Goal: Information Seeking & Learning: Get advice/opinions

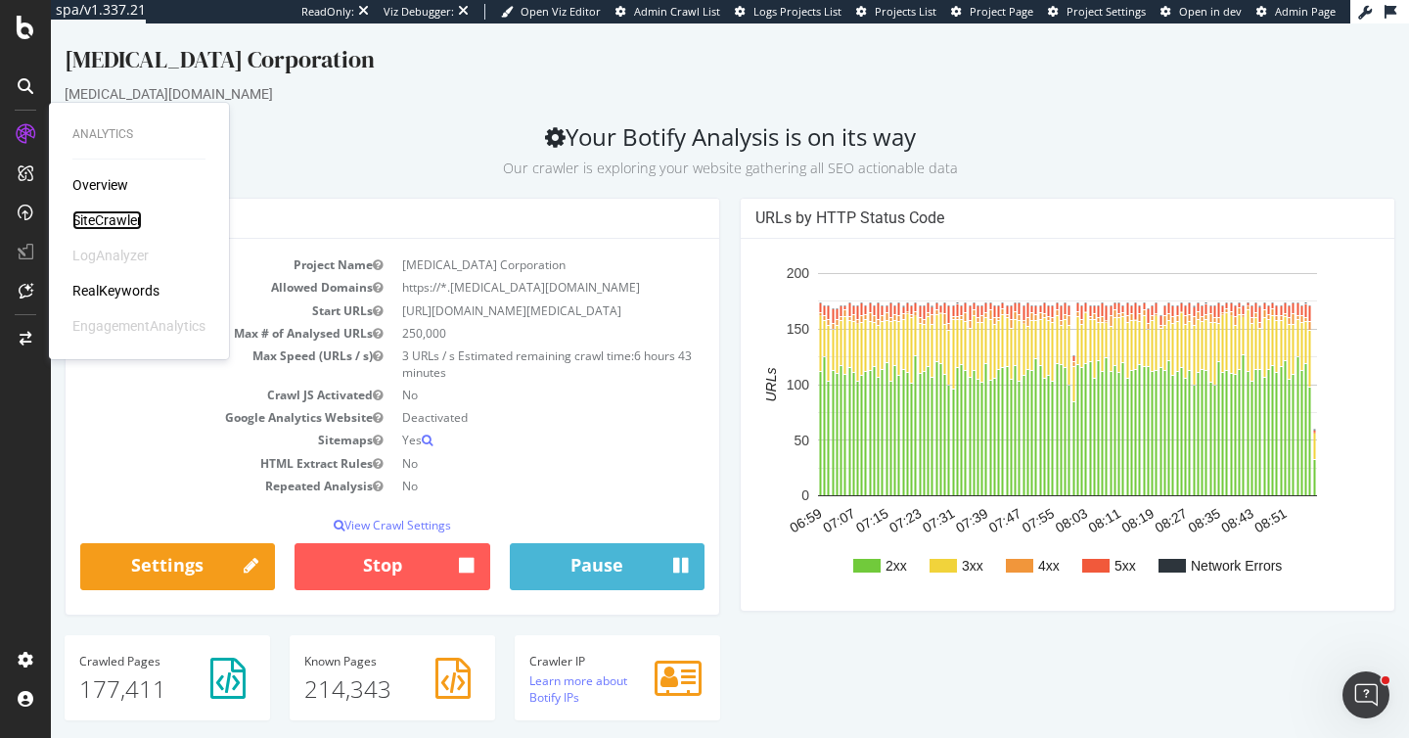
click at [111, 220] on div "SiteCrawler" at bounding box center [106, 220] width 69 height 20
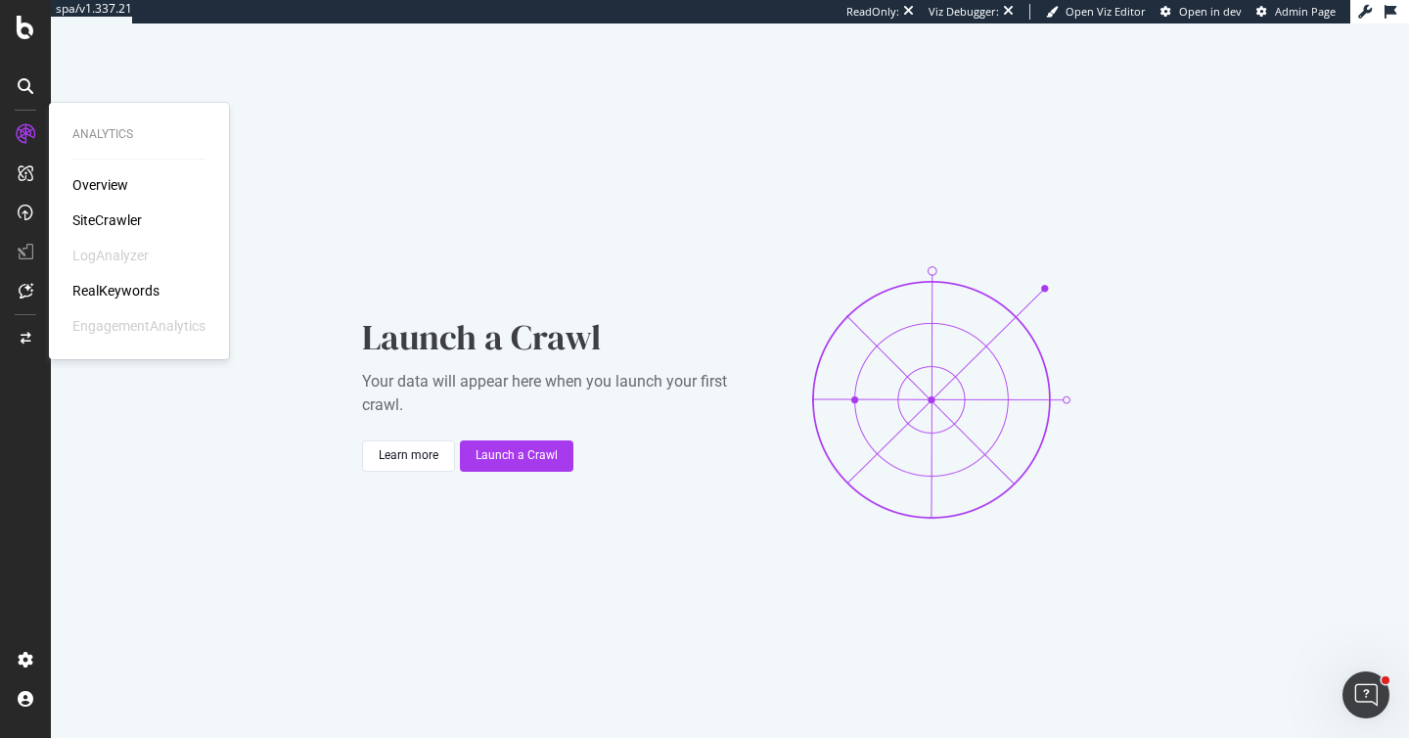
click at [122, 287] on div "RealKeywords" at bounding box center [115, 291] width 87 height 20
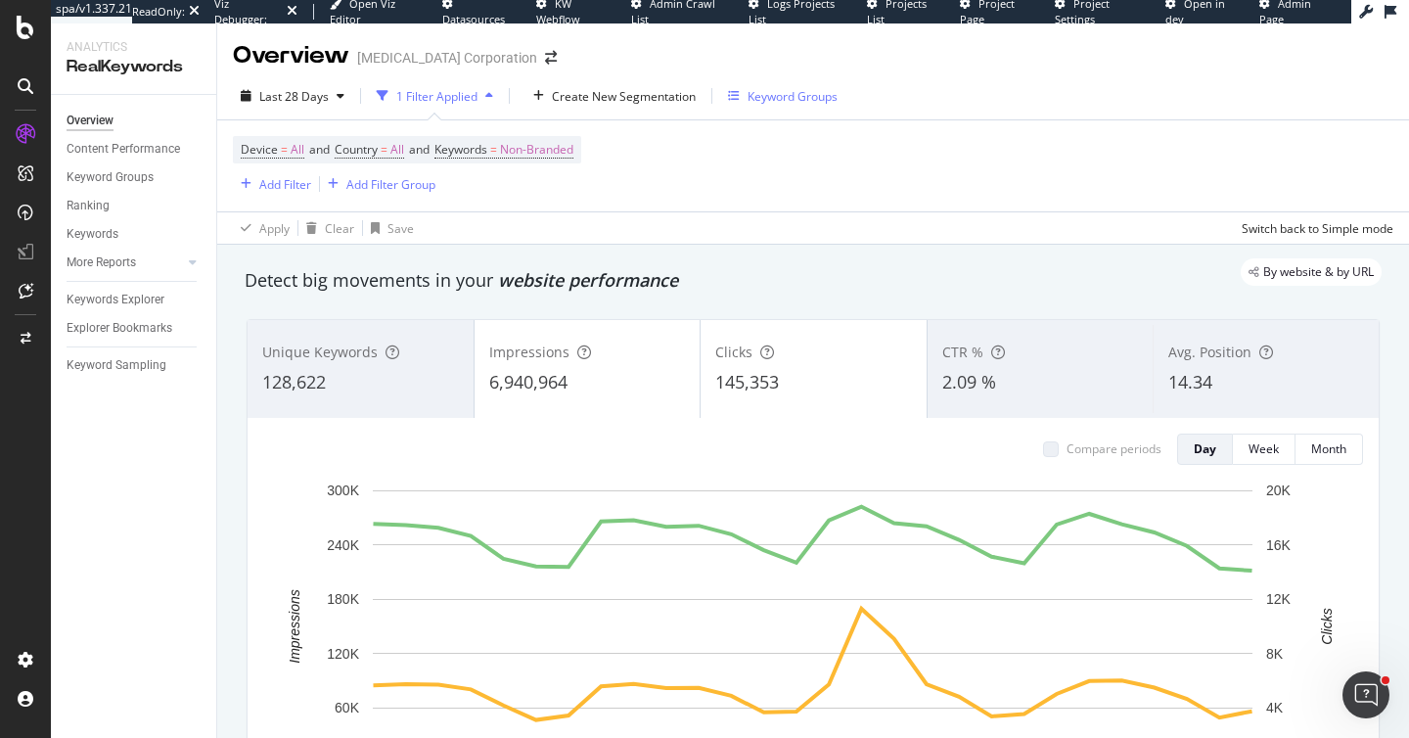
click at [749, 90] on div "Keyword Groups" at bounding box center [792, 96] width 90 height 17
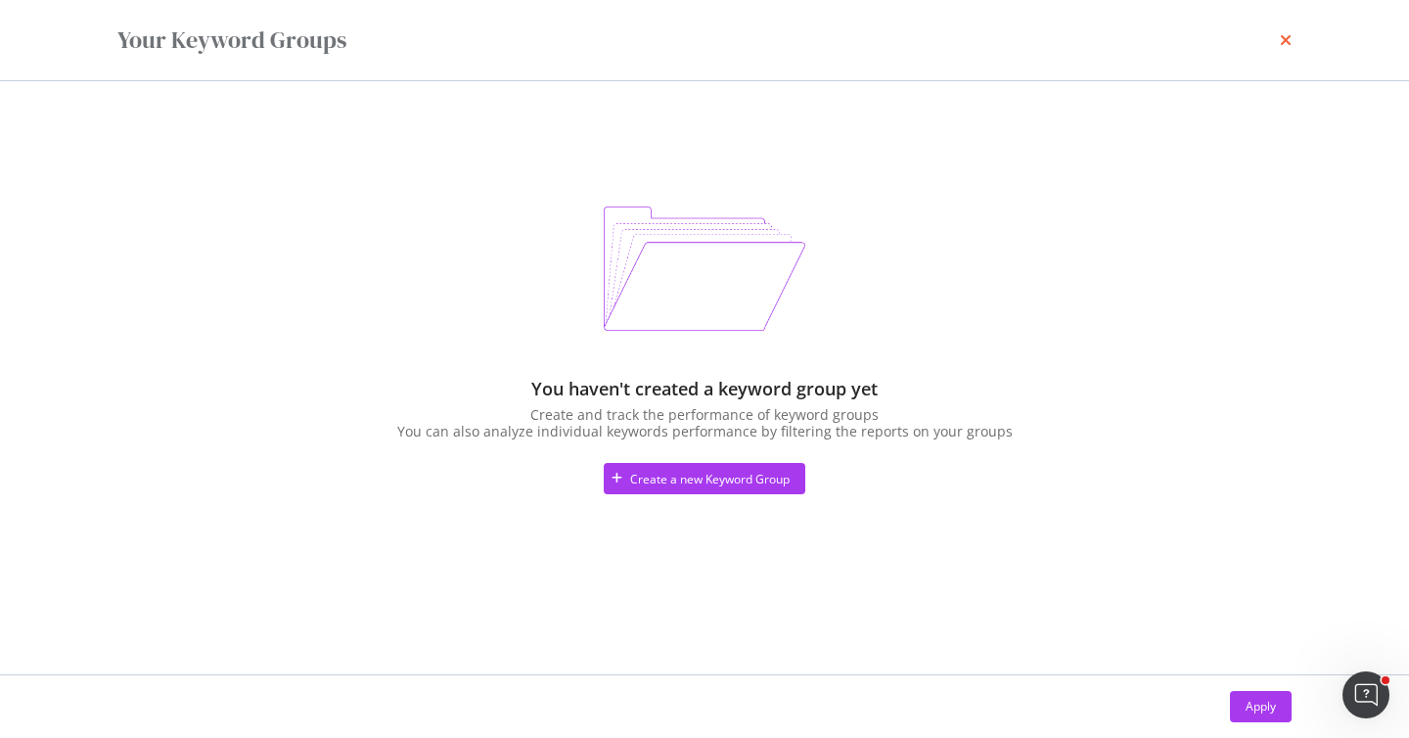
click at [1284, 37] on icon "times" at bounding box center [1286, 40] width 12 height 16
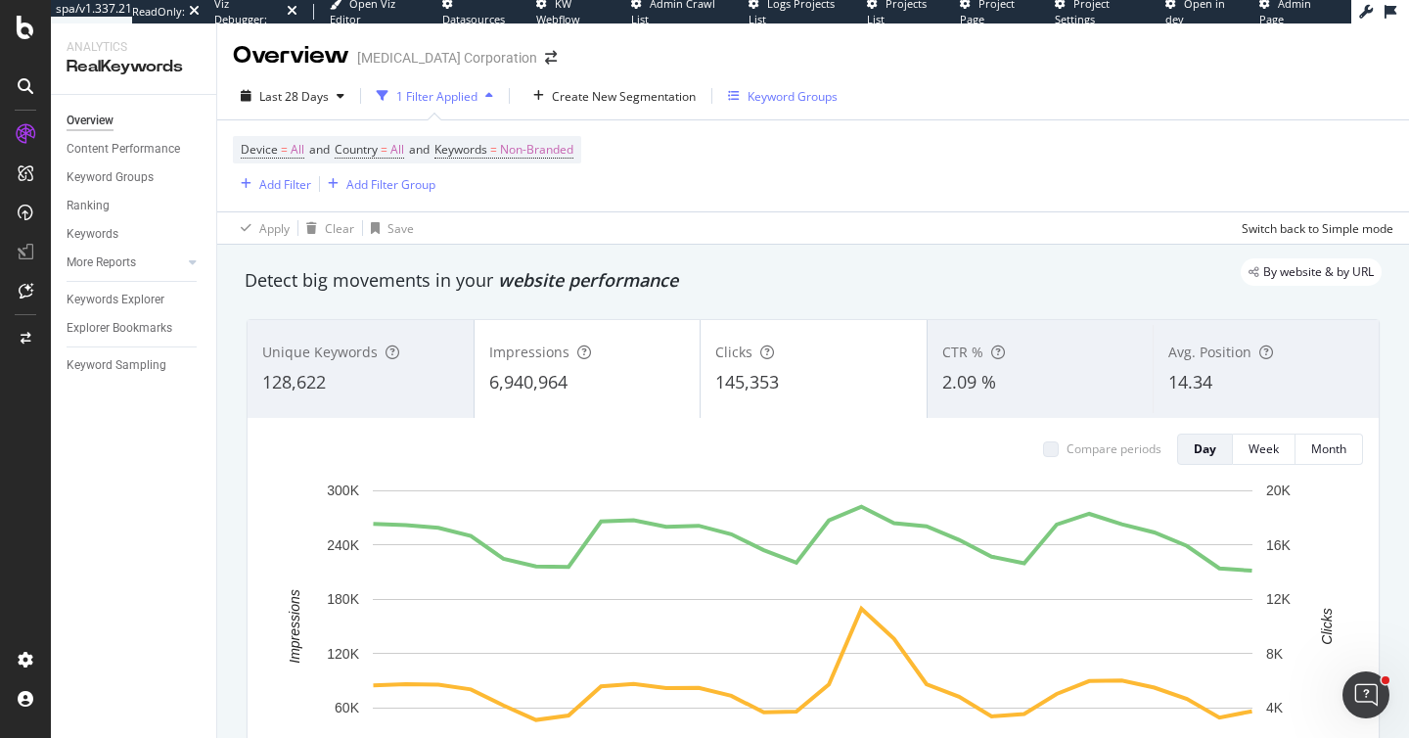
click at [772, 94] on div "Keyword Groups" at bounding box center [792, 96] width 90 height 17
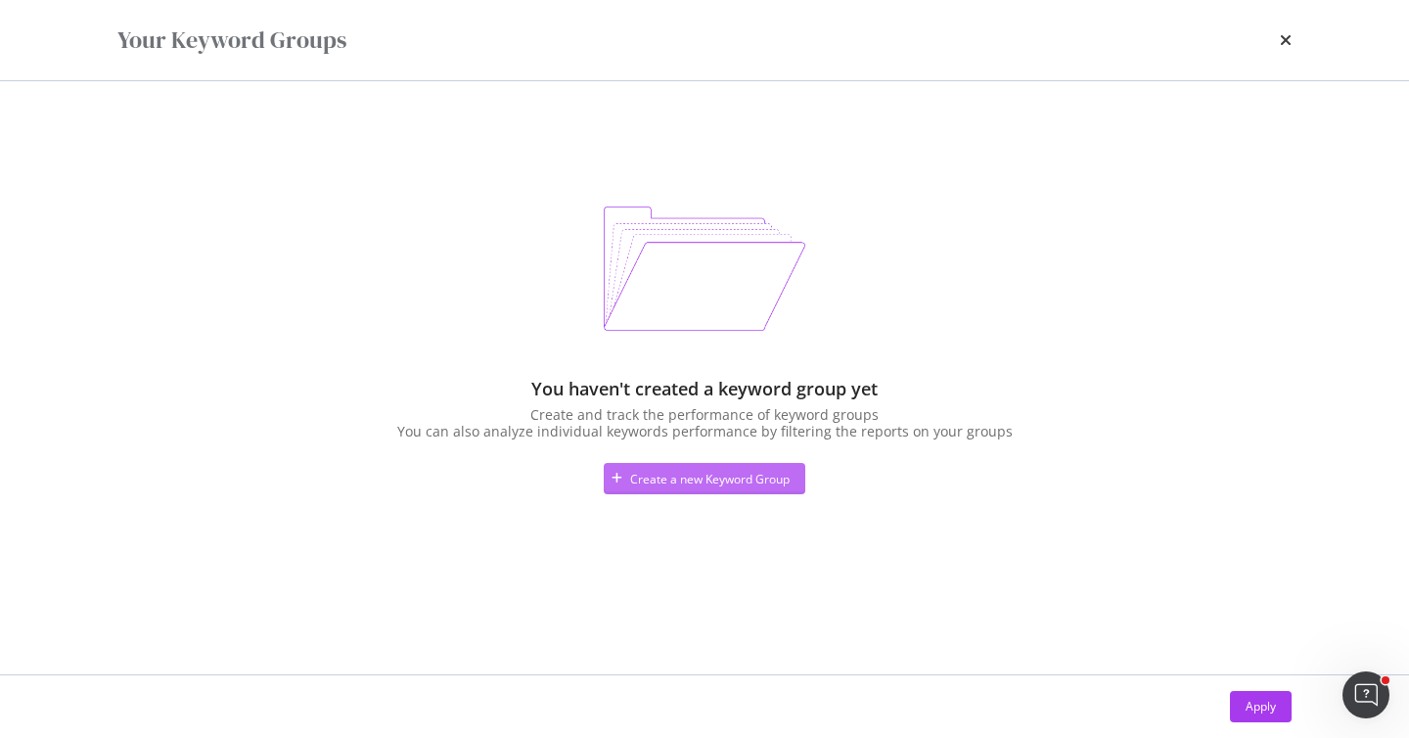
click at [654, 471] on div "Create a new Keyword Group" at bounding box center [709, 479] width 159 height 17
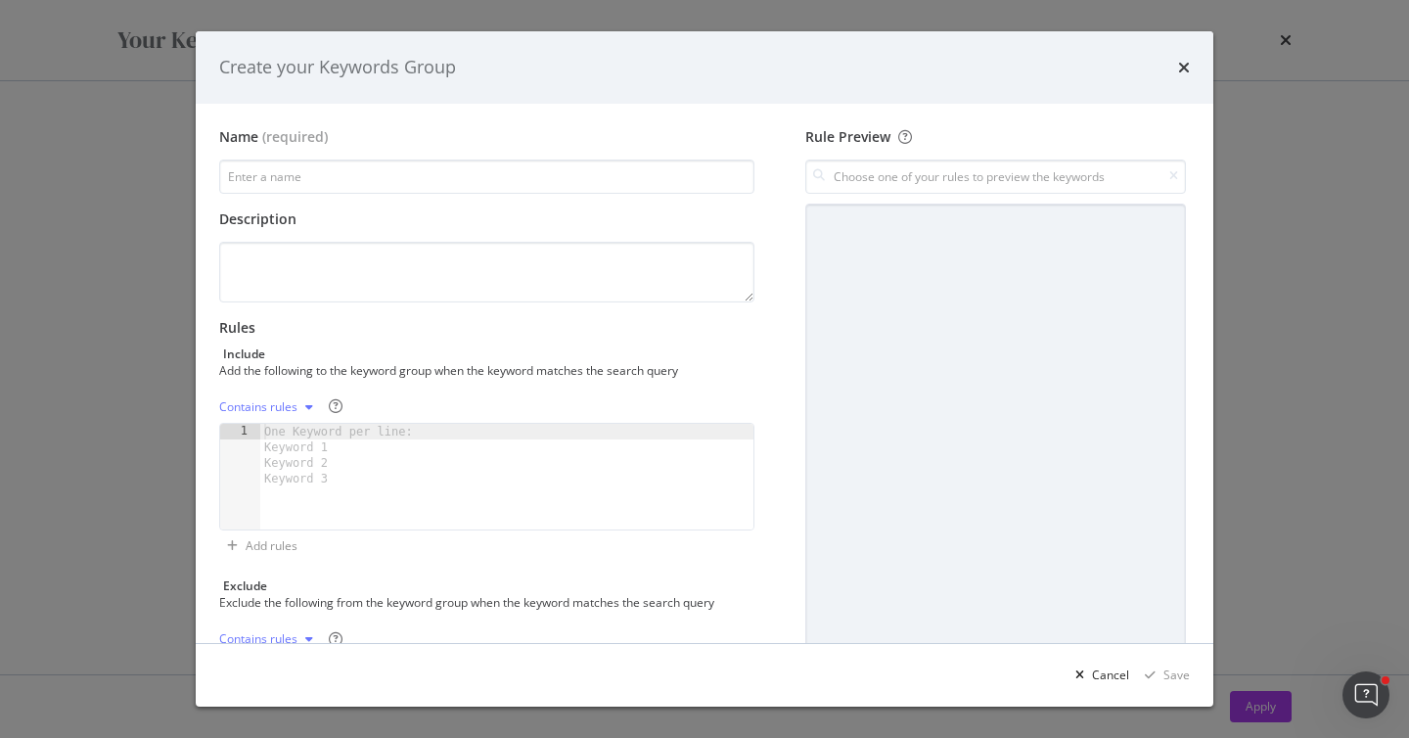
click at [1288, 48] on div "Create your Keywords Group Name (required) Description Rules Include Add the fo…" at bounding box center [704, 369] width 1409 height 738
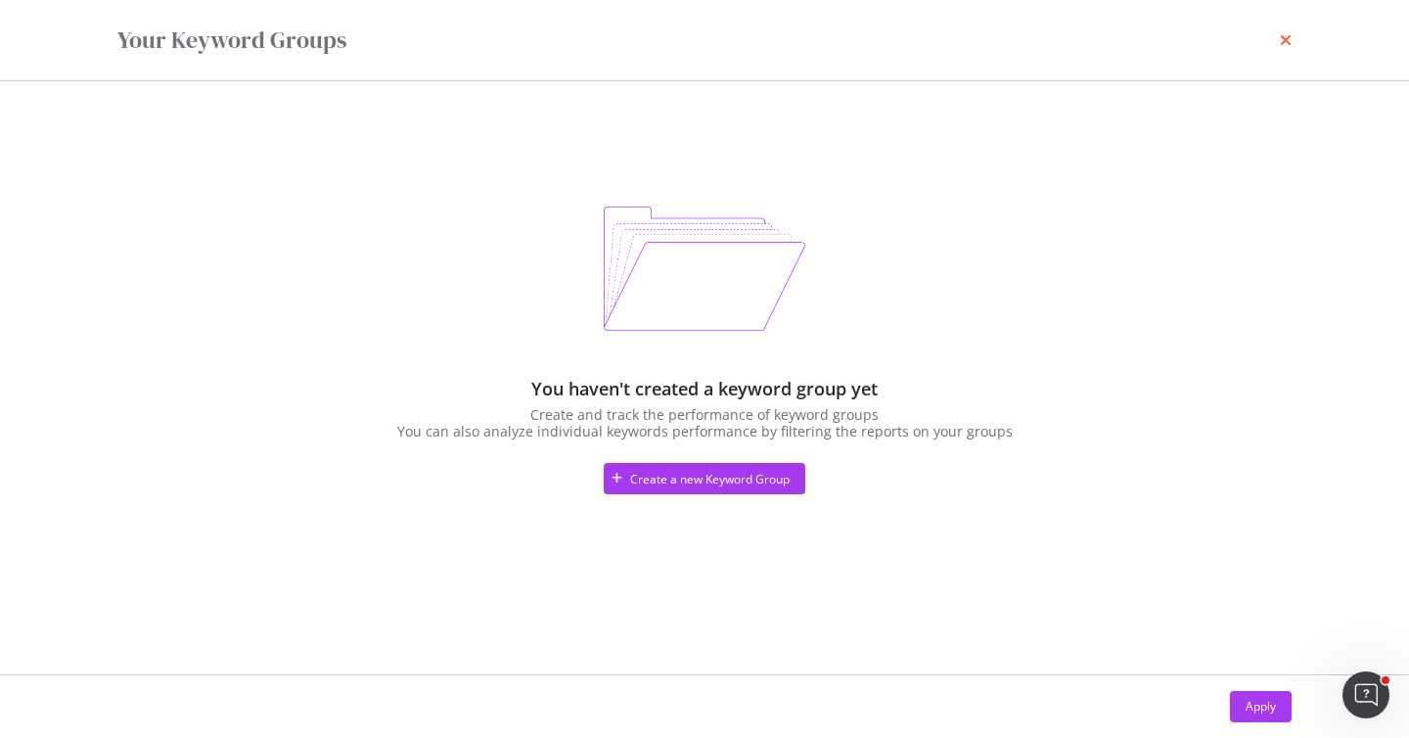
click at [1287, 37] on icon "times" at bounding box center [1286, 40] width 12 height 16
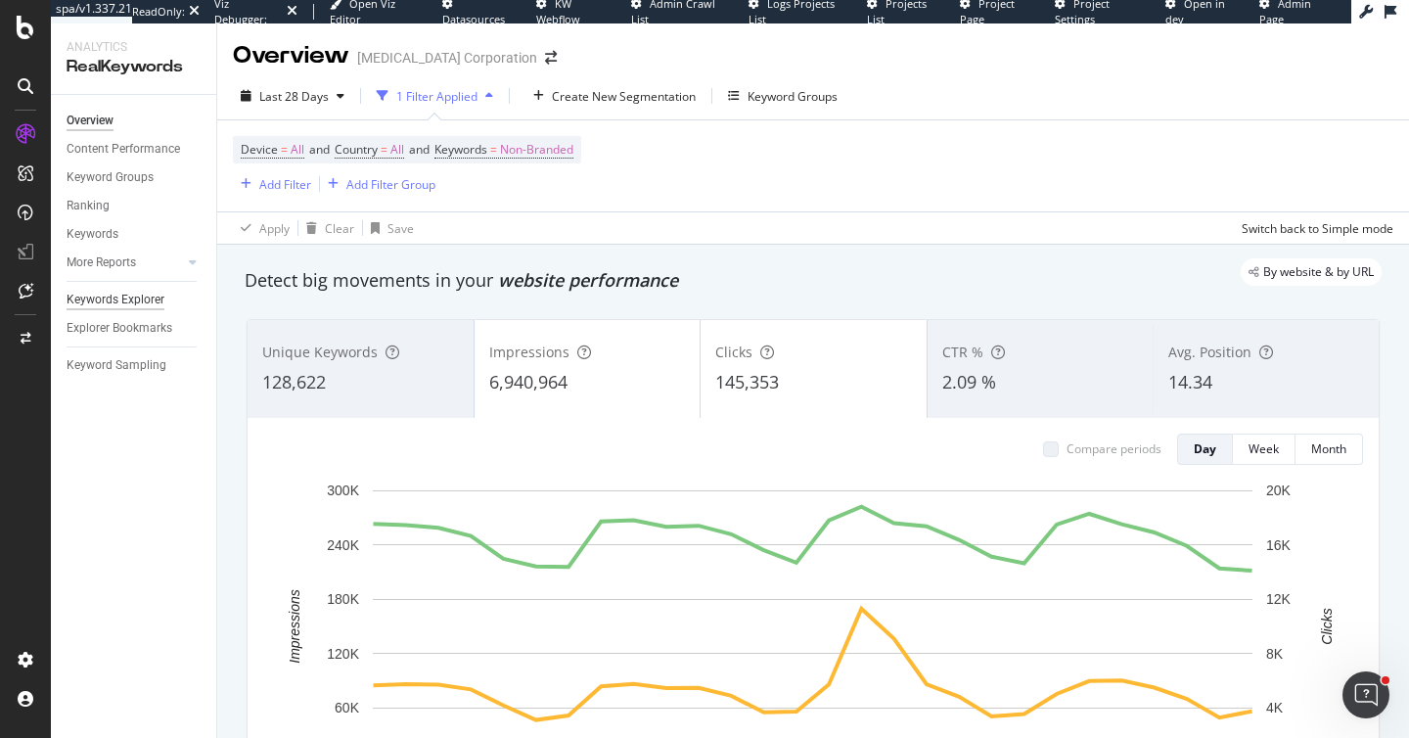
click at [74, 308] on div "Keywords Explorer" at bounding box center [116, 300] width 98 height 21
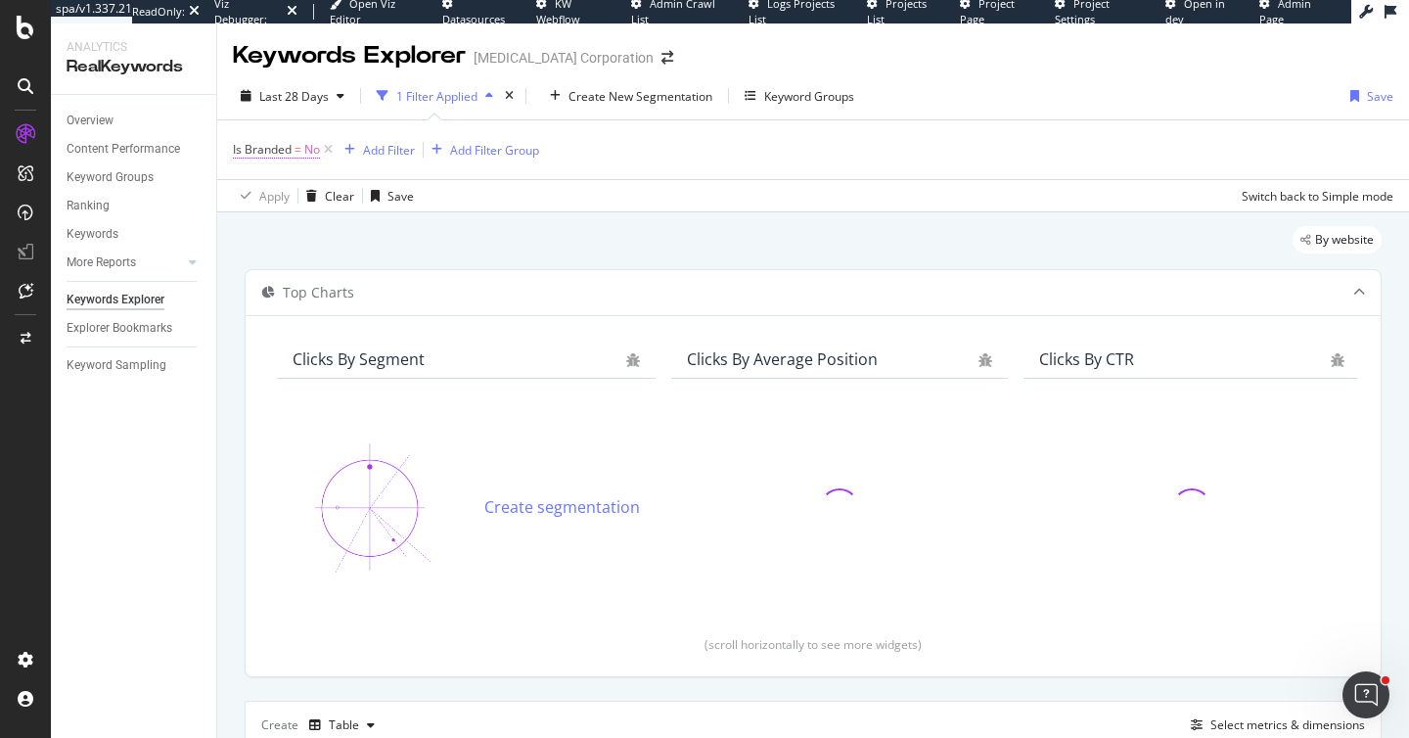
click at [320, 157] on span "No" at bounding box center [312, 149] width 16 height 27
click at [551, 202] on div "Apply Clear Save Switch back to Simple mode" at bounding box center [812, 195] width 1191 height 32
click at [332, 148] on icon at bounding box center [328, 150] width 17 height 20
click at [290, 148] on div "Add Filter" at bounding box center [285, 149] width 52 height 17
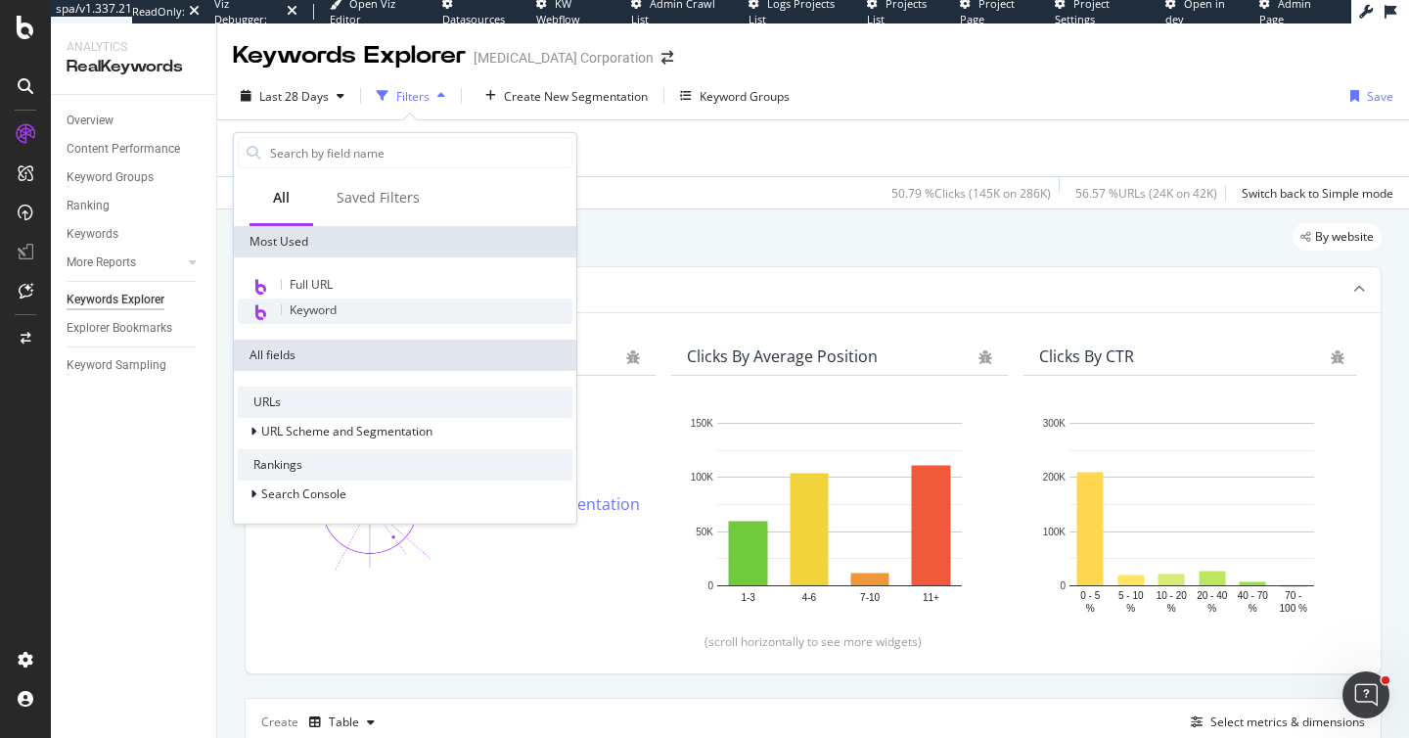
click at [301, 307] on span "Keyword" at bounding box center [313, 309] width 47 height 17
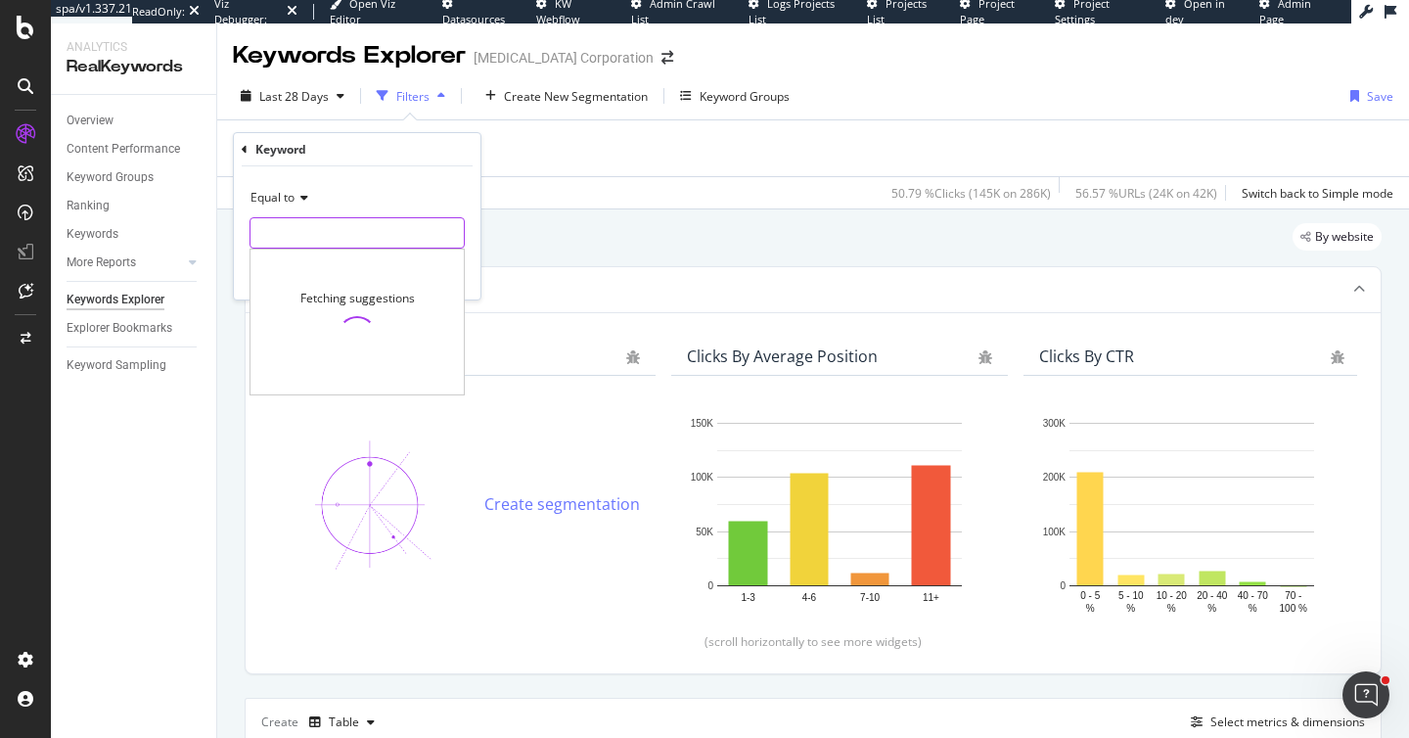
click at [286, 231] on input "text" at bounding box center [356, 232] width 213 height 31
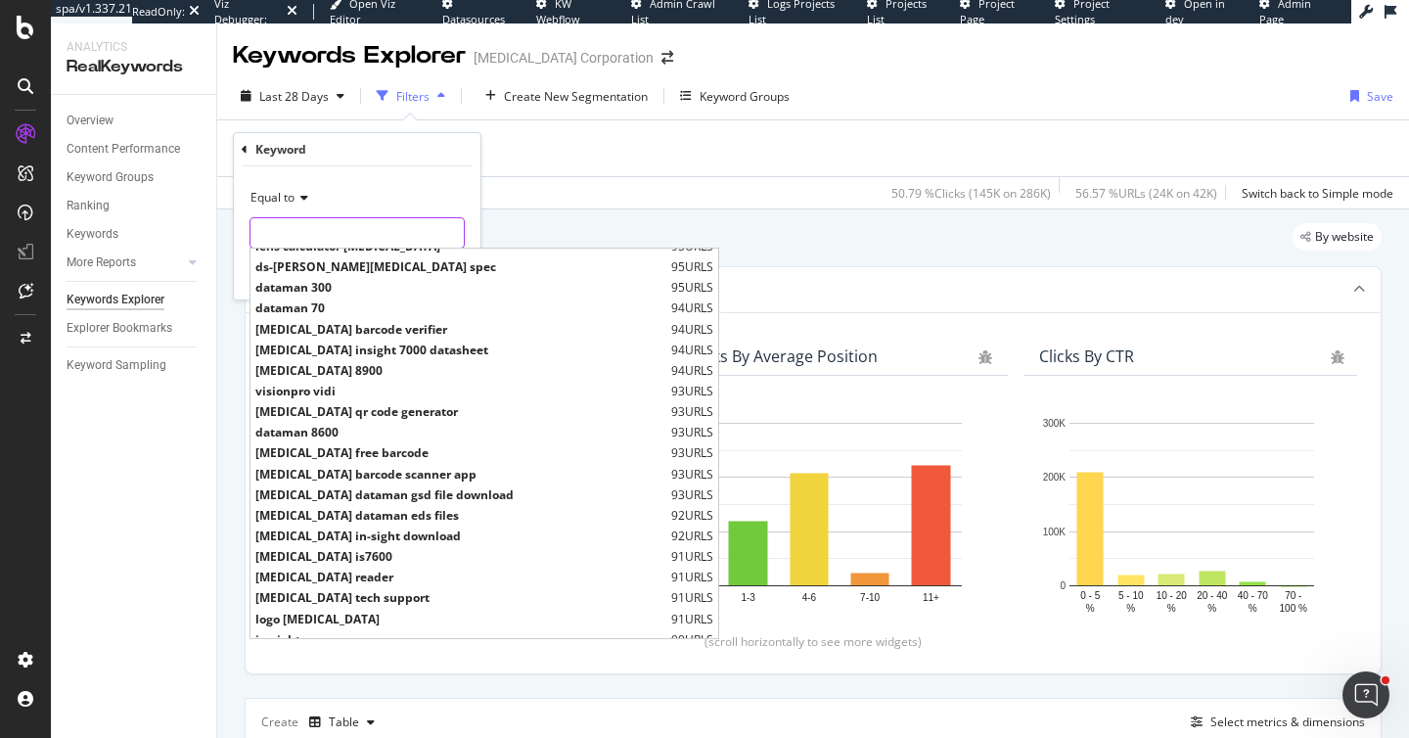
scroll to position [6275, 0]
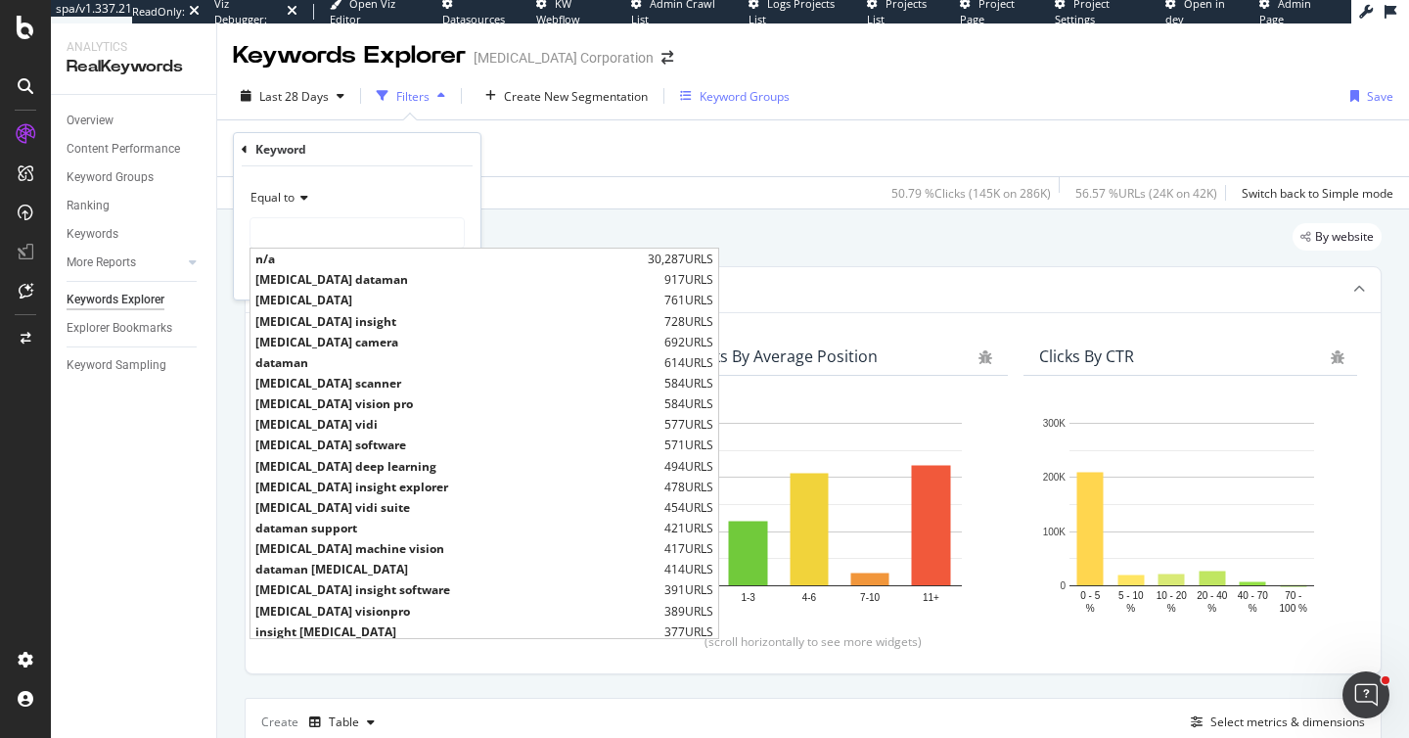
click at [739, 86] on button "Keyword Groups" at bounding box center [734, 95] width 125 height 31
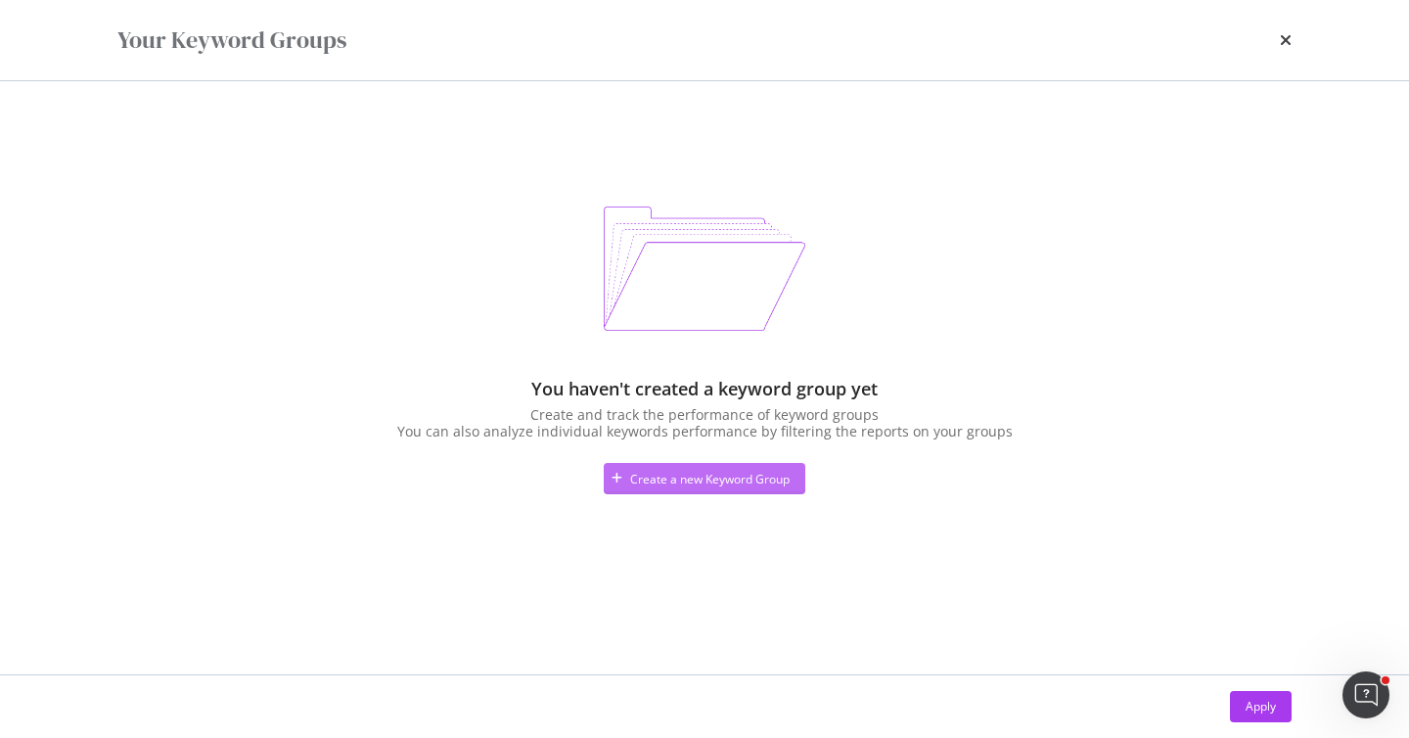
click at [744, 481] on div "Create a new Keyword Group" at bounding box center [709, 479] width 159 height 17
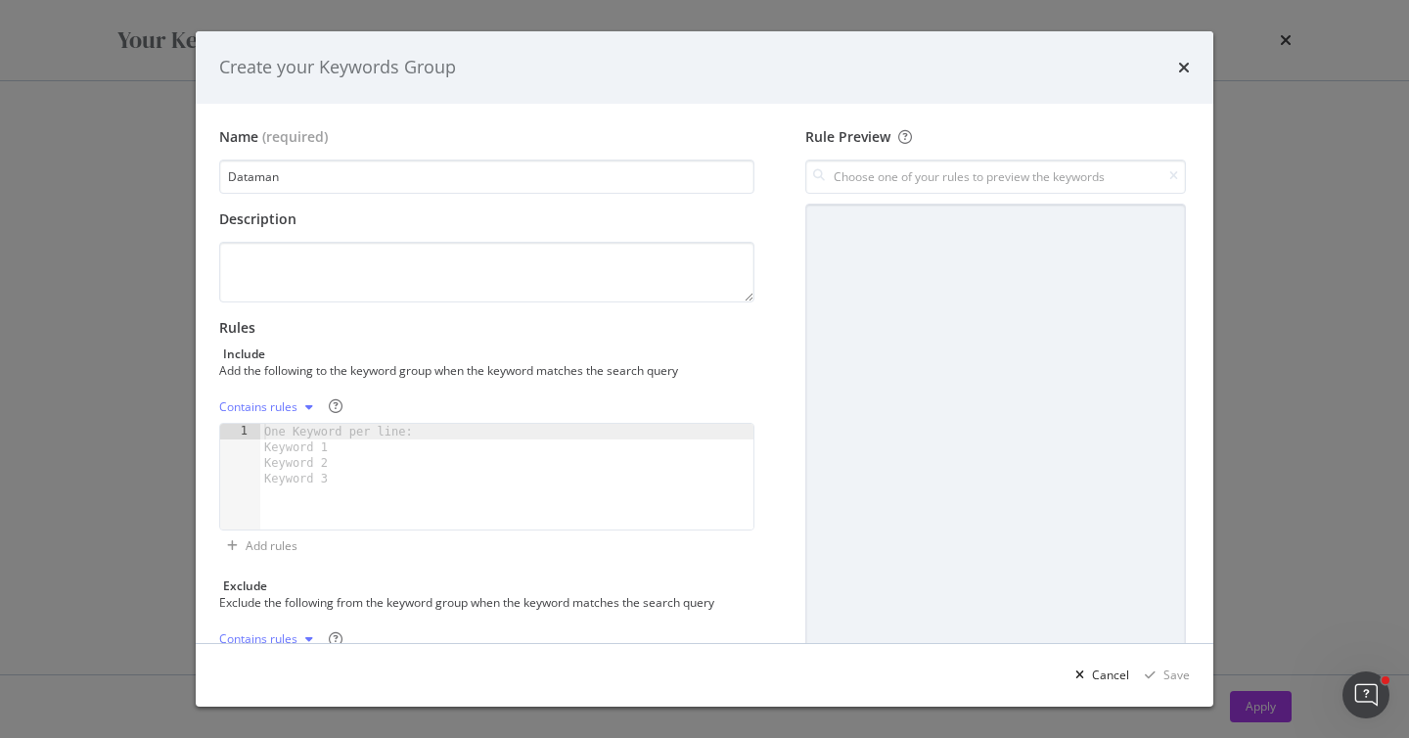
type input "Dataman"
click at [296, 428] on div "One Keyword per line: Keyword 1 Keyword 2 Keyword 3" at bounding box center [341, 455] width 163 height 63
type textarea "dataman"
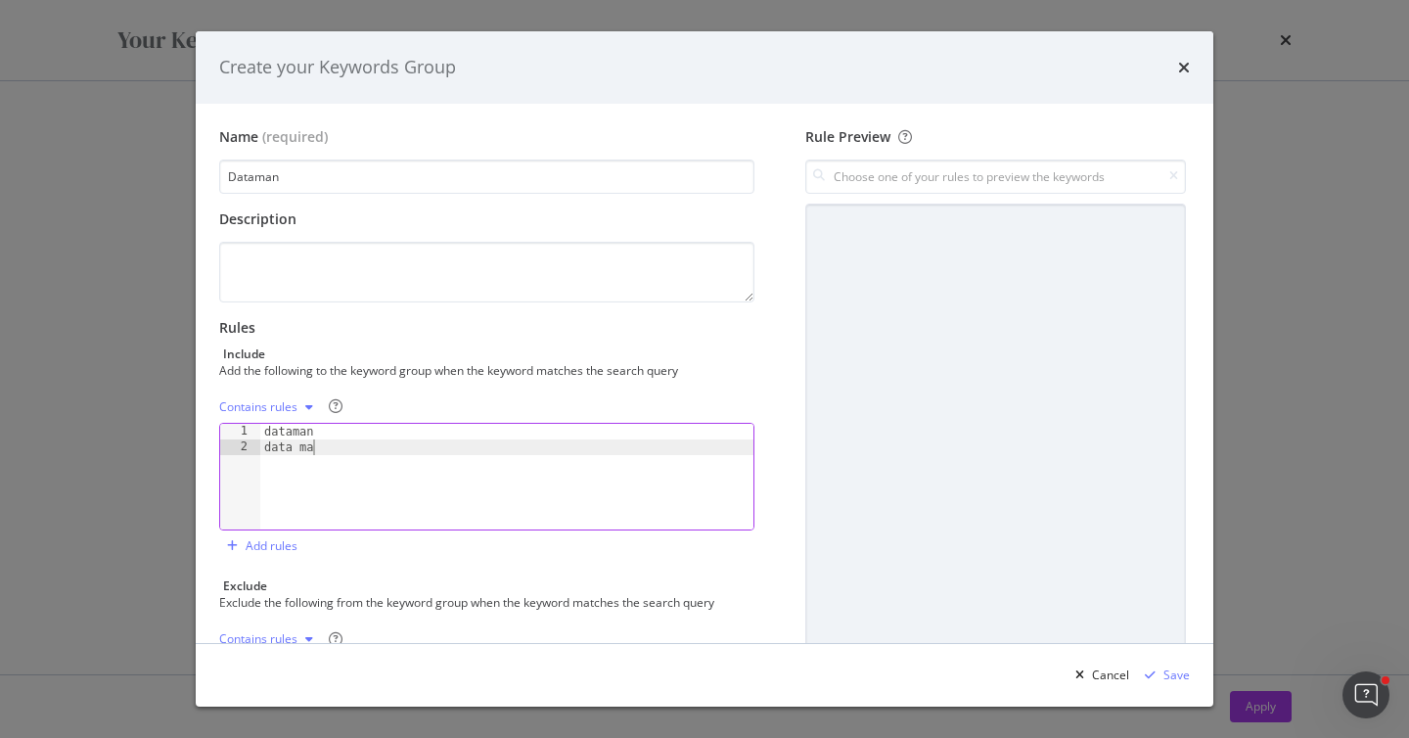
type textarea "data man"
type textarea "290"
click at [870, 182] on input "modal" at bounding box center [995, 176] width 381 height 34
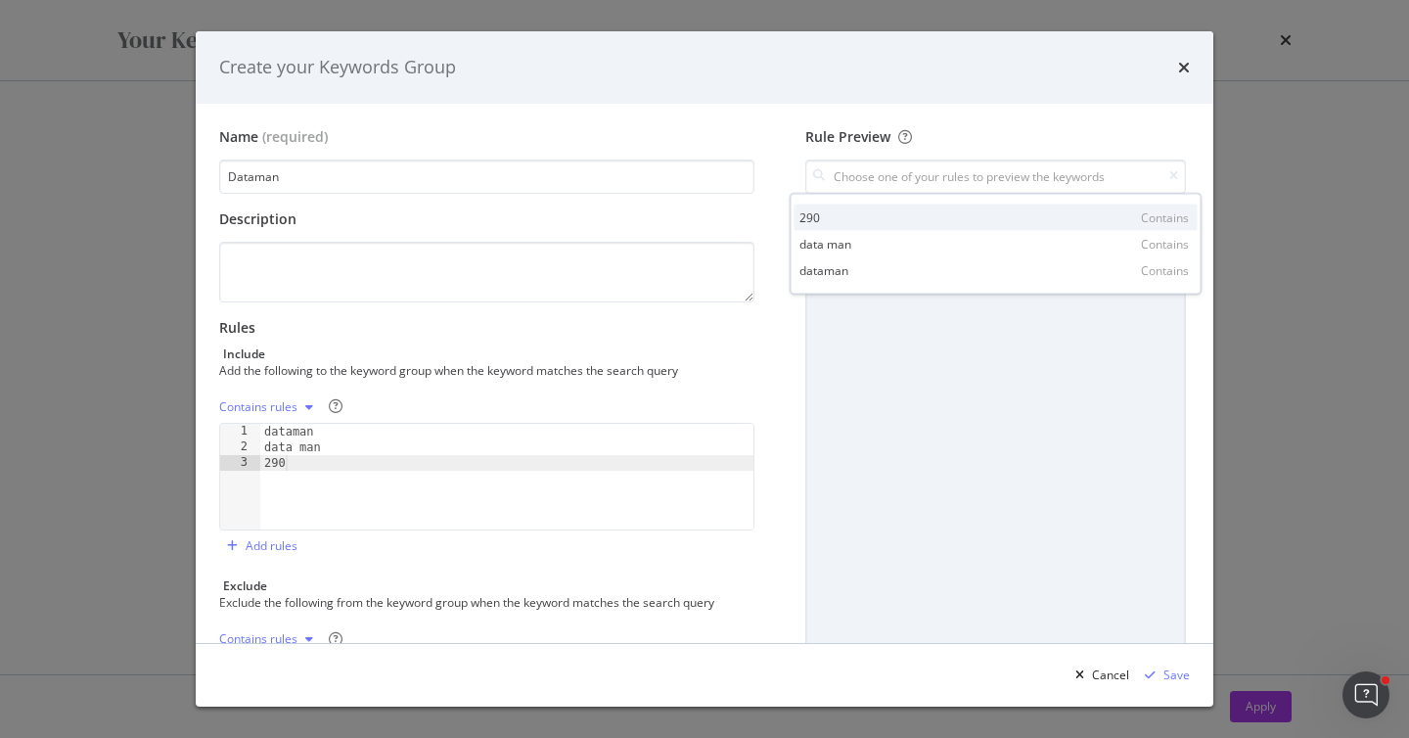
click at [858, 218] on div "290 Contains" at bounding box center [995, 217] width 403 height 26
type input "290"
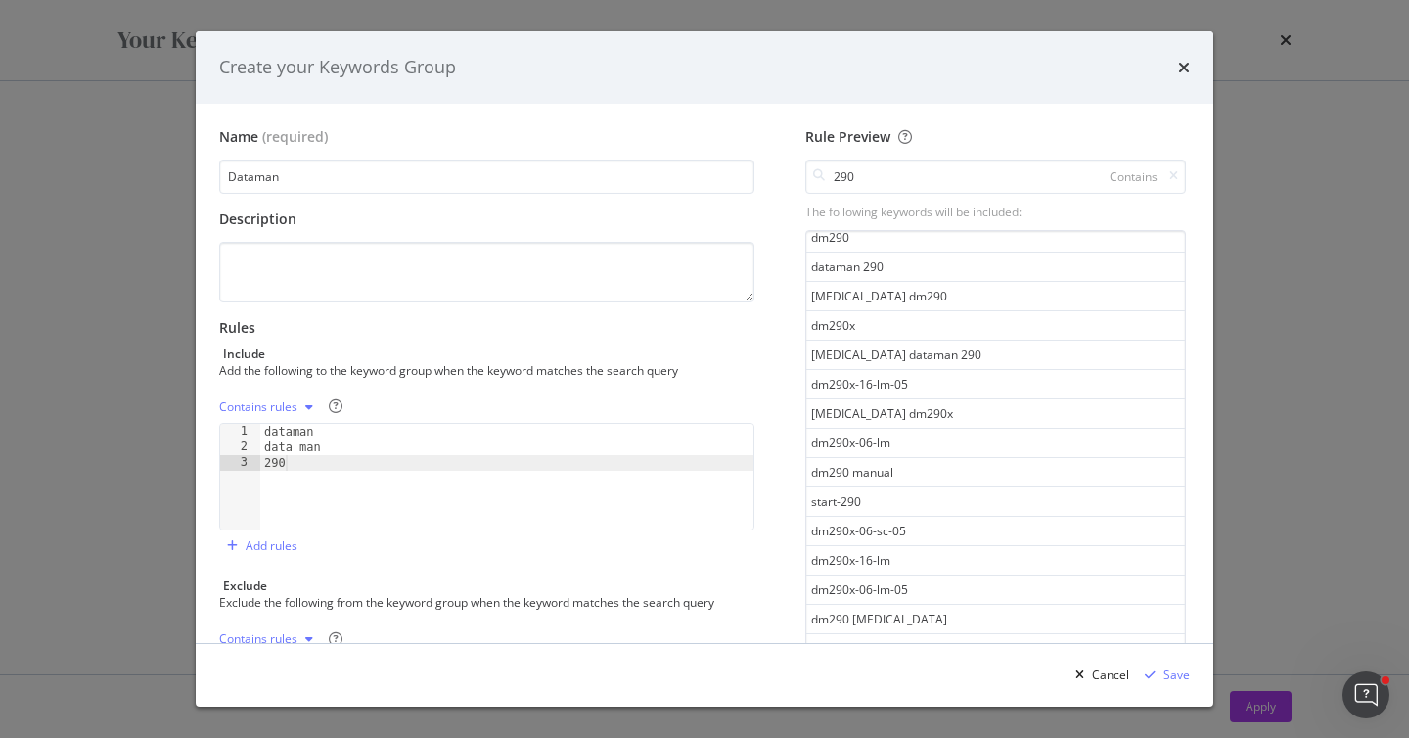
scroll to position [902, 0]
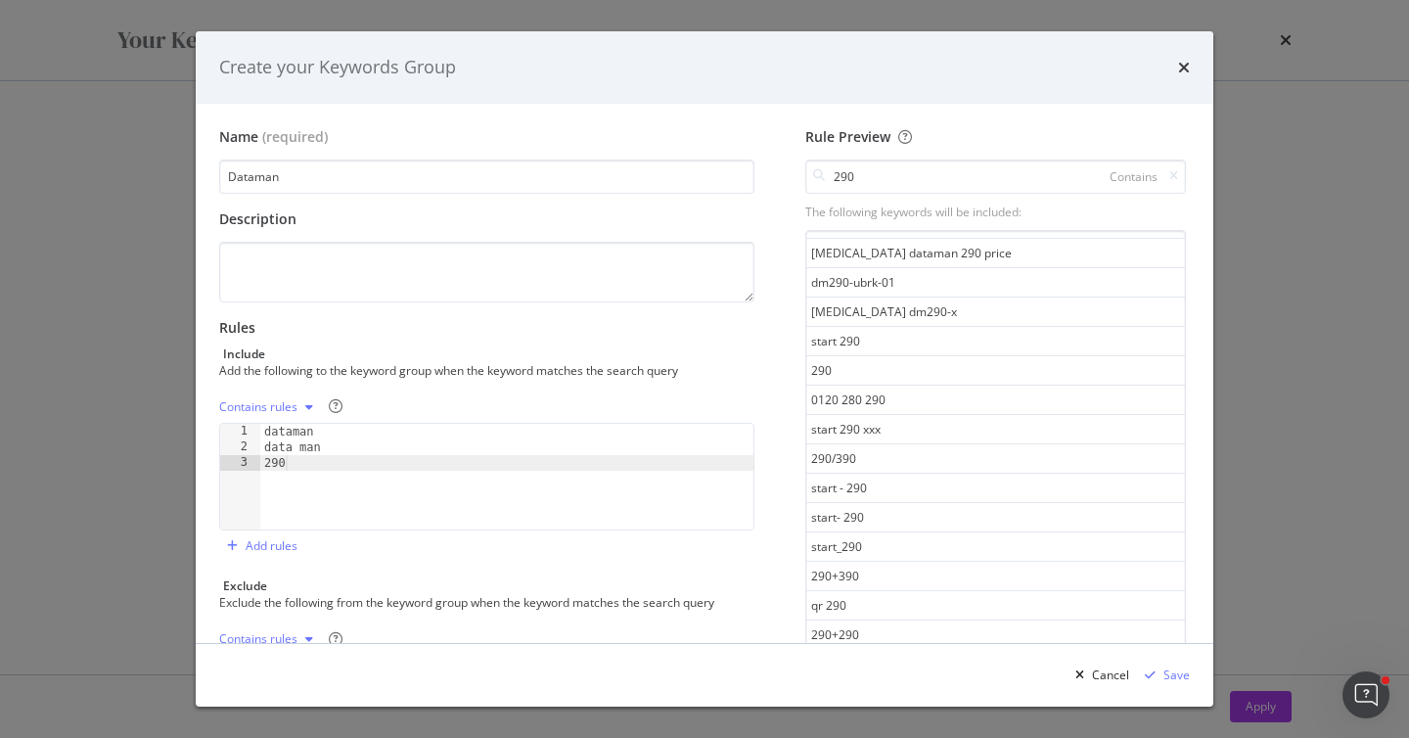
click at [297, 467] on div "dataman data man 290" at bounding box center [506, 492] width 493 height 137
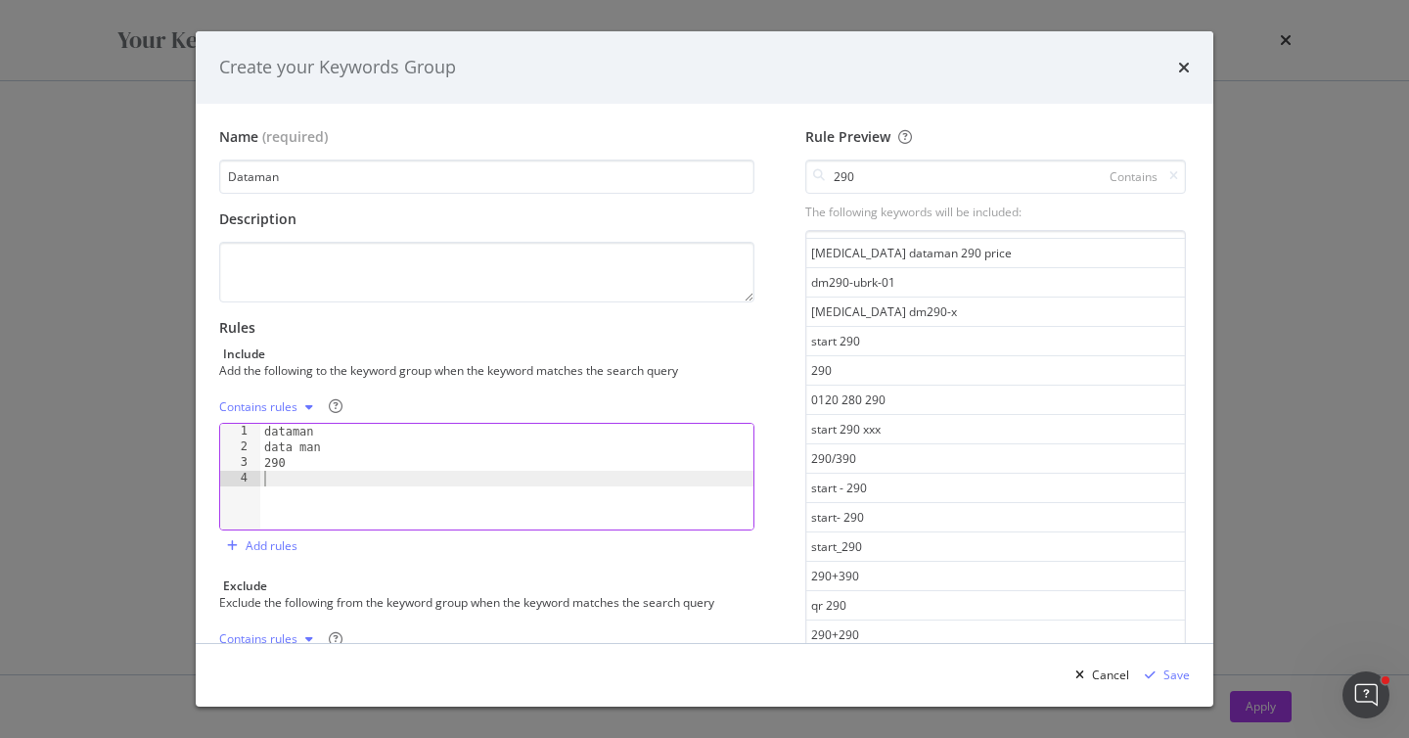
scroll to position [0, 0]
type textarea "dm"
click at [1175, 175] on icon "modal" at bounding box center [1173, 176] width 9 height 12
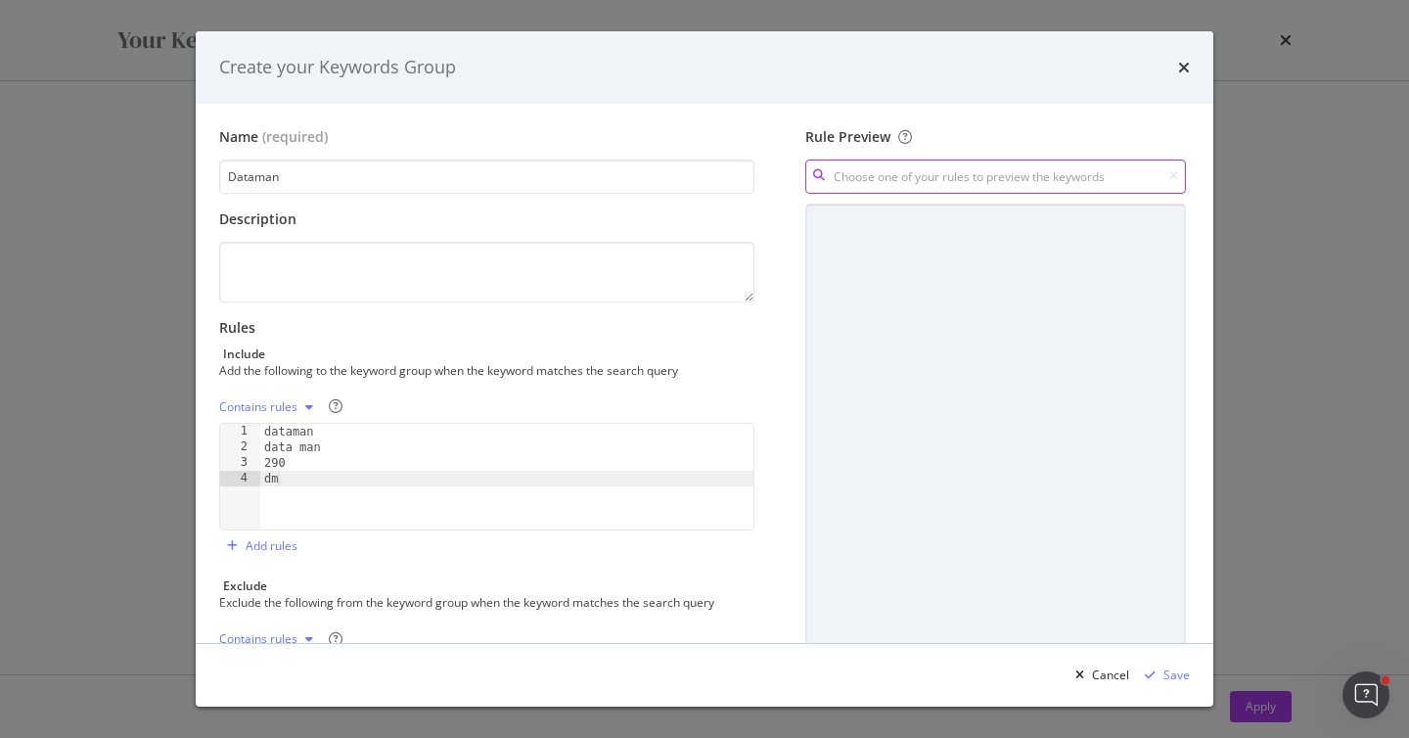
click at [1113, 181] on input "modal" at bounding box center [995, 176] width 381 height 34
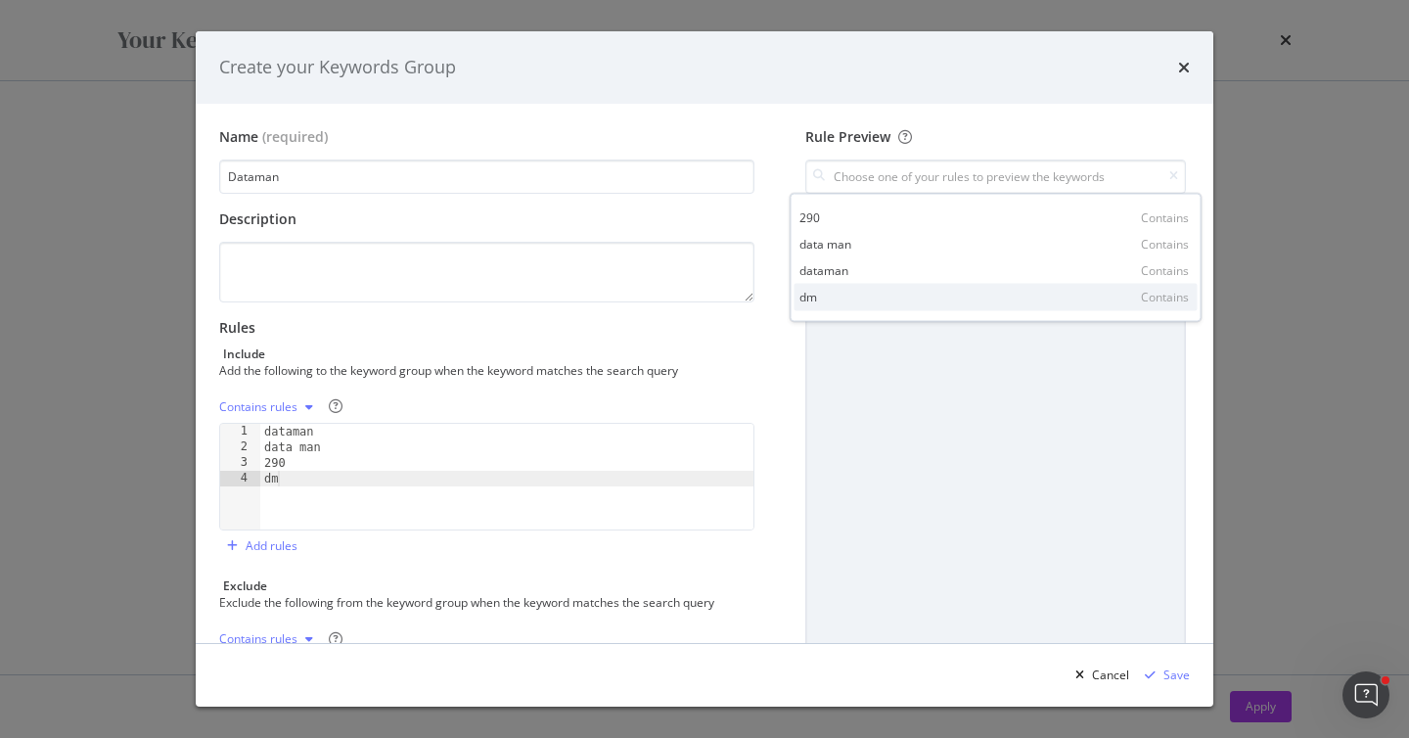
click at [868, 298] on div "dm Contains" at bounding box center [995, 297] width 403 height 26
type input "dm"
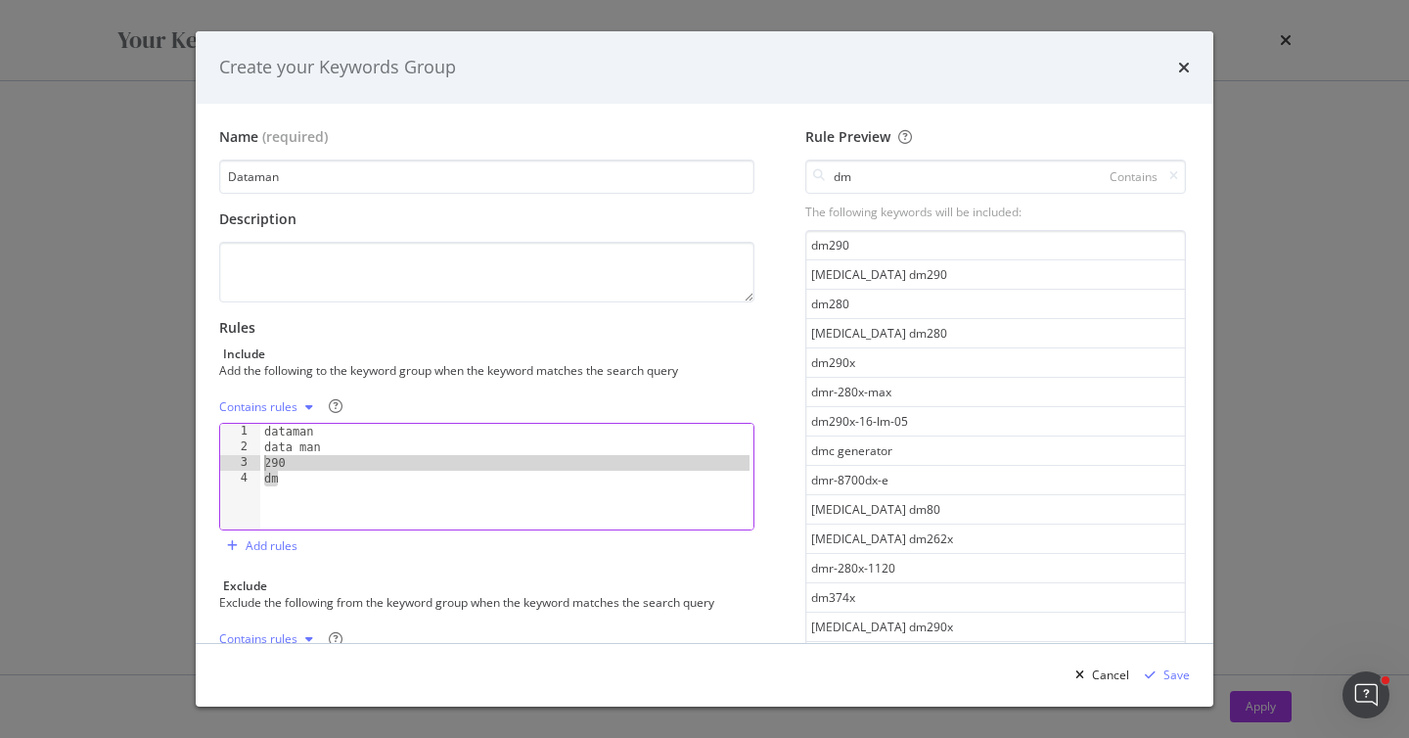
drag, startPoint x: 296, startPoint y: 487, endPoint x: 260, endPoint y: 466, distance: 42.1
click at [260, 466] on div "dataman data man 290 dm" at bounding box center [506, 492] width 493 height 137
type textarea "290 dm"
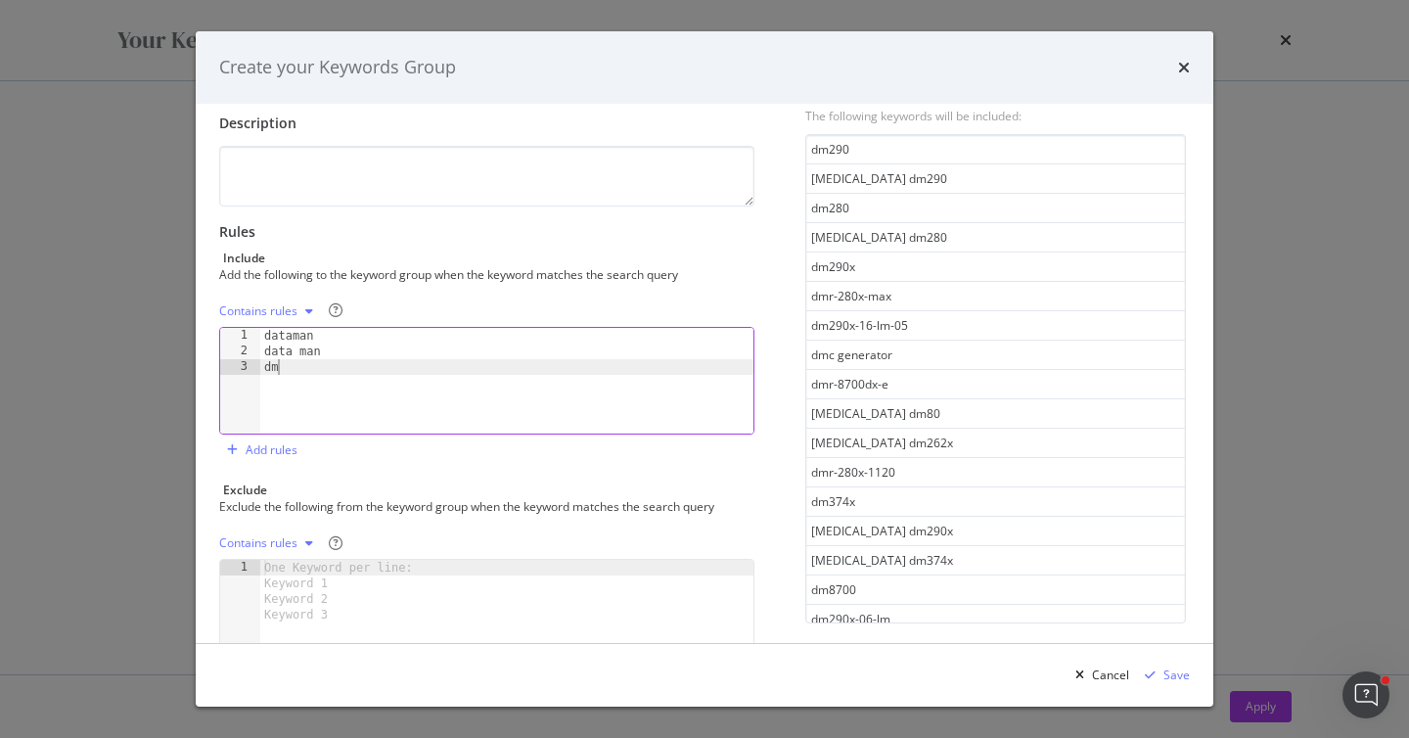
type textarea "dm"
click at [273, 573] on div "One Keyword per line: Keyword 1 Keyword 2 Keyword 3" at bounding box center [341, 591] width 163 height 63
type textarea "cognex"
click at [422, 472] on div "Name (required) Dataman Description Rules Include Add the following to the keyw…" at bounding box center [494, 364] width 551 height 667
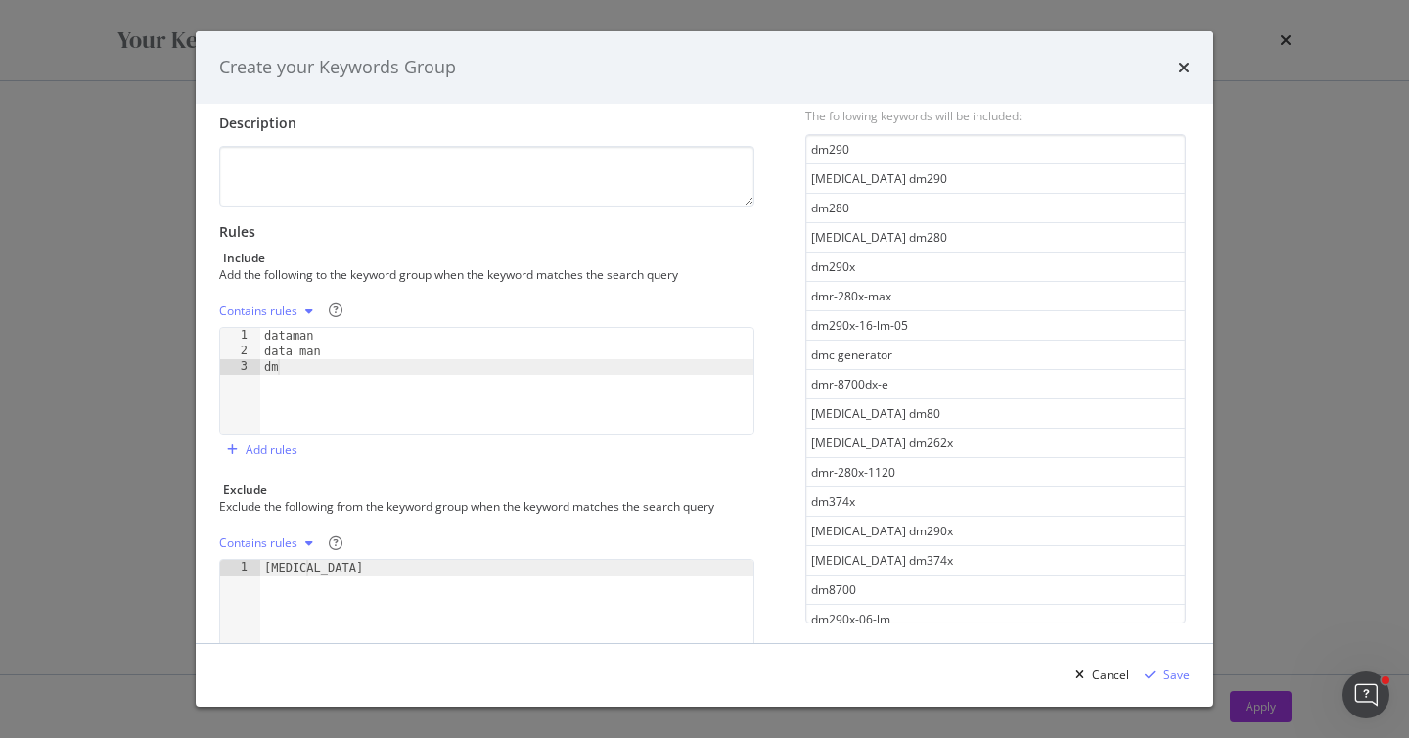
scroll to position [0, 0]
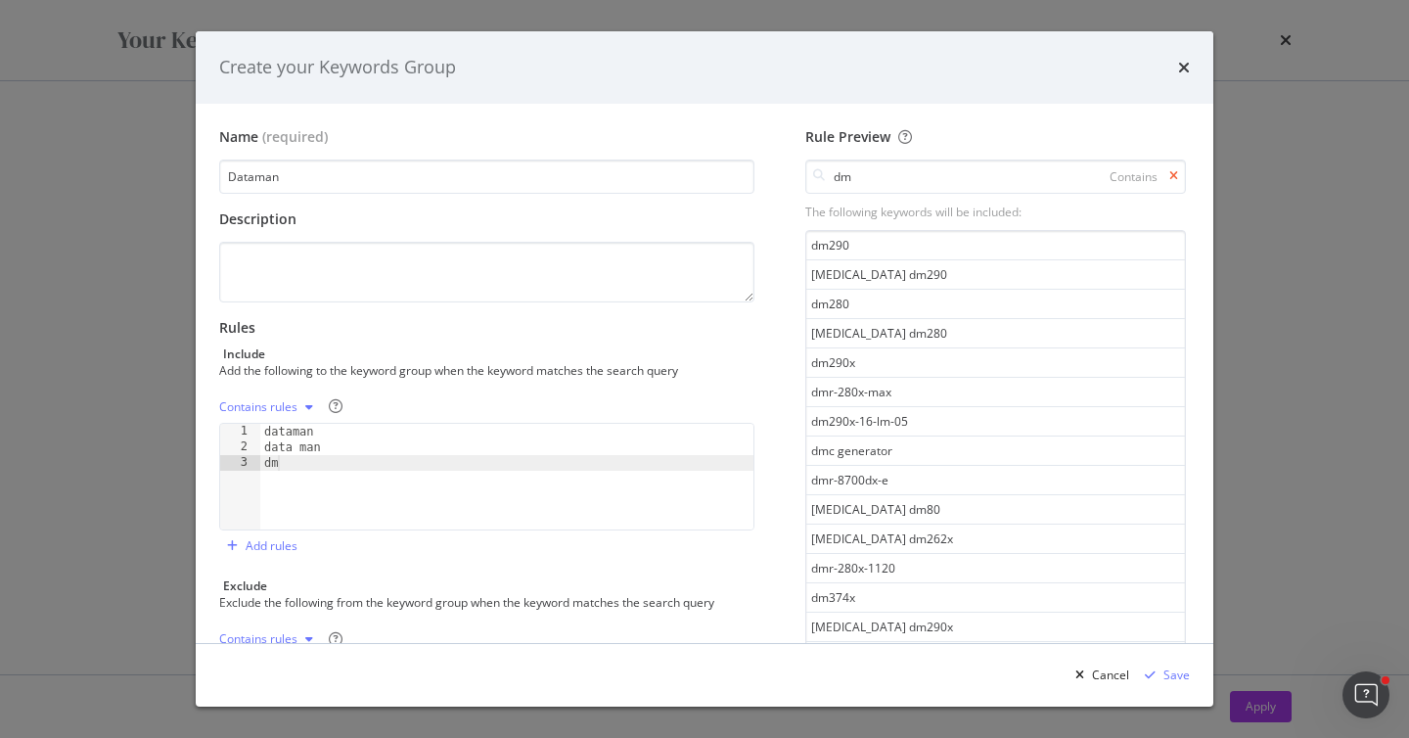
click at [1173, 170] on icon "modal" at bounding box center [1173, 176] width 9 height 12
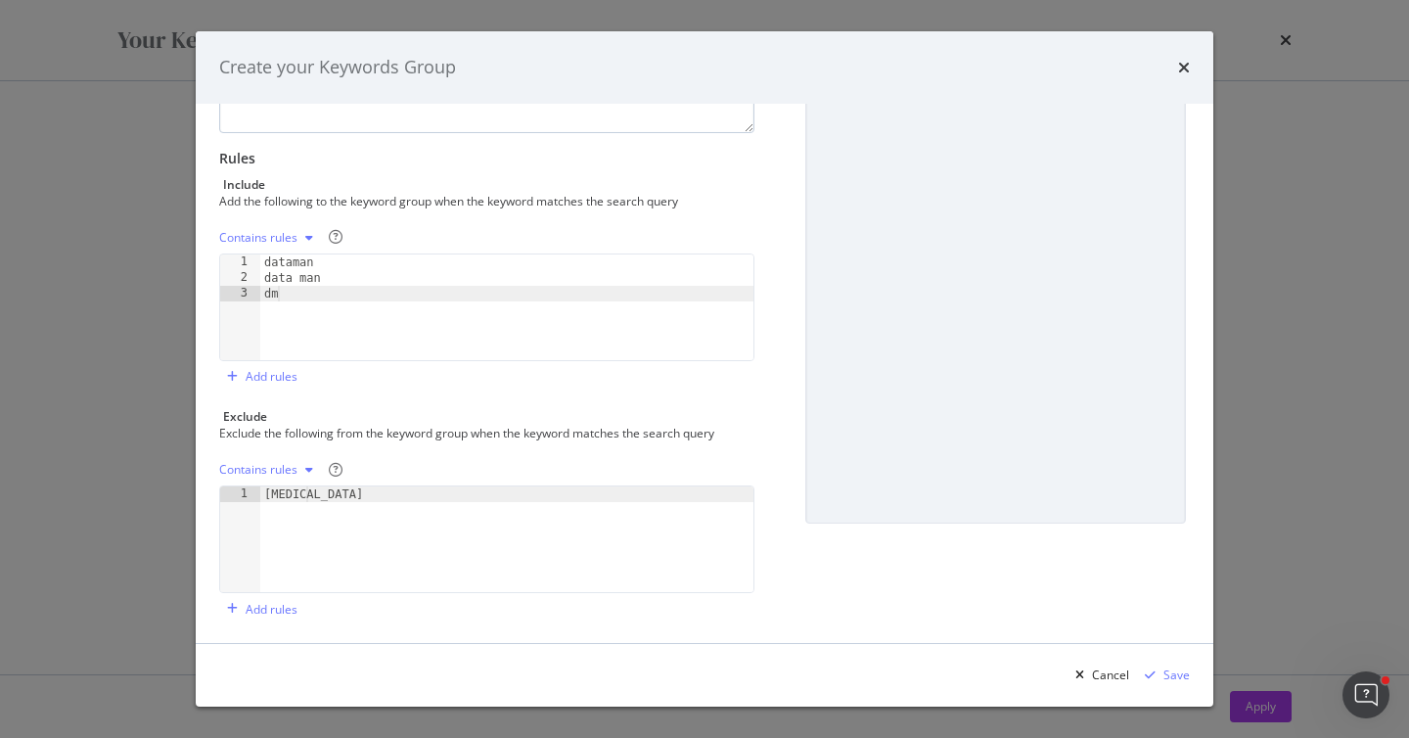
scroll to position [174, 0]
click at [1171, 671] on div "Save" at bounding box center [1176, 674] width 26 height 17
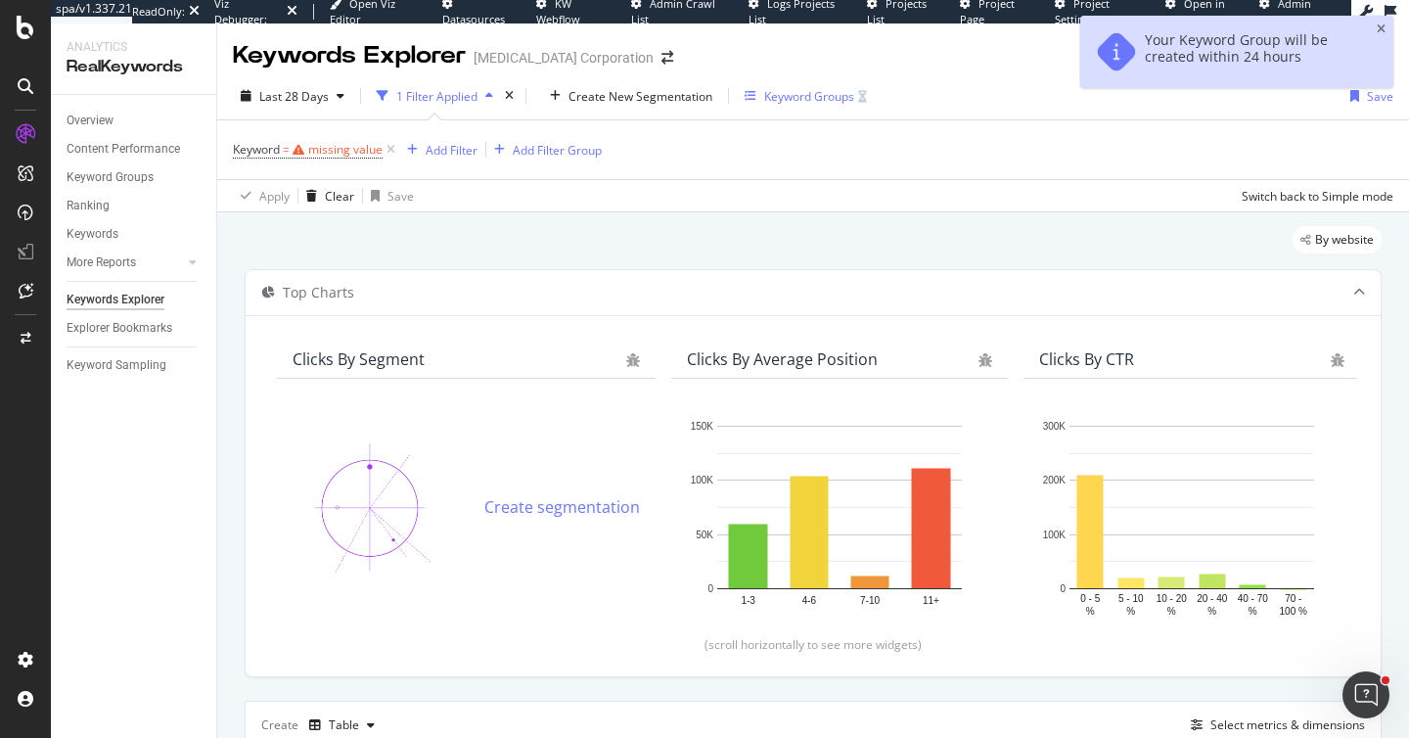
click at [792, 101] on div "Keyword Groups" at bounding box center [809, 96] width 90 height 17
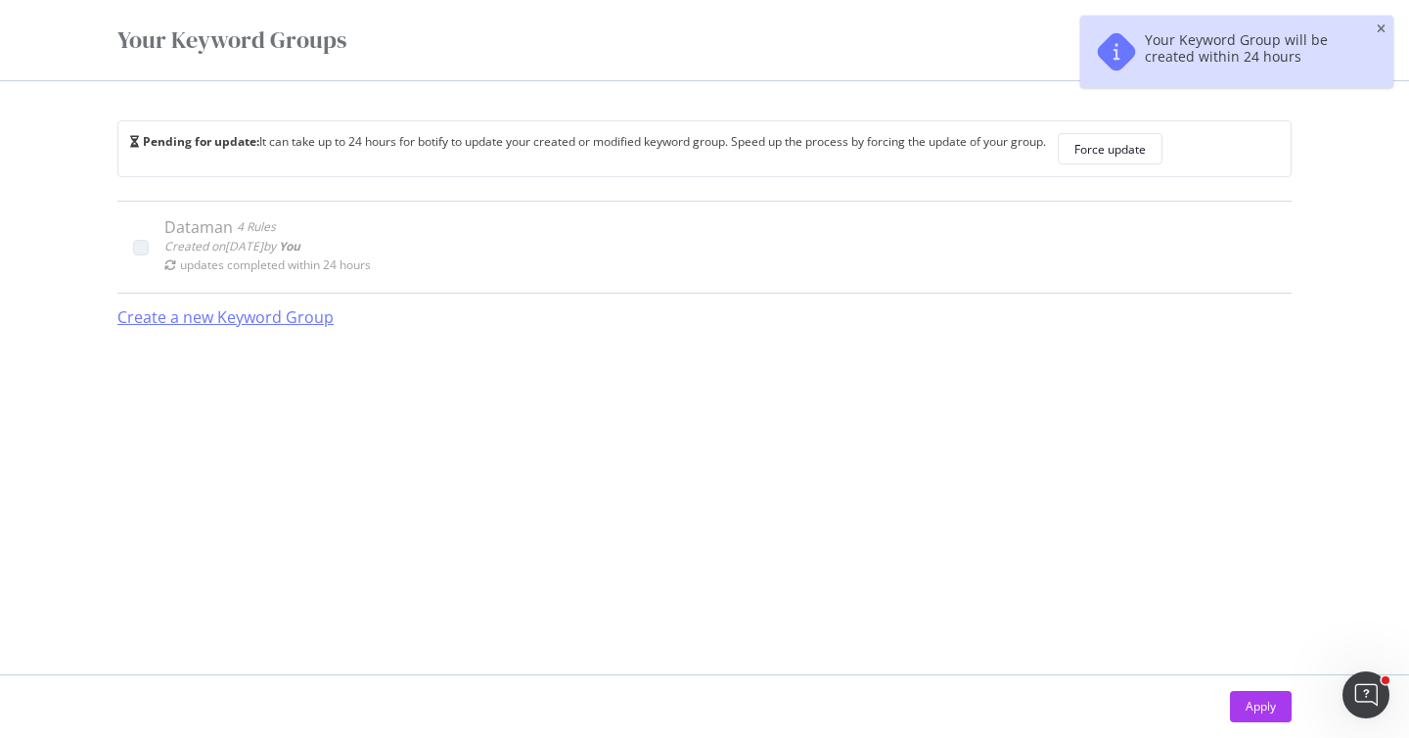
click at [236, 332] on div "Create a new Keyword Group" at bounding box center [225, 316] width 216 height 45
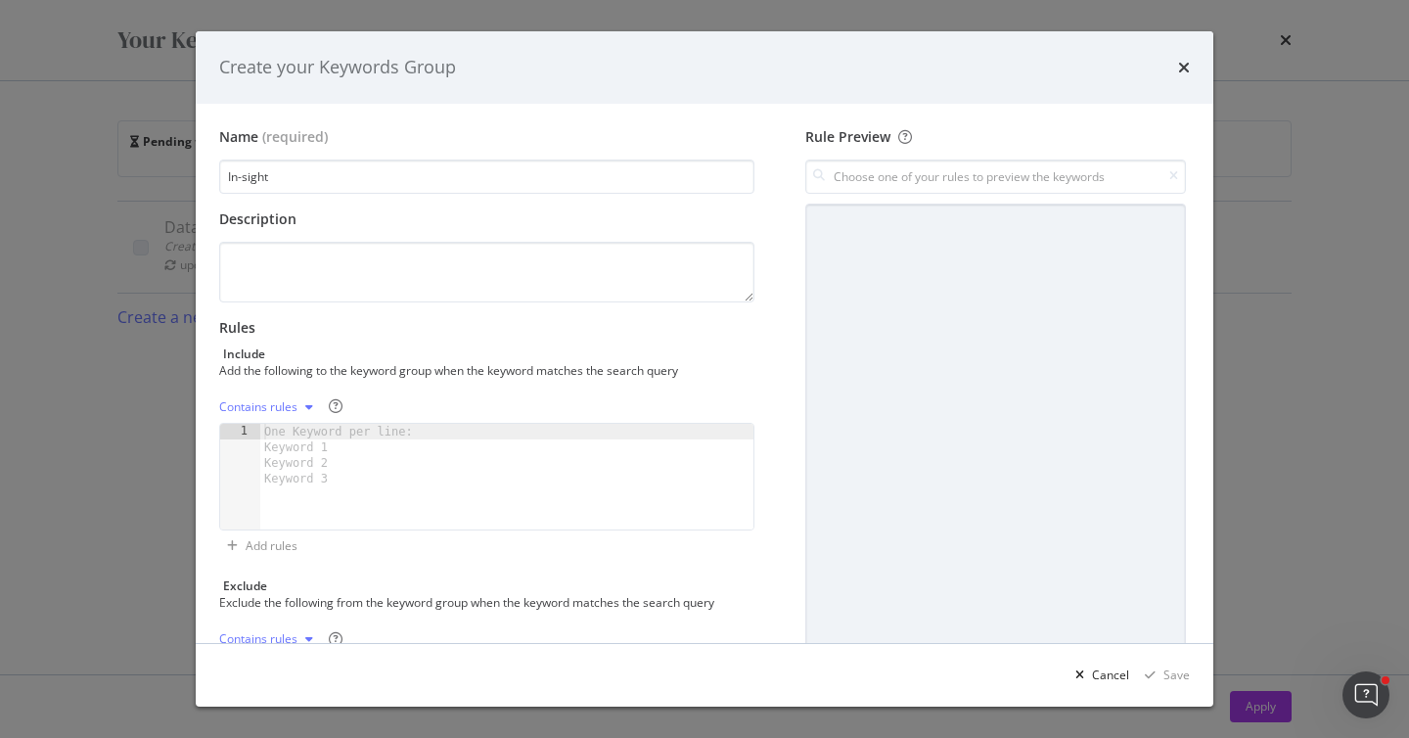
type input "In-sight"
click at [289, 436] on div "One Keyword per line: Keyword 1 Keyword 2 Keyword 3" at bounding box center [341, 455] width 163 height 63
type textarea "in-sight"
type textarea "in sight"
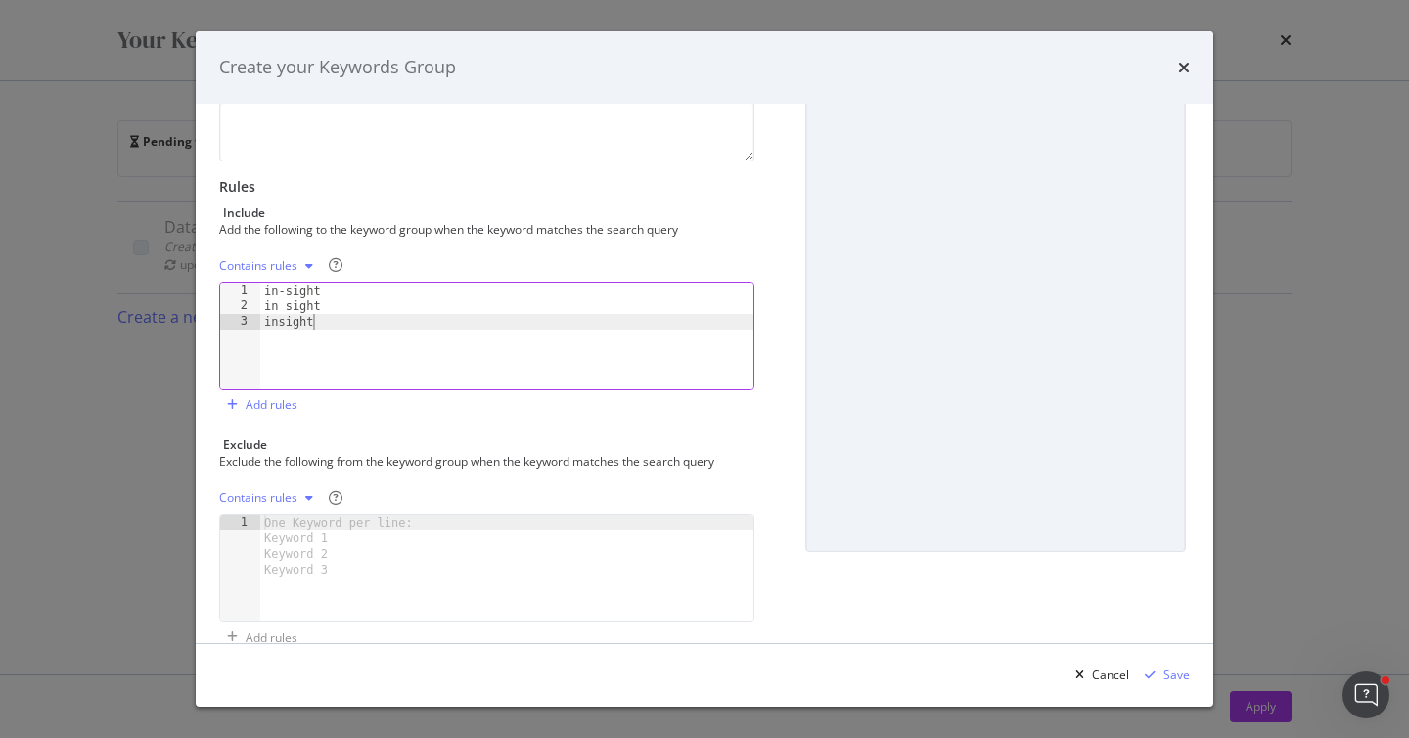
scroll to position [174, 0]
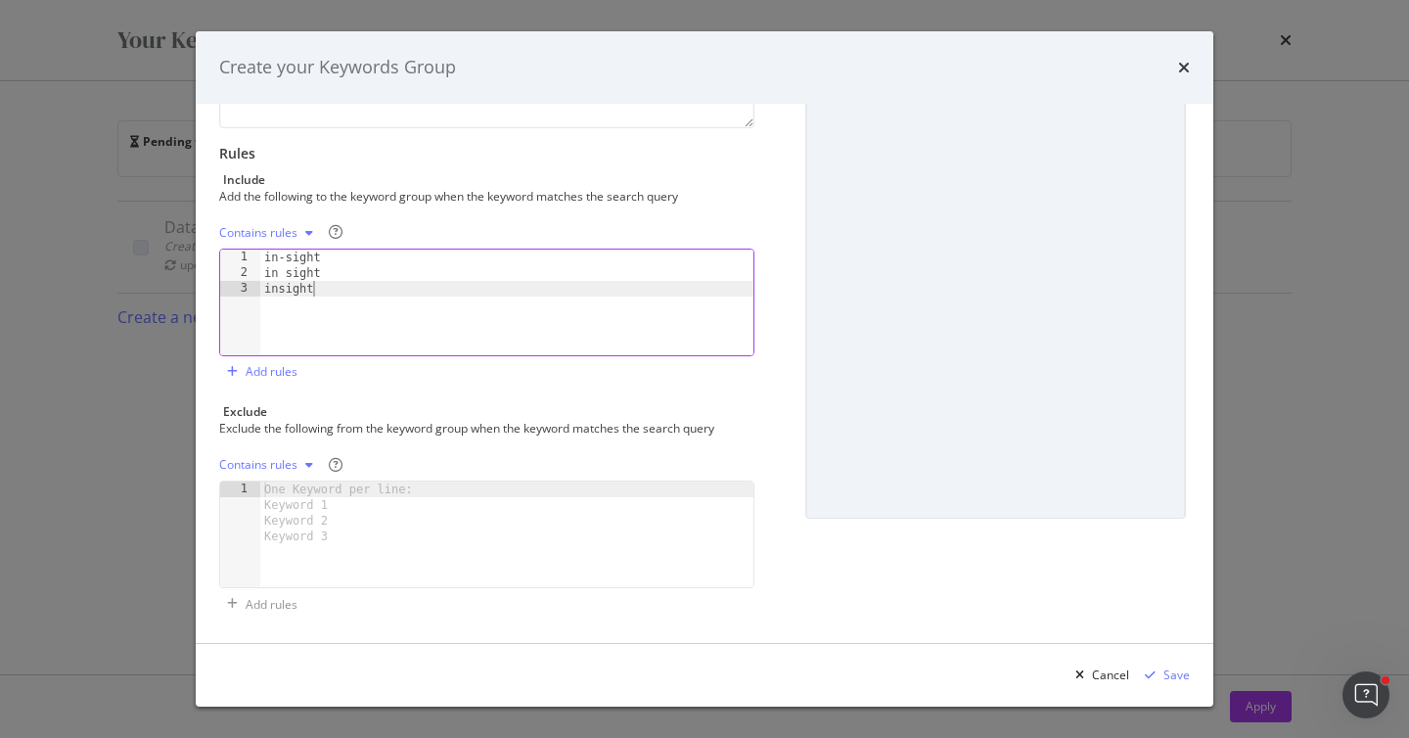
type textarea "insight"
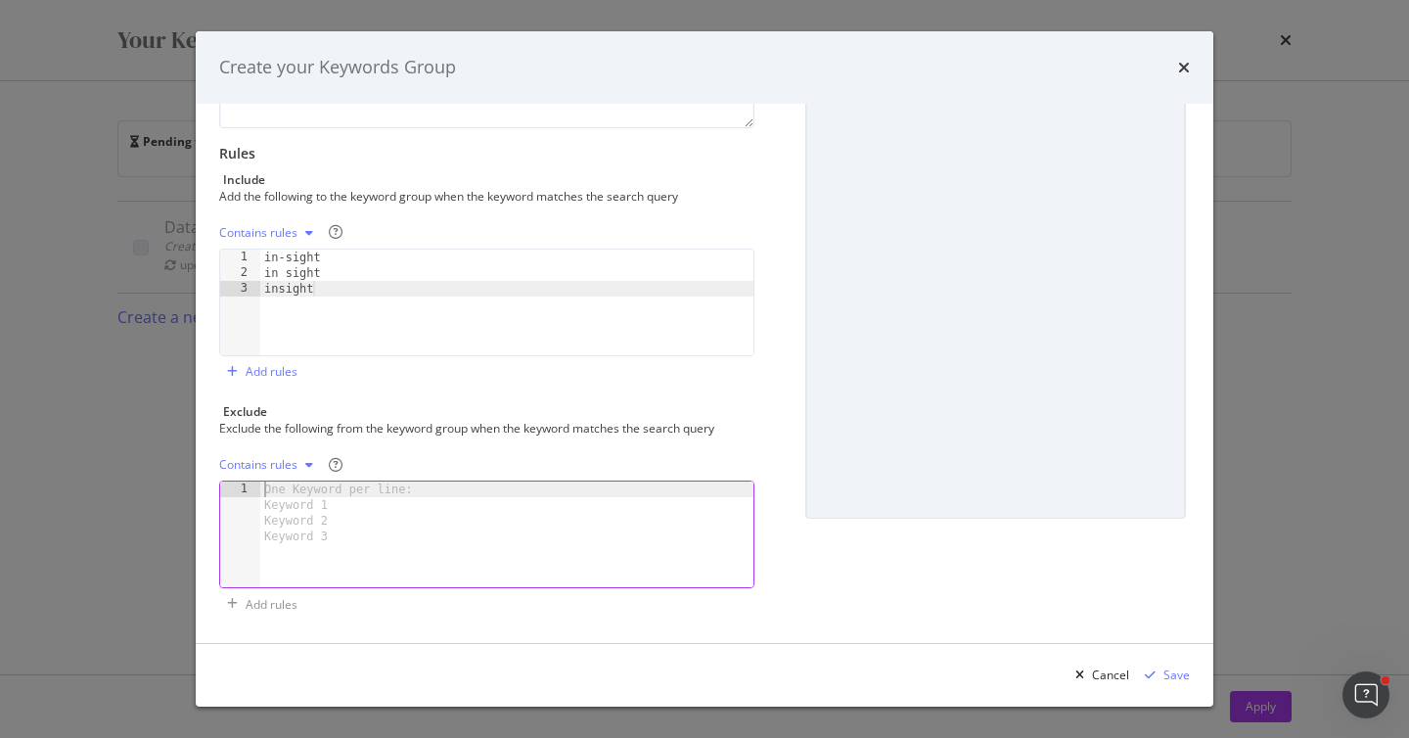
click at [289, 492] on div "One Keyword per line: Keyword 1 Keyword 2 Keyword 3" at bounding box center [341, 512] width 163 height 63
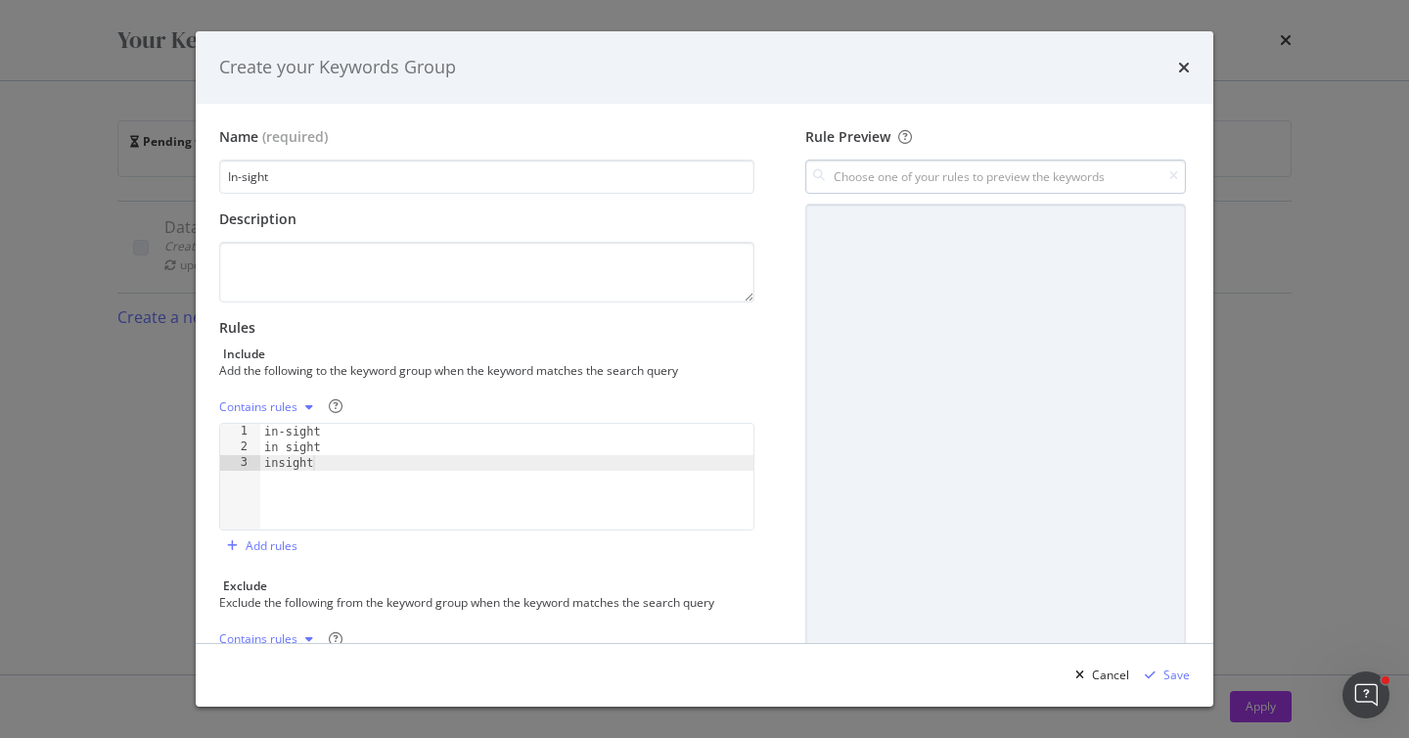
type textarea "cognex"
click at [900, 171] on input "modal" at bounding box center [995, 176] width 381 height 34
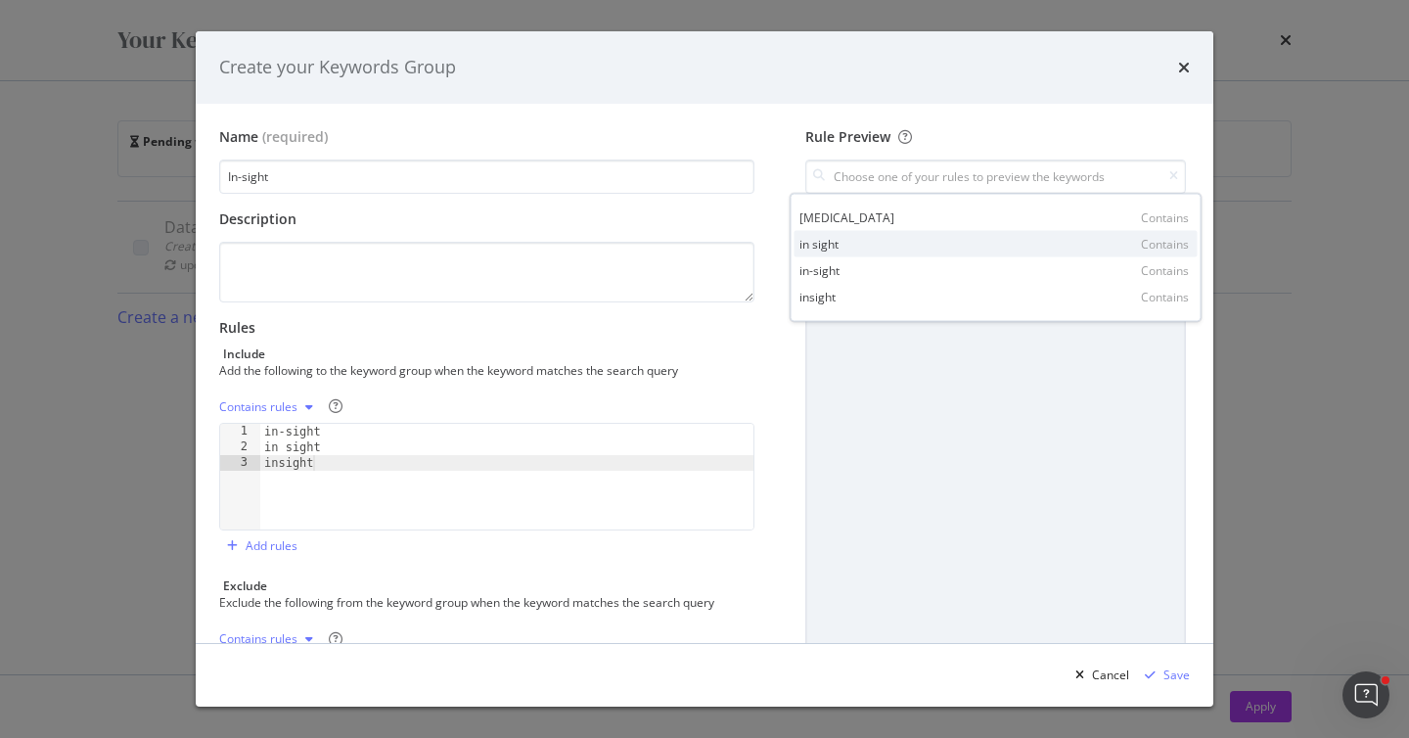
click at [848, 251] on div "in sight Contains" at bounding box center [995, 244] width 403 height 26
type input "in sight"
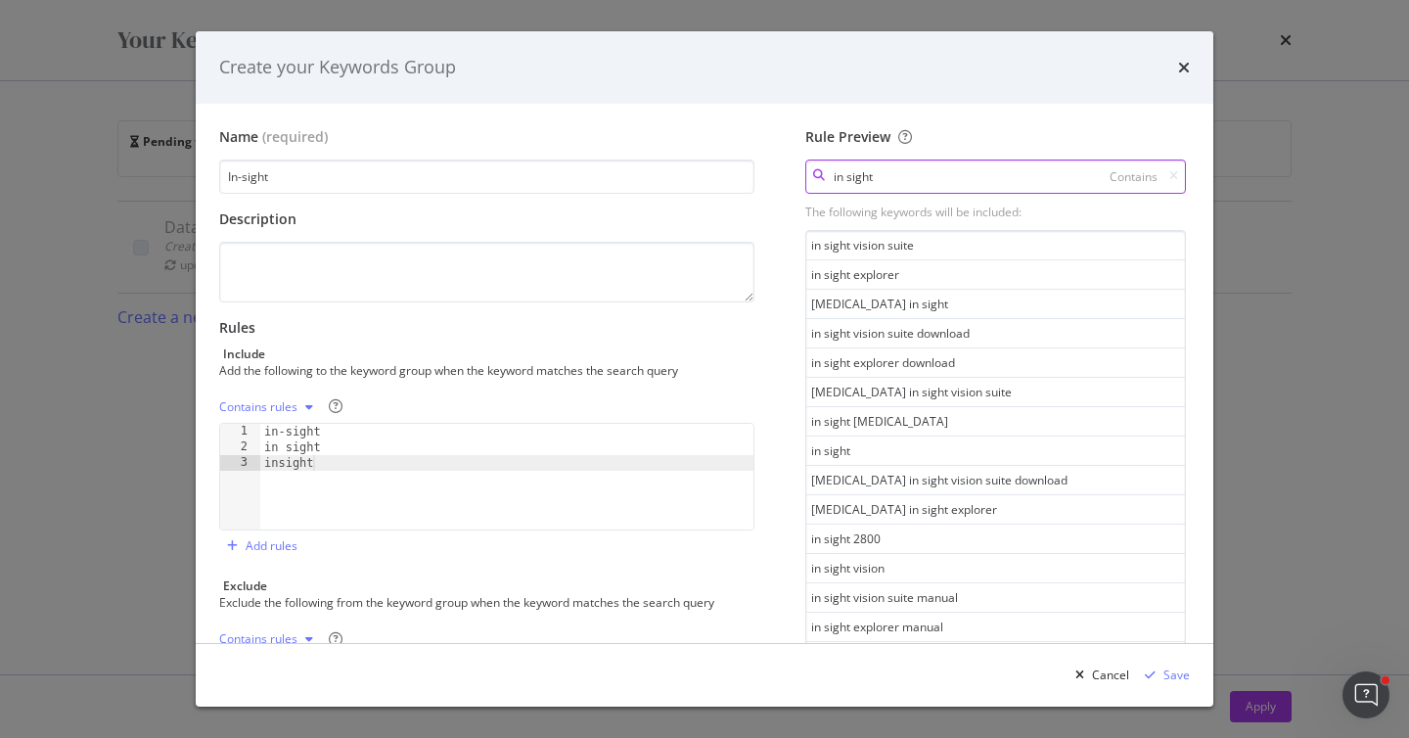
click at [880, 178] on input "in sight" at bounding box center [995, 176] width 381 height 34
click at [1179, 182] on input "in sight" at bounding box center [995, 176] width 381 height 34
click at [1173, 175] on icon "modal" at bounding box center [1173, 176] width 9 height 12
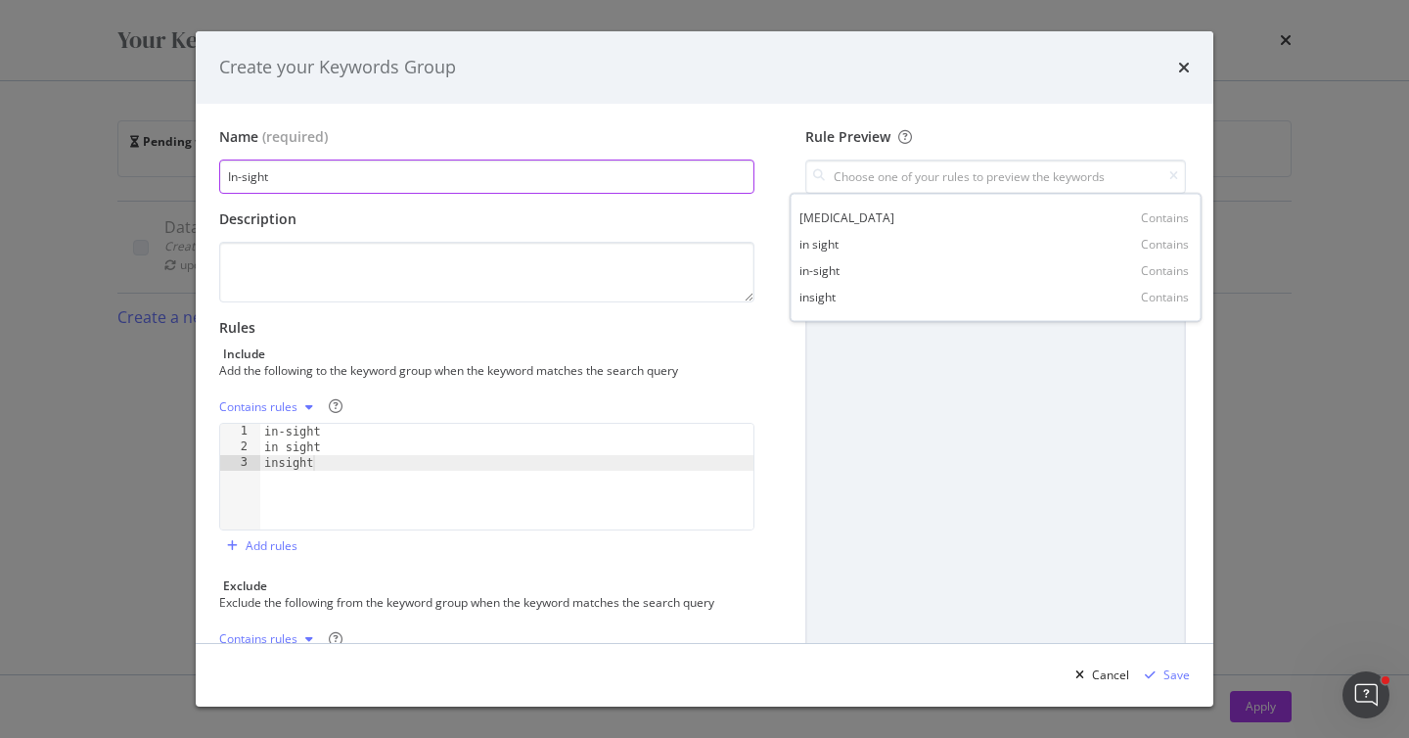
click at [225, 175] on input "In-sight" at bounding box center [486, 176] width 535 height 34
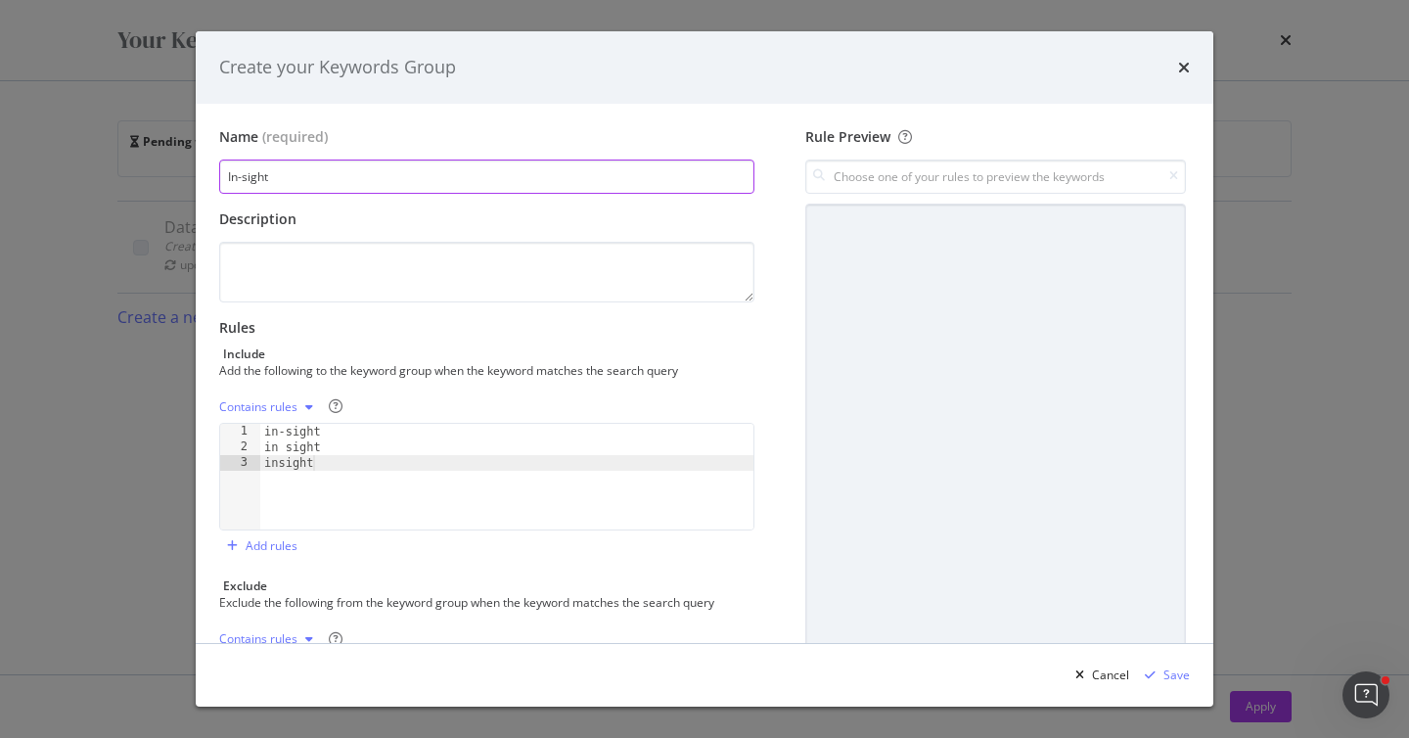
click at [243, 175] on input "In-sight" at bounding box center [486, 176] width 535 height 34
type input "In-Sight"
click at [1166, 677] on div "Save" at bounding box center [1176, 674] width 26 height 17
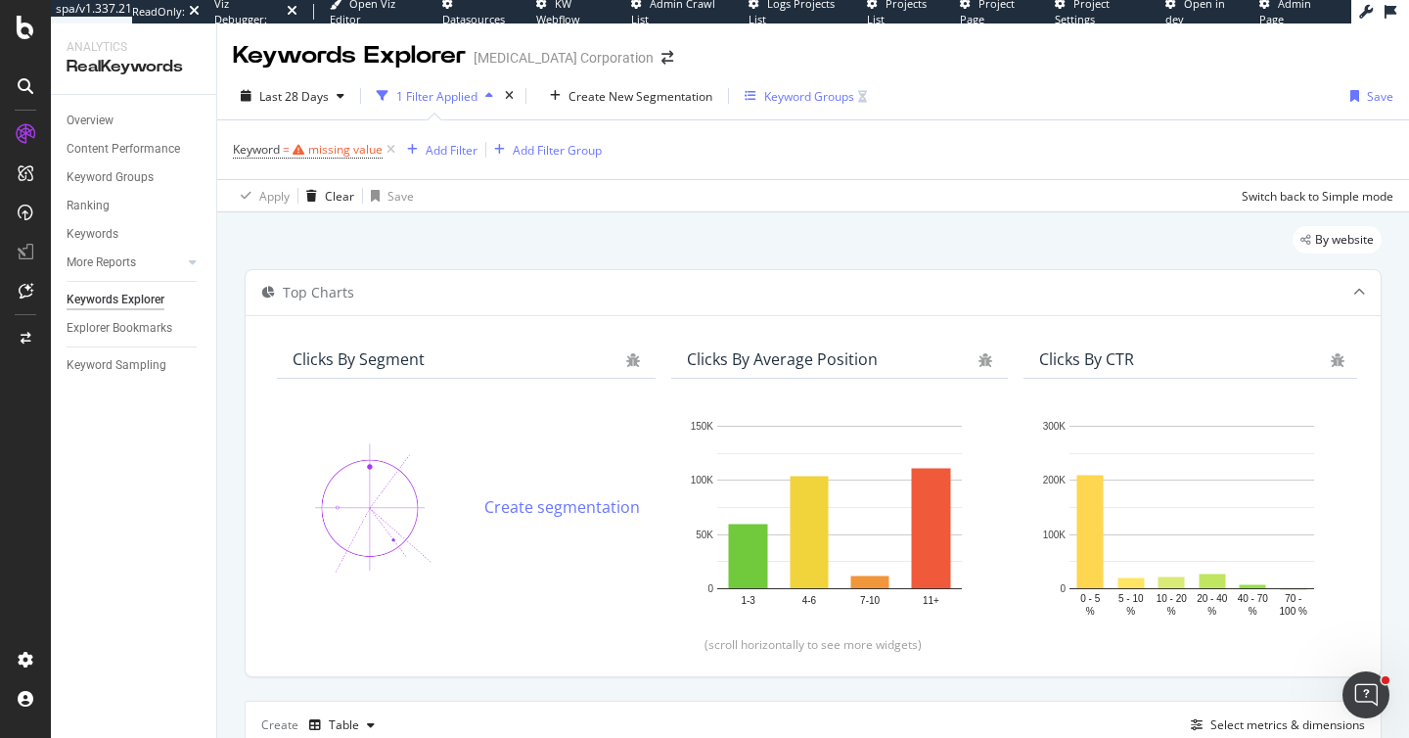
click at [778, 101] on div "Keyword Groups" at bounding box center [809, 96] width 90 height 17
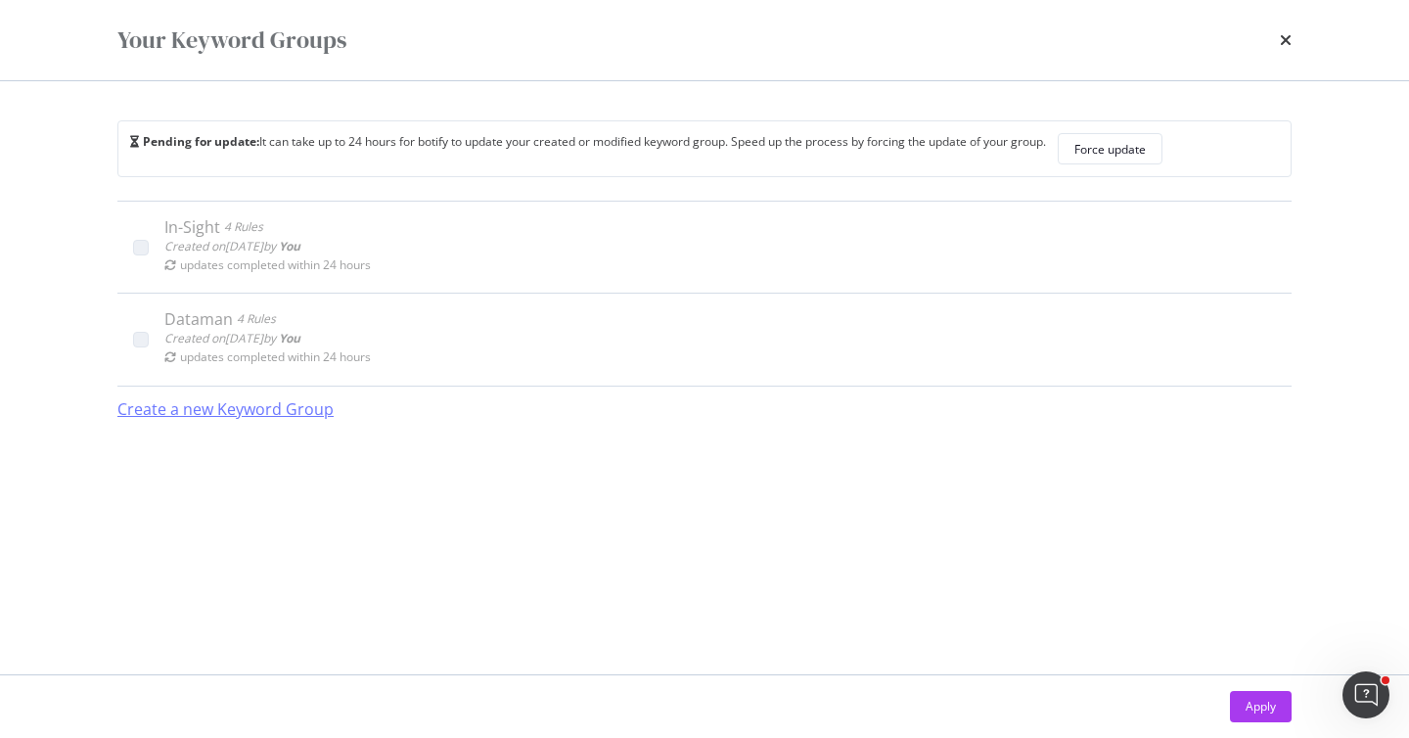
click at [229, 423] on div "Create a new Keyword Group" at bounding box center [225, 409] width 216 height 45
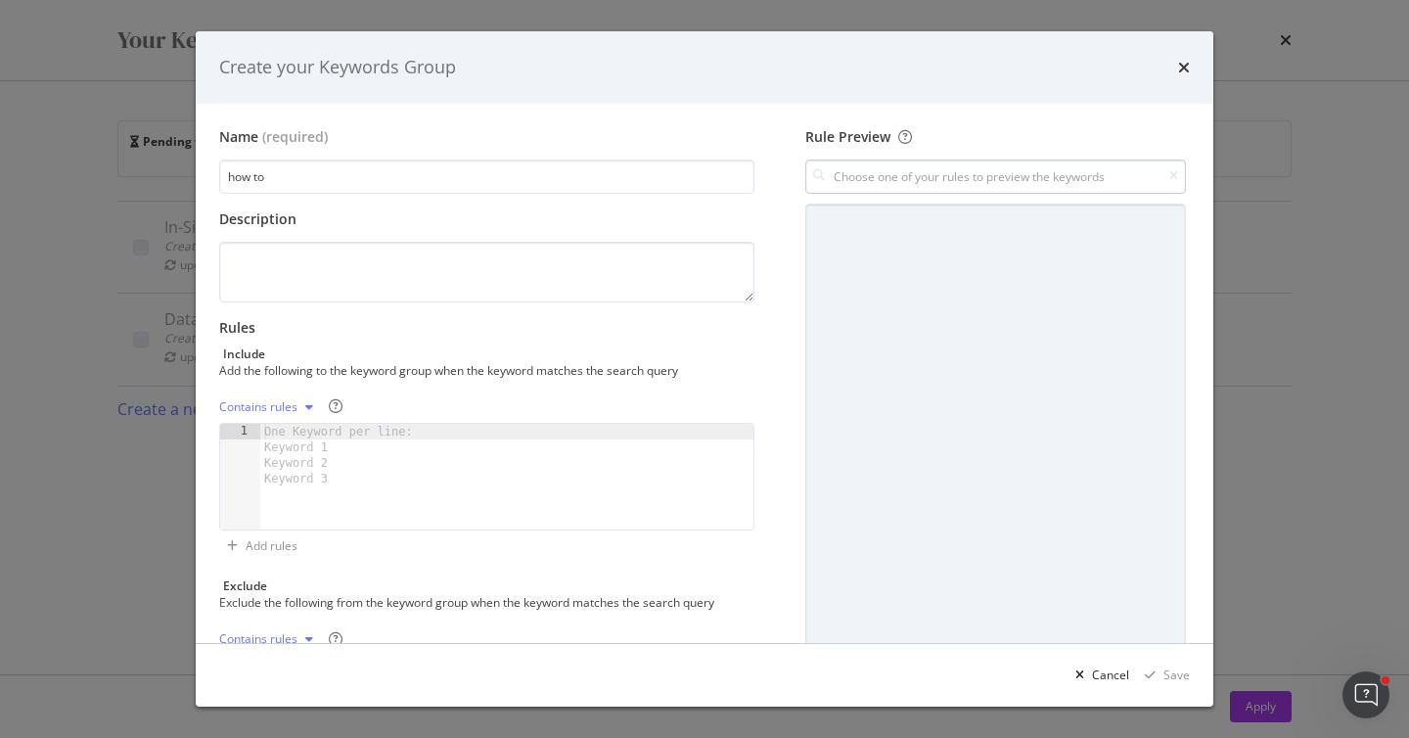
type input "how to"
click at [864, 175] on input "modal" at bounding box center [995, 176] width 381 height 34
click at [251, 182] on input "how to" at bounding box center [486, 176] width 535 height 34
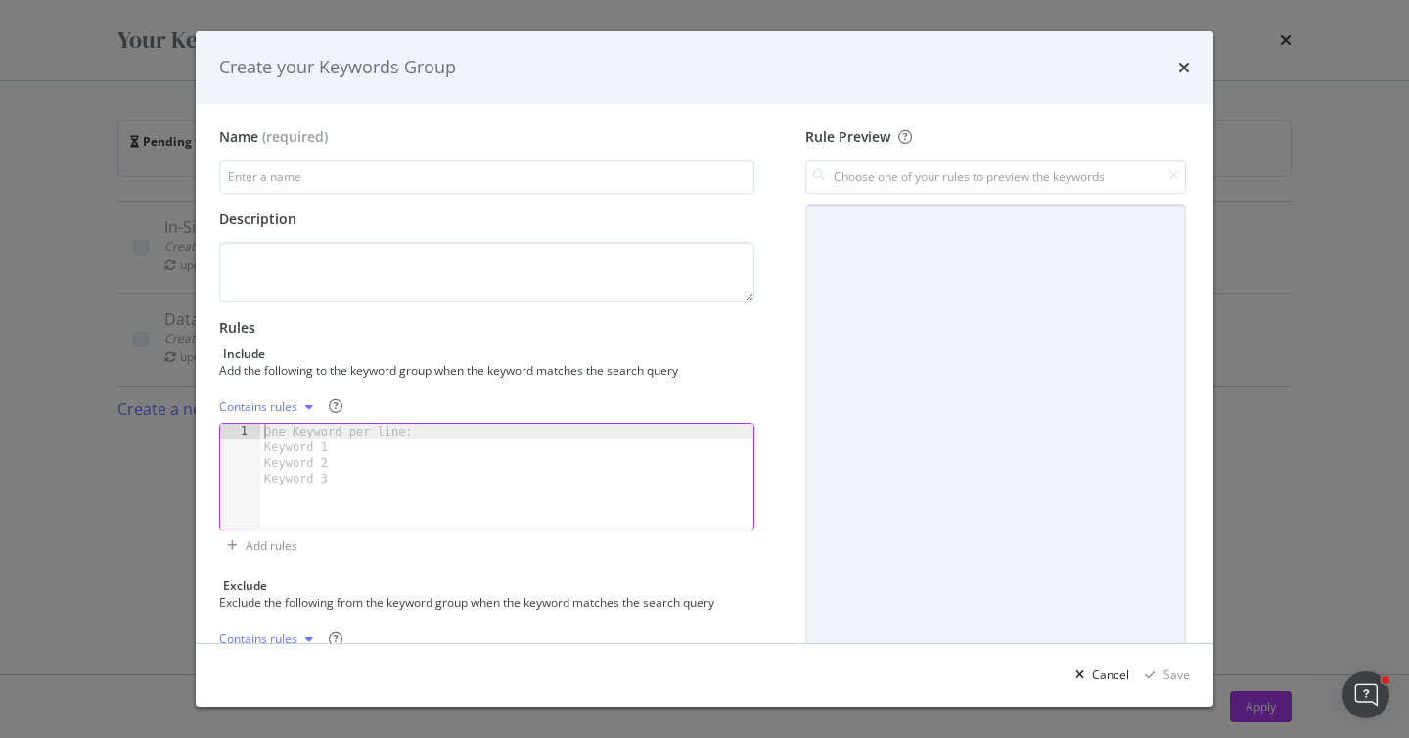
click at [294, 424] on div "One Keyword per line: Keyword 1 Keyword 2 Keyword 3" at bounding box center [341, 455] width 163 height 63
type textarea "how to"
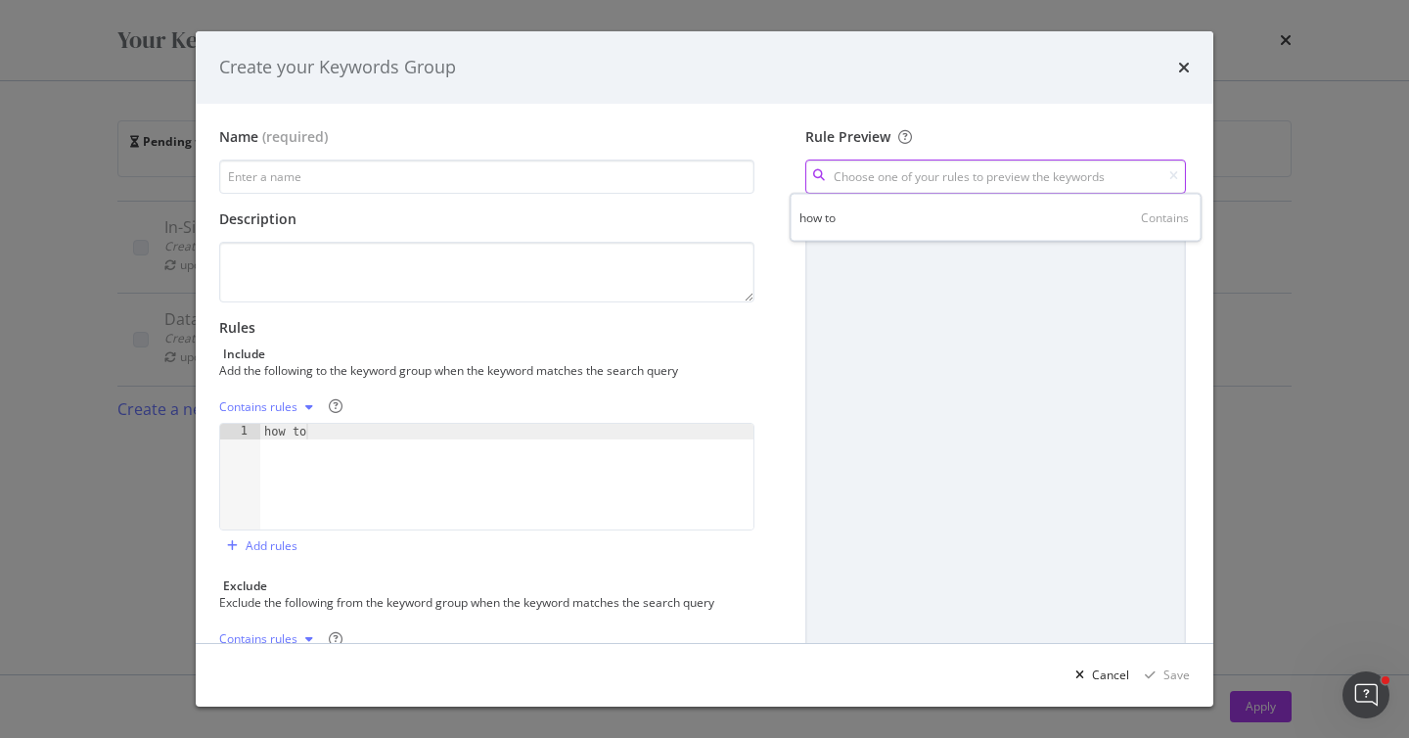
click at [870, 182] on input "modal" at bounding box center [995, 176] width 381 height 34
click at [870, 227] on div "how to Contains" at bounding box center [995, 217] width 403 height 26
type input "how to"
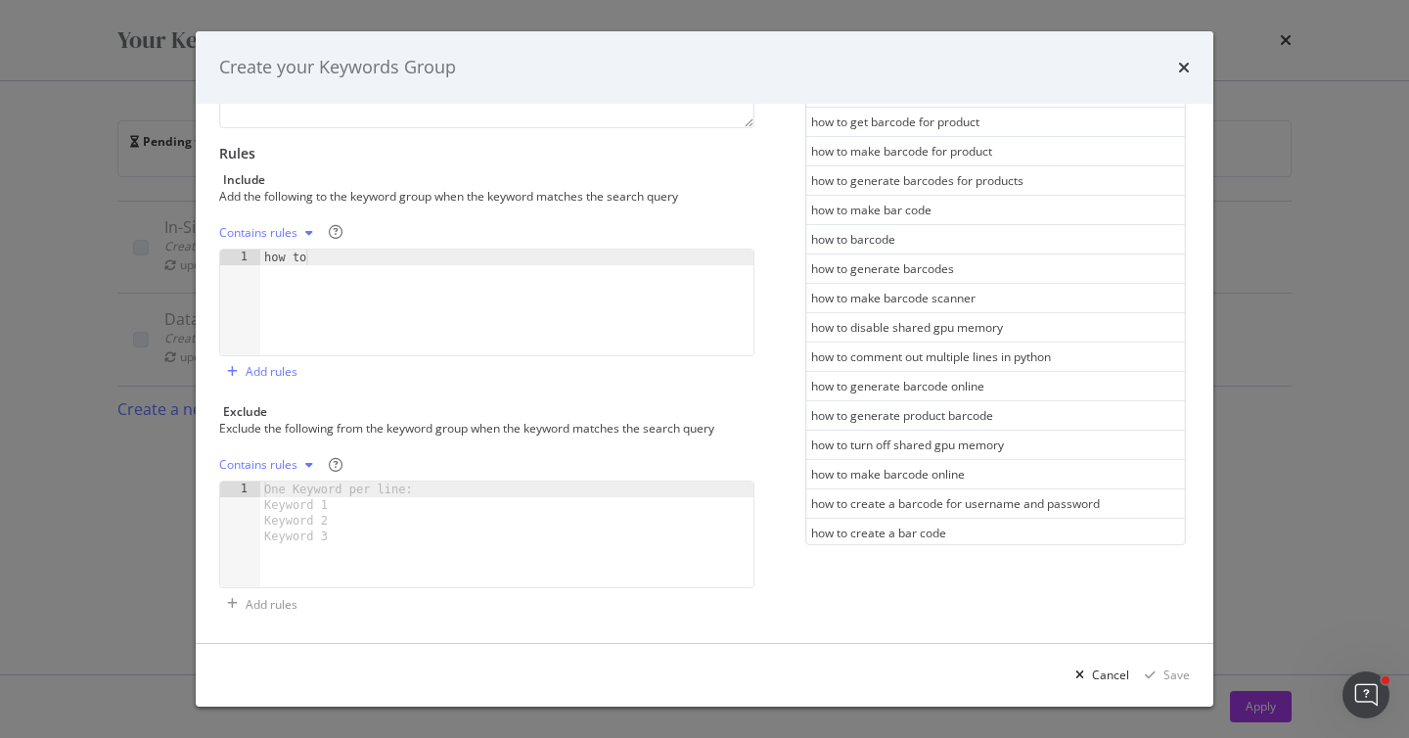
scroll to position [0, 0]
click at [322, 258] on div "how to" at bounding box center [506, 317] width 493 height 137
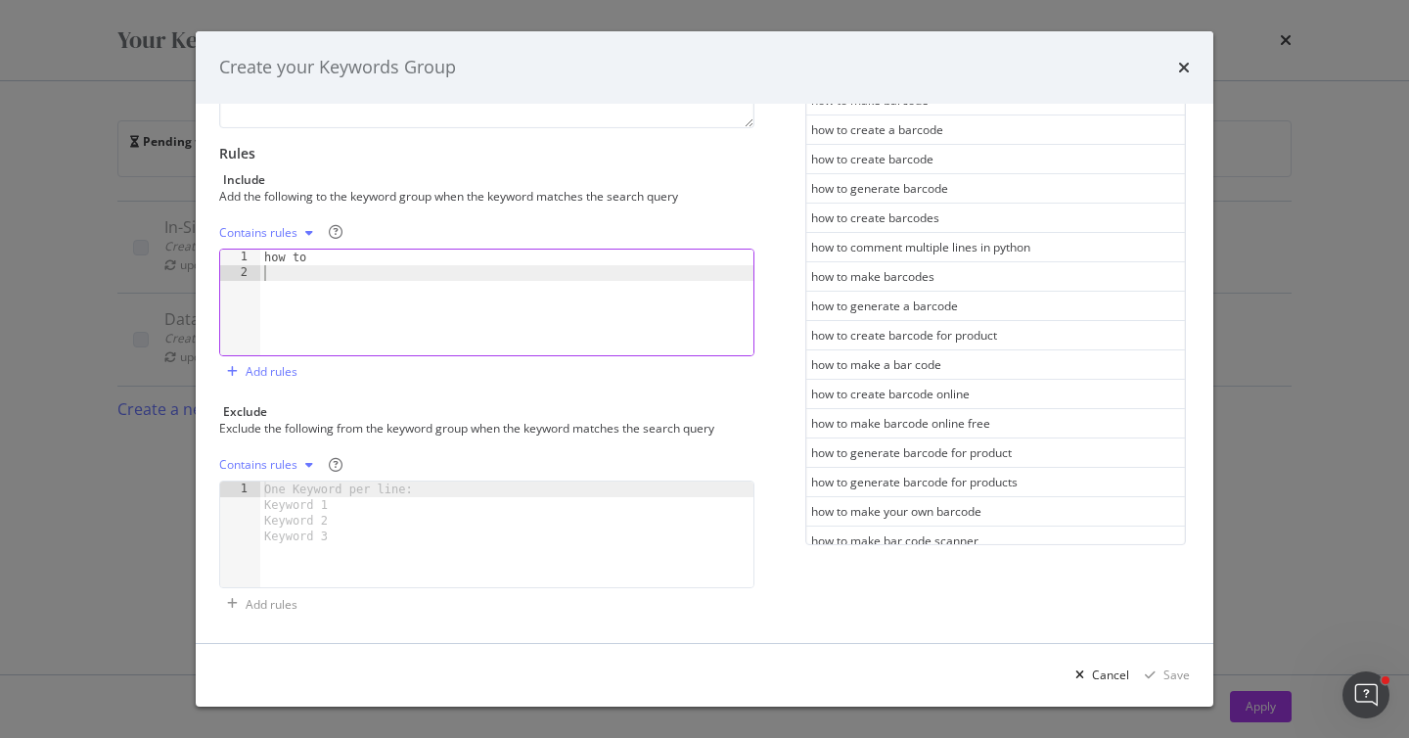
click at [282, 272] on div "how to" at bounding box center [506, 317] width 493 height 137
drag, startPoint x: 310, startPoint y: 264, endPoint x: 259, endPoint y: 264, distance: 50.9
click at [259, 264] on div "1 2 how to XXXXXXXXXXXXXXXXXXXXXXXXXXXXXXXXXXXXXXXXXXXXXXXXXXXXXXXXXXXXXXXXXXXX…" at bounding box center [486, 302] width 535 height 108
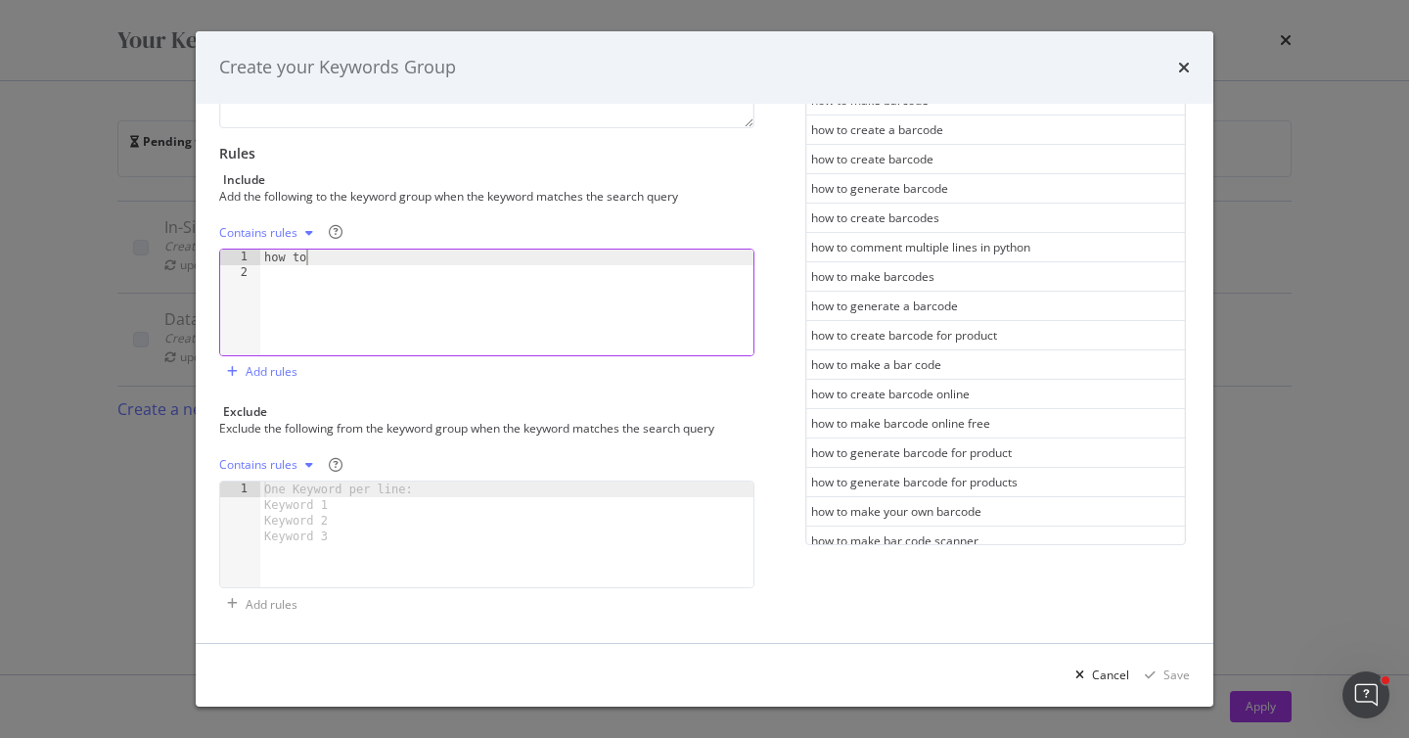
type textarea "how to"
type textarea "who"
type textarea "what"
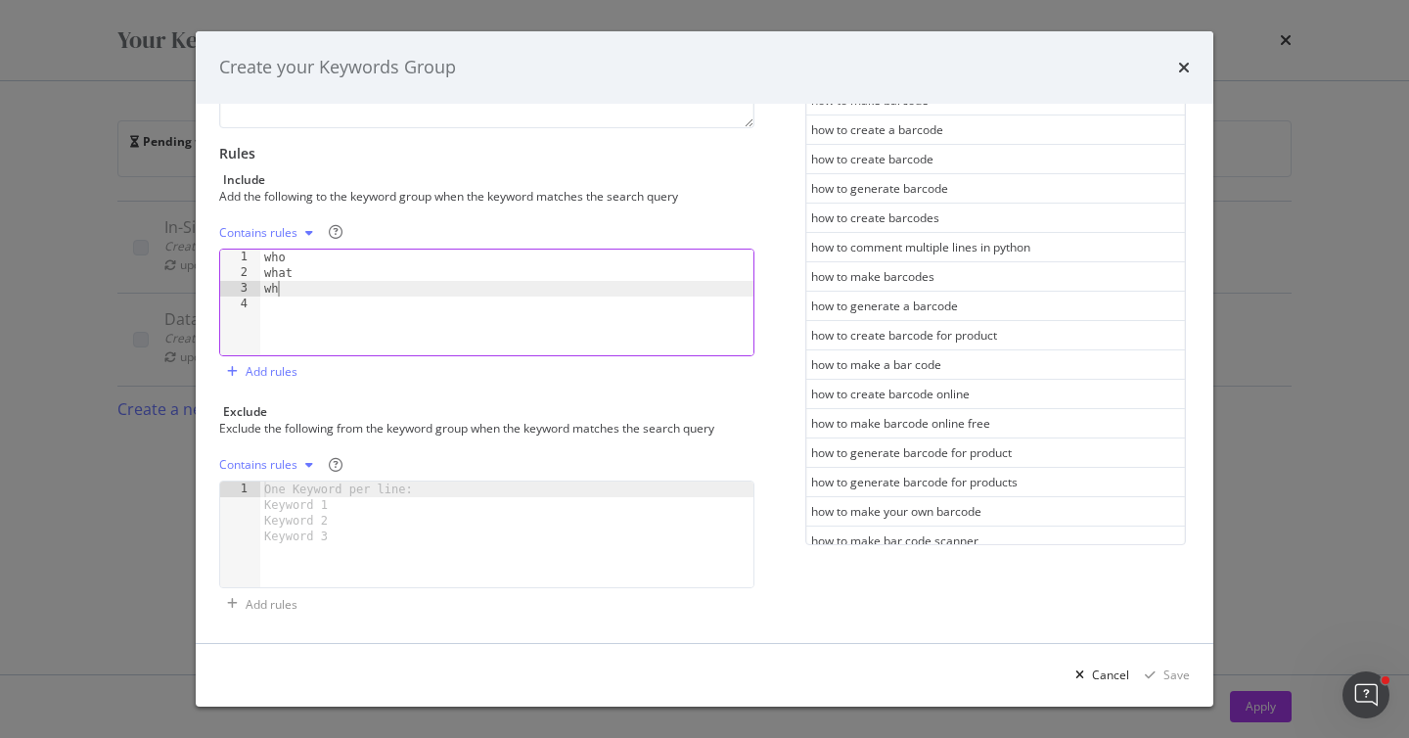
type textarea "when"
type textarea "where"
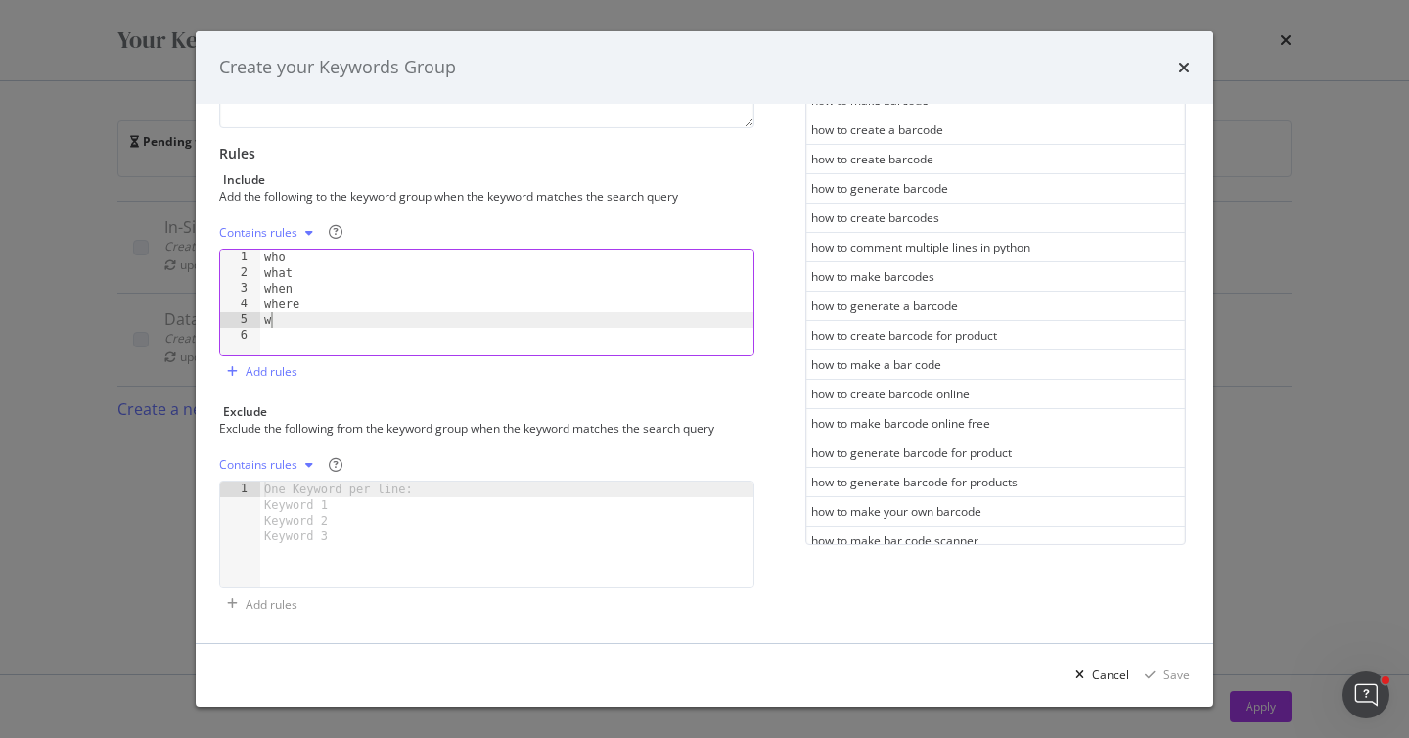
type textarea "why"
type textarea "how"
click at [689, 209] on div "Rules Include Add the following to the keyword group when the keyword matches t…" at bounding box center [486, 266] width 535 height 244
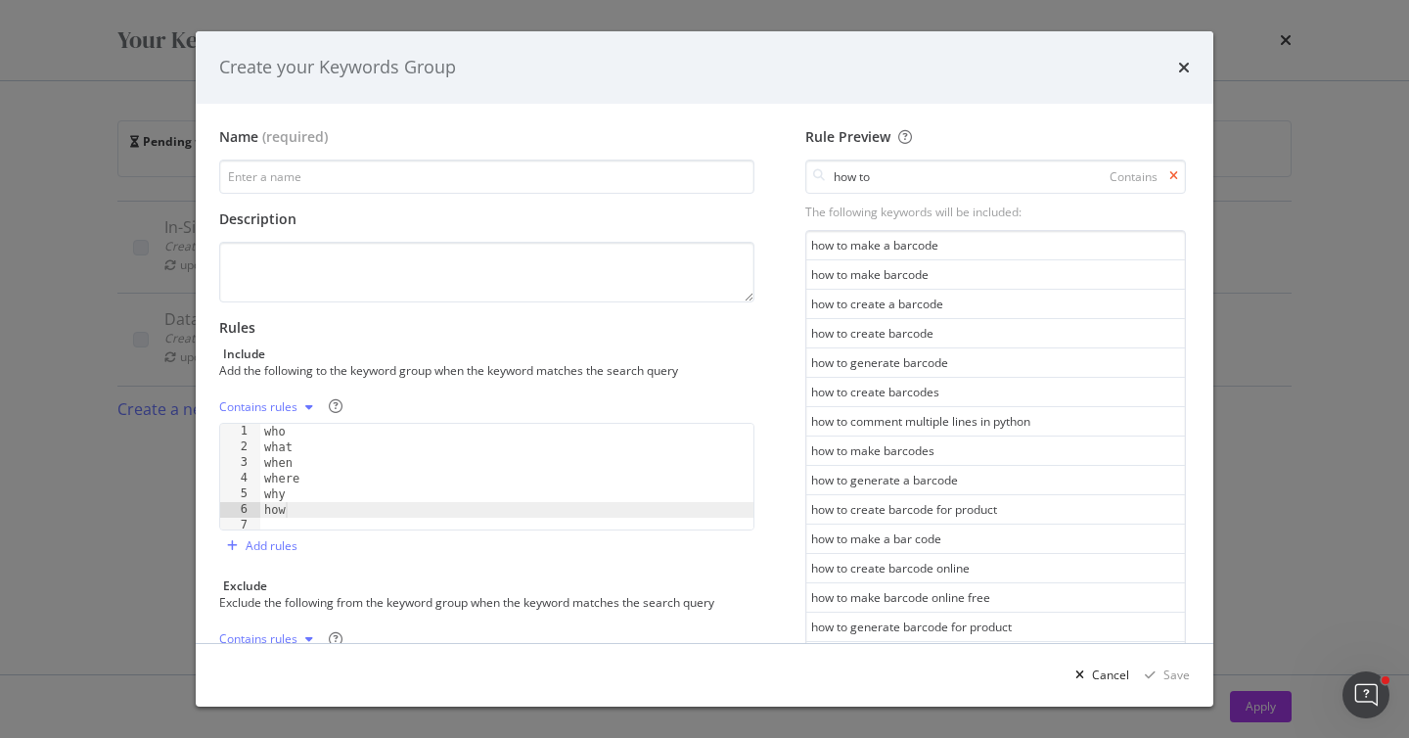
click at [1174, 174] on icon "modal" at bounding box center [1173, 176] width 9 height 12
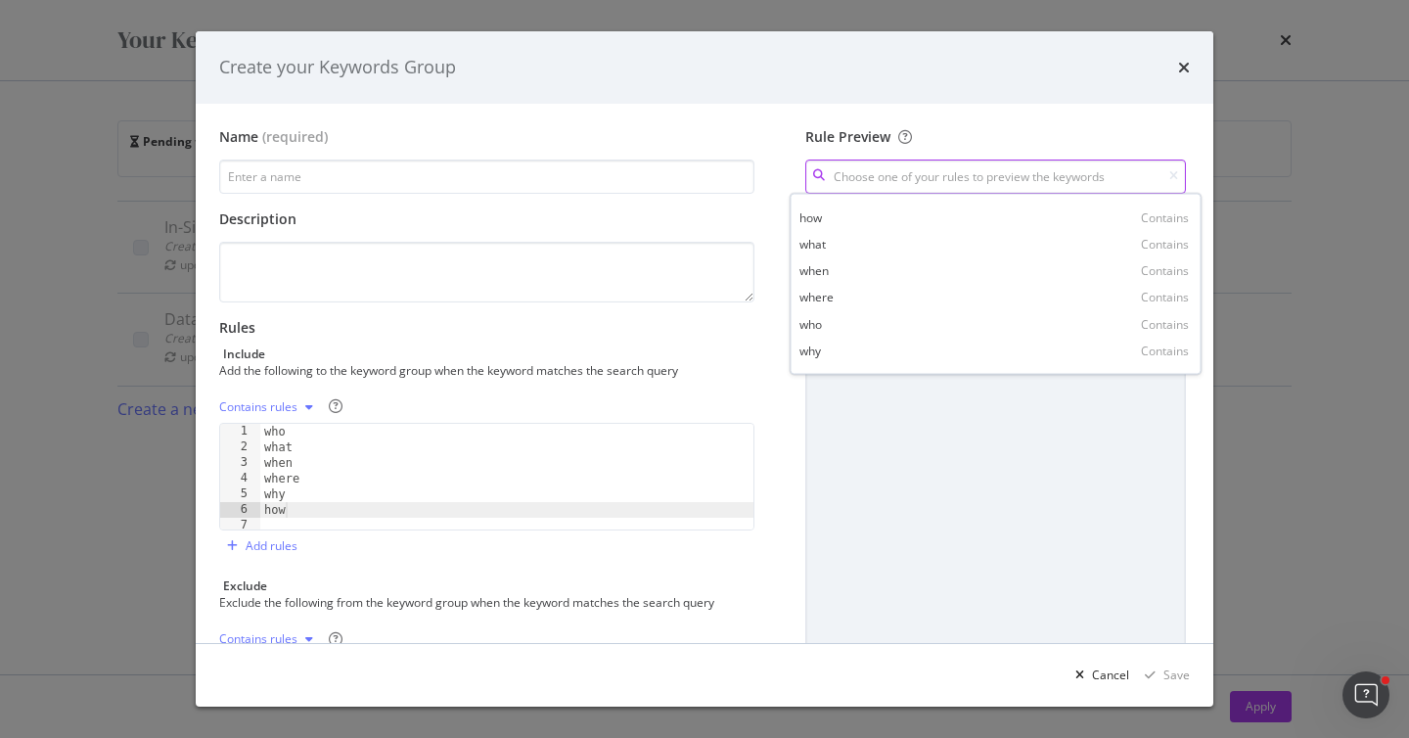
click at [1058, 175] on input "modal" at bounding box center [995, 176] width 381 height 34
click at [890, 232] on div "what Contains" at bounding box center [995, 244] width 403 height 26
type input "what"
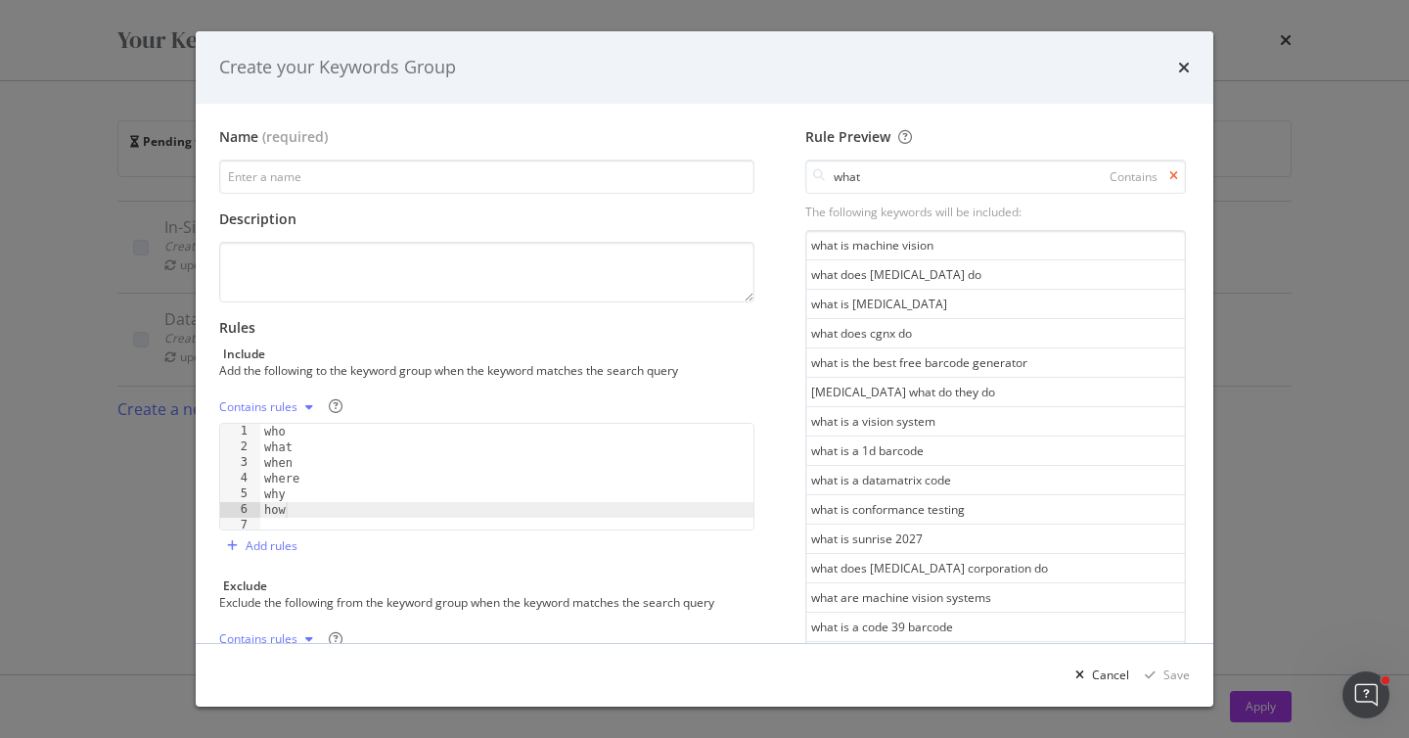
click at [1170, 174] on icon "modal" at bounding box center [1173, 176] width 9 height 12
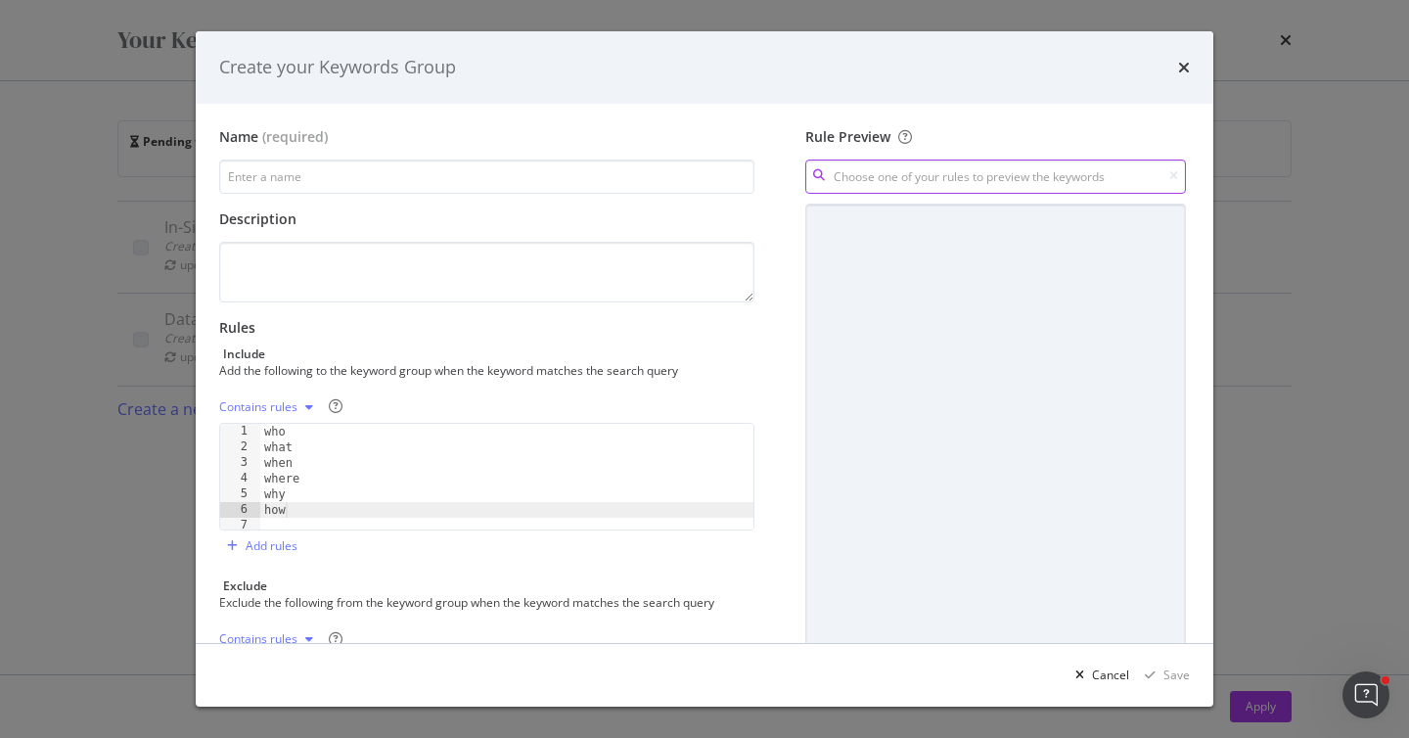
click at [1013, 174] on input "modal" at bounding box center [995, 176] width 381 height 34
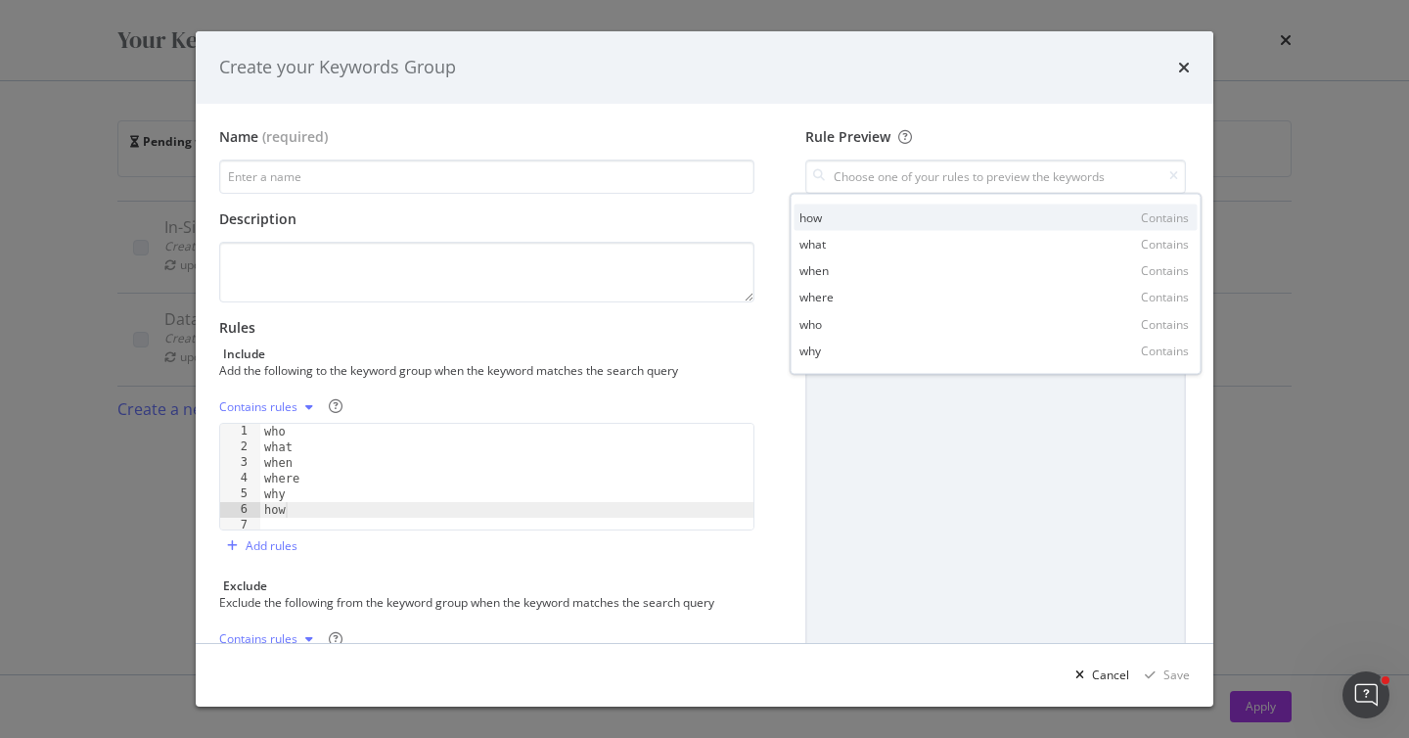
click at [844, 217] on div "how Contains" at bounding box center [995, 217] width 403 height 26
type input "how"
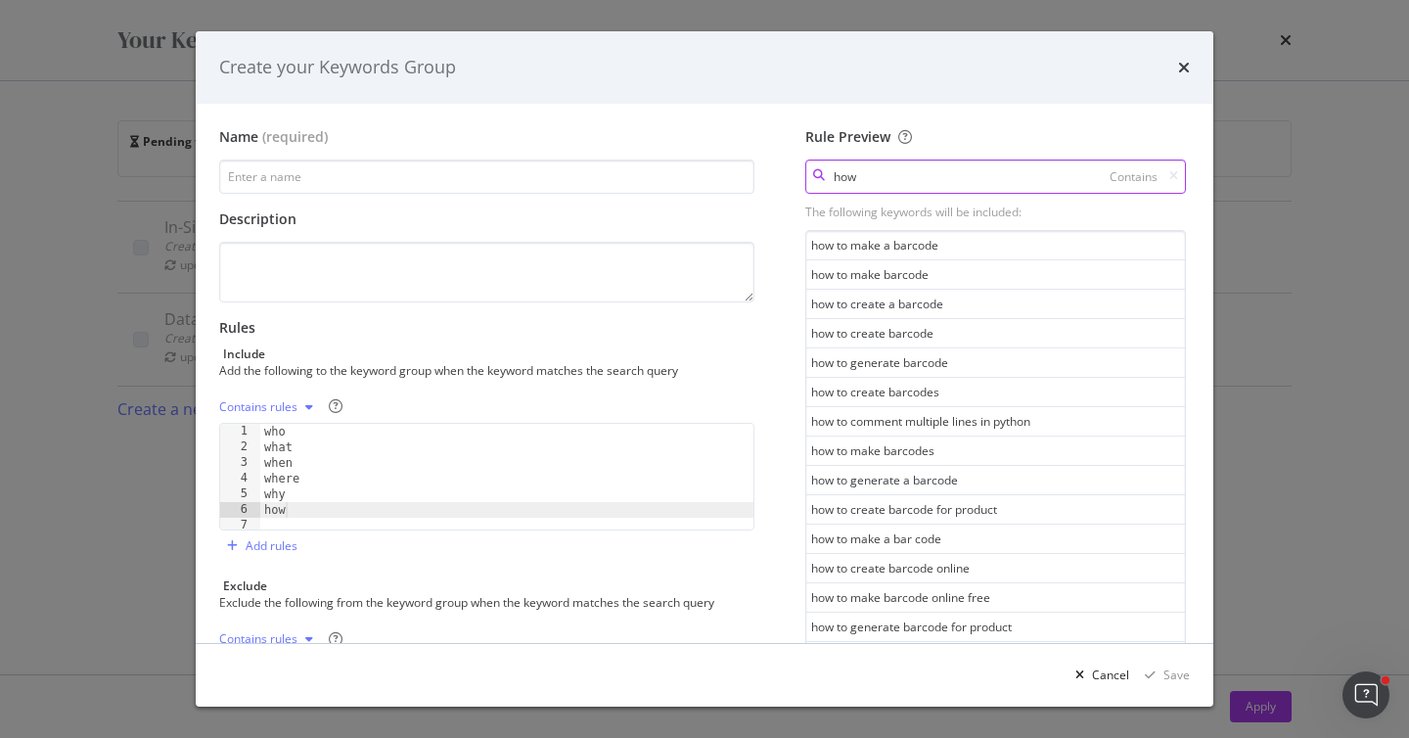
click at [911, 174] on input "how" at bounding box center [995, 176] width 381 height 34
click at [1176, 176] on icon "modal" at bounding box center [1173, 176] width 9 height 12
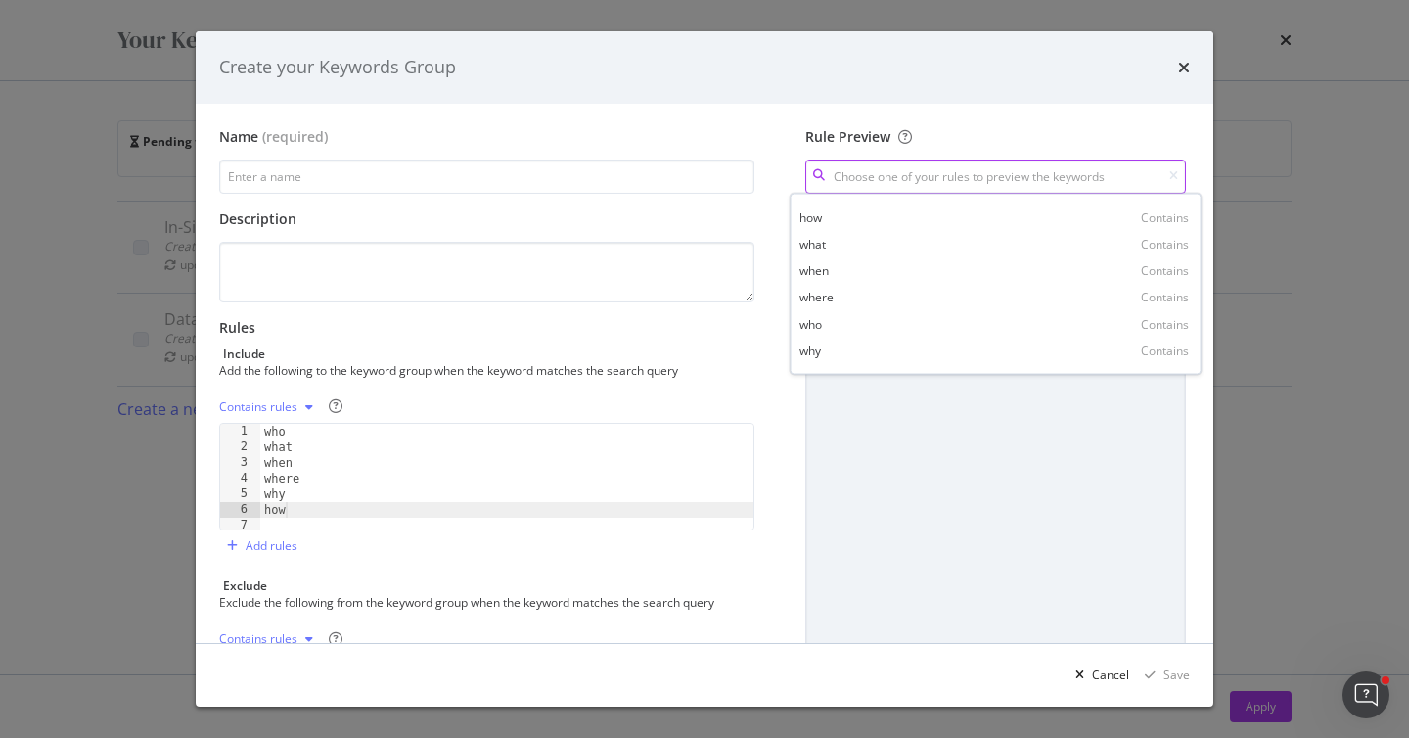
click at [1053, 164] on input "modal" at bounding box center [995, 176] width 381 height 34
click at [820, 332] on div "who" at bounding box center [810, 323] width 22 height 17
type input "who"
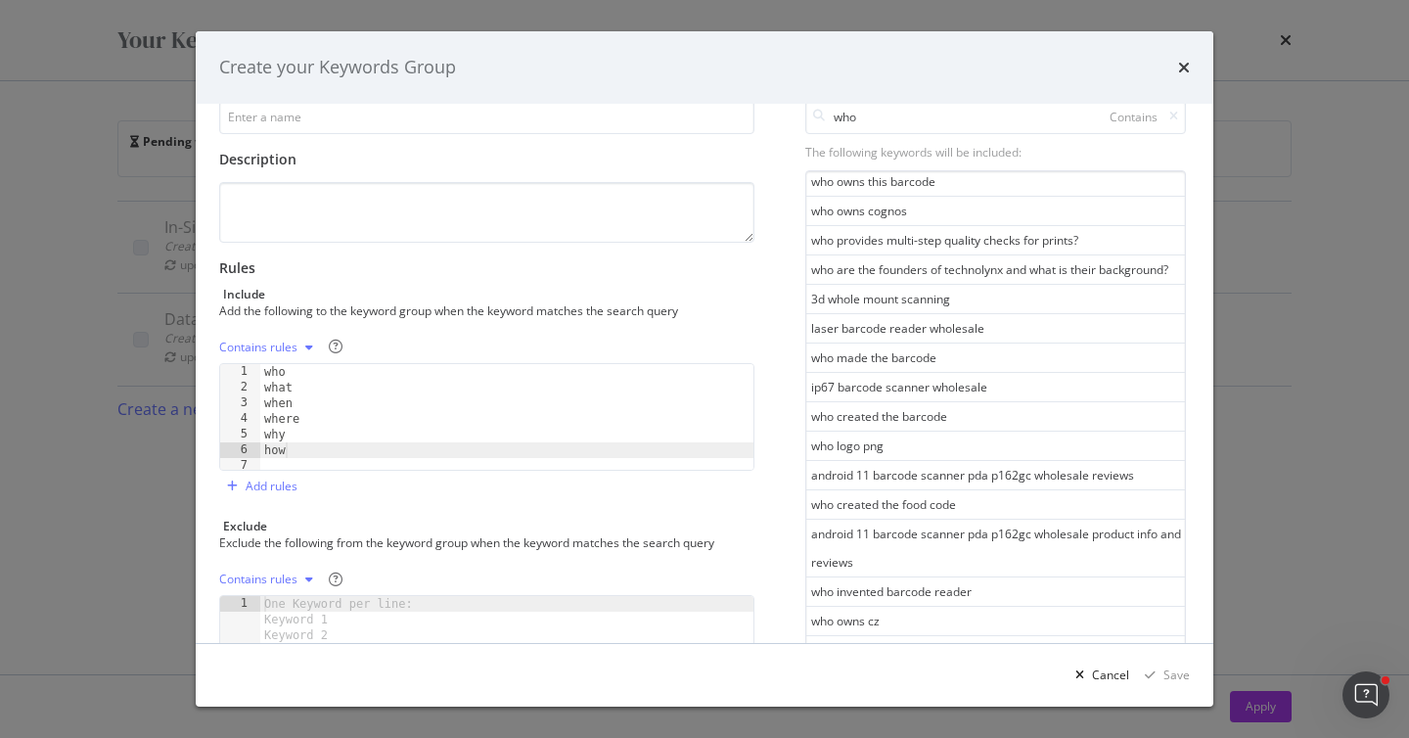
scroll to position [72, 0]
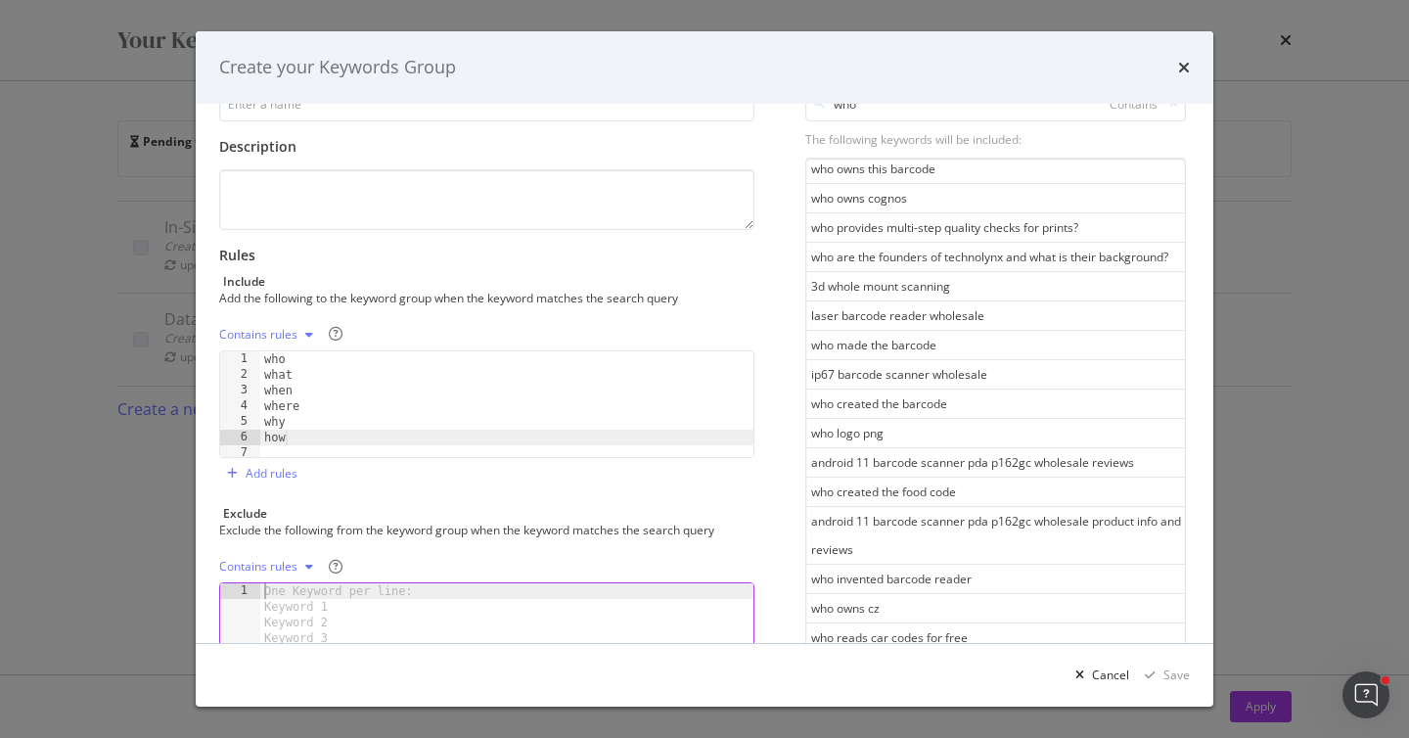
click at [292, 601] on div "One Keyword per line: Keyword 1 Keyword 2 Keyword 3" at bounding box center [341, 614] width 163 height 63
type textarea "wholesale"
type textarea "c"
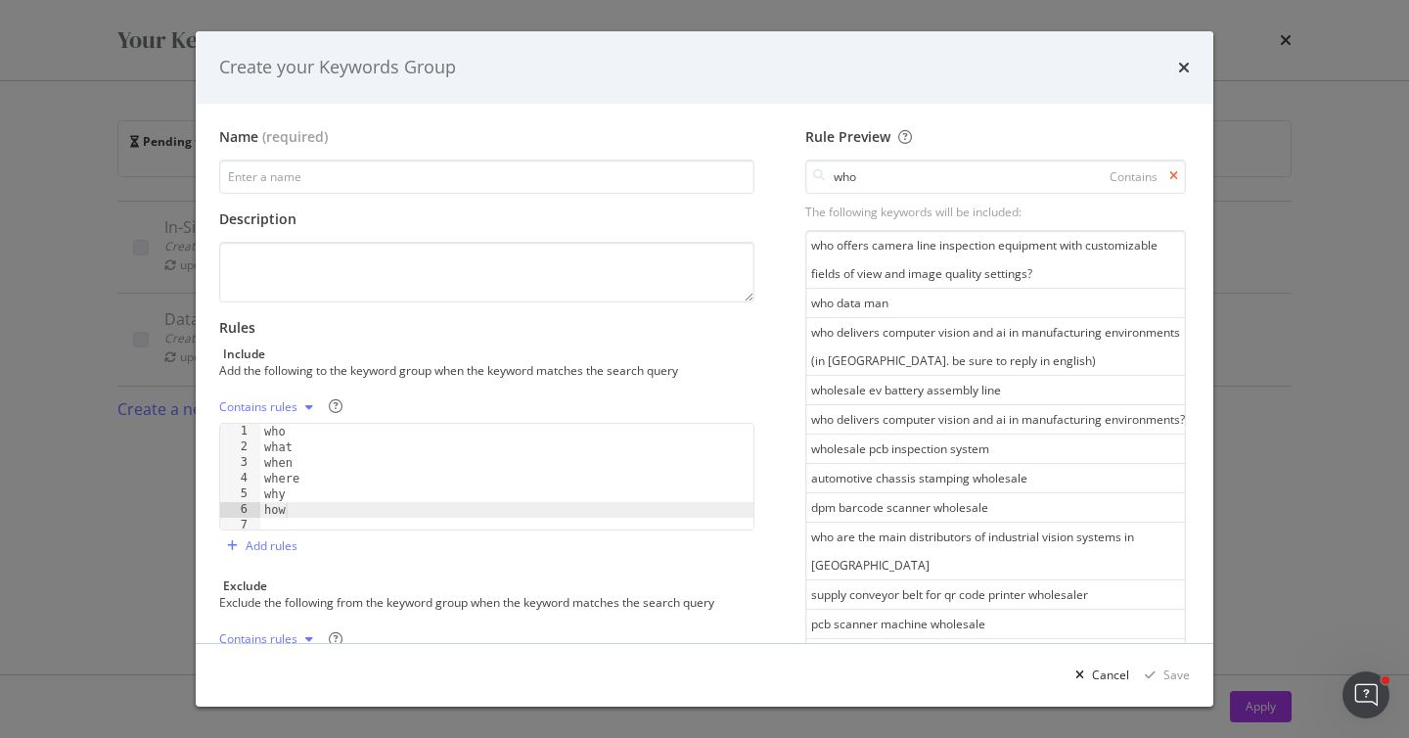
click at [1173, 174] on icon "modal" at bounding box center [1173, 176] width 9 height 12
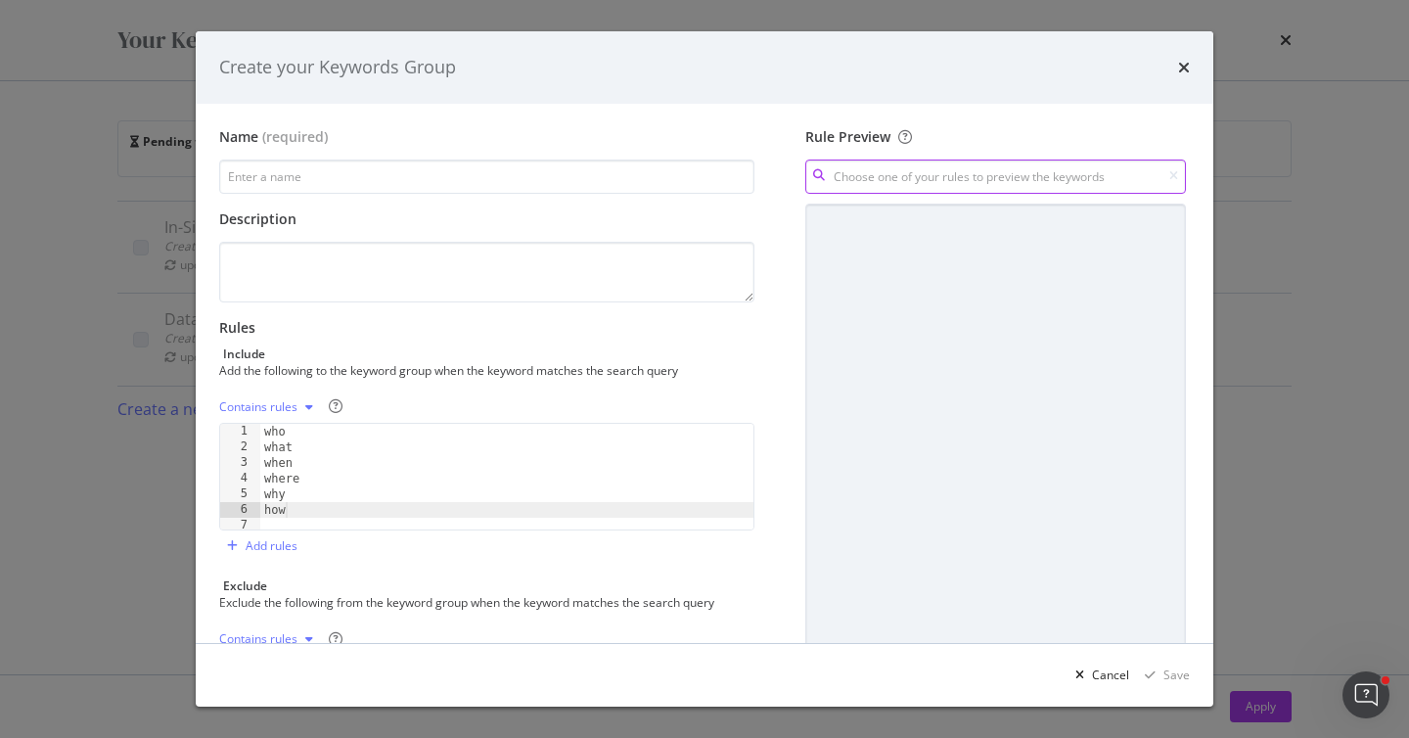
click at [1041, 185] on input "modal" at bounding box center [995, 176] width 381 height 34
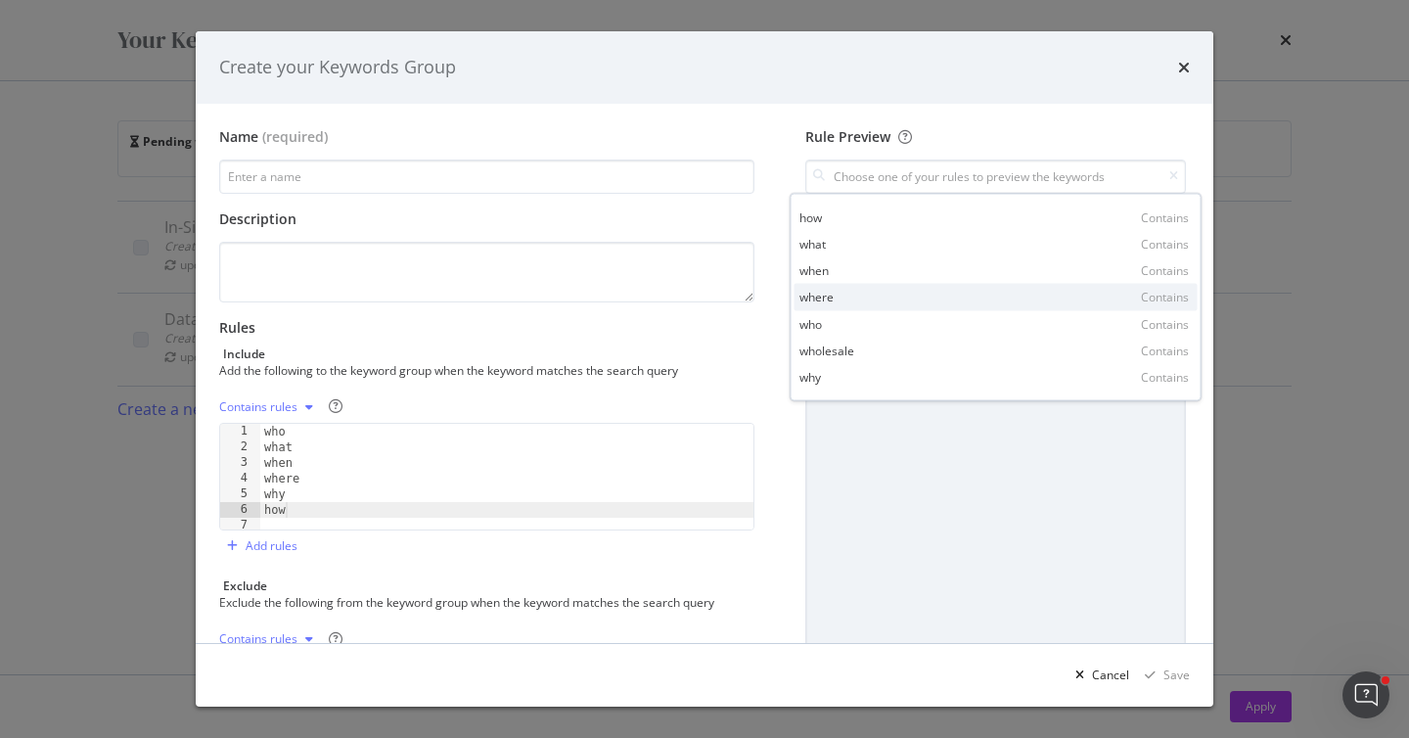
click at [837, 306] on div "where Contains" at bounding box center [995, 297] width 403 height 26
type input "where"
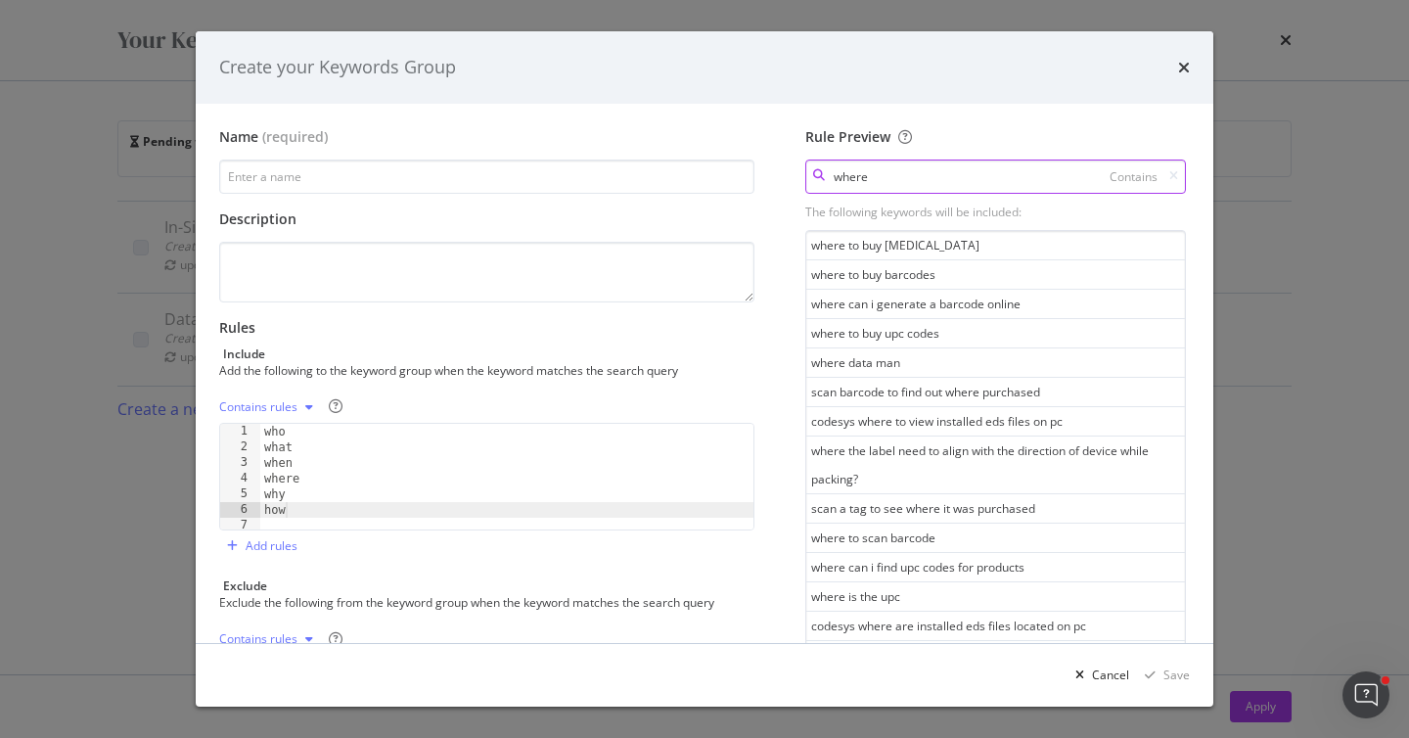
click at [1178, 180] on input "where" at bounding box center [995, 176] width 381 height 34
click at [1074, 180] on input "where" at bounding box center [995, 176] width 381 height 34
click at [1176, 173] on icon "modal" at bounding box center [1173, 176] width 9 height 12
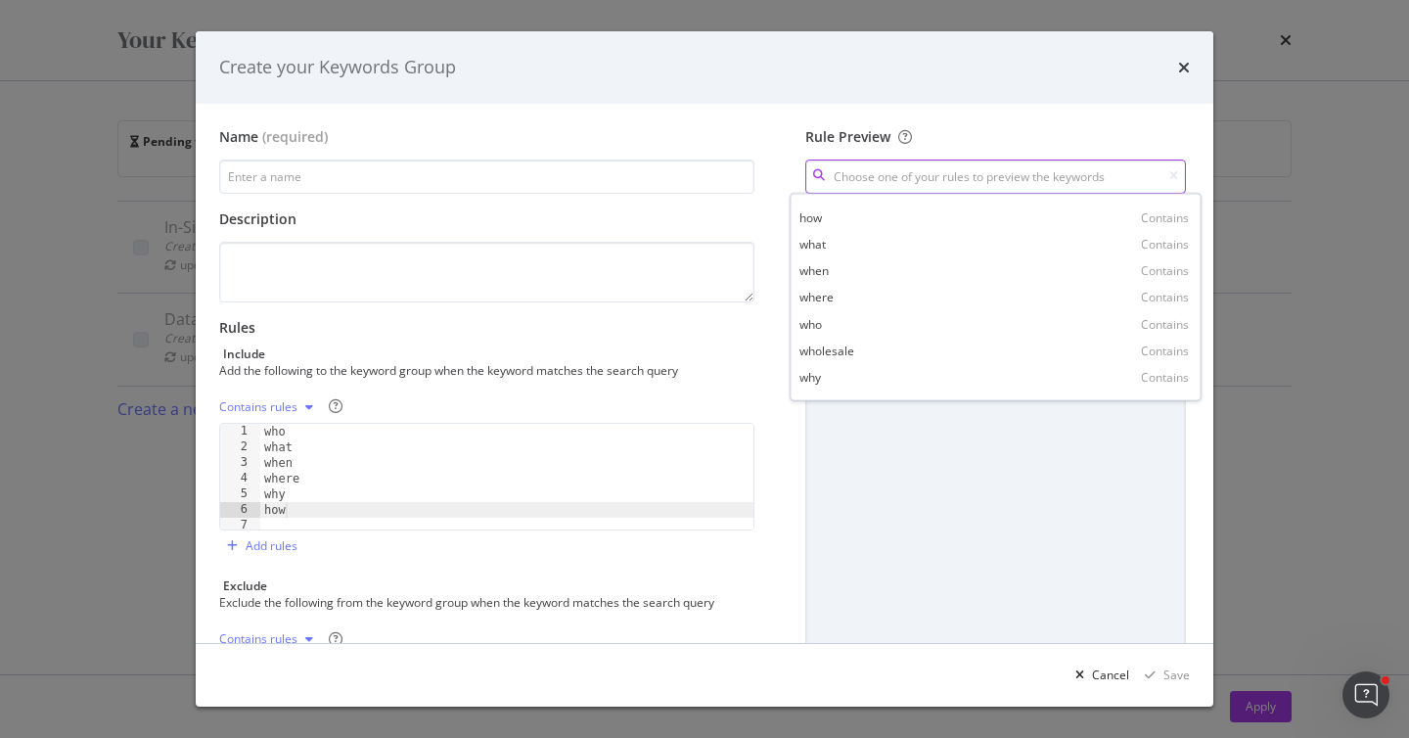
click at [1053, 176] on input "modal" at bounding box center [995, 176] width 381 height 34
click at [852, 383] on div "why Contains" at bounding box center [995, 376] width 403 height 26
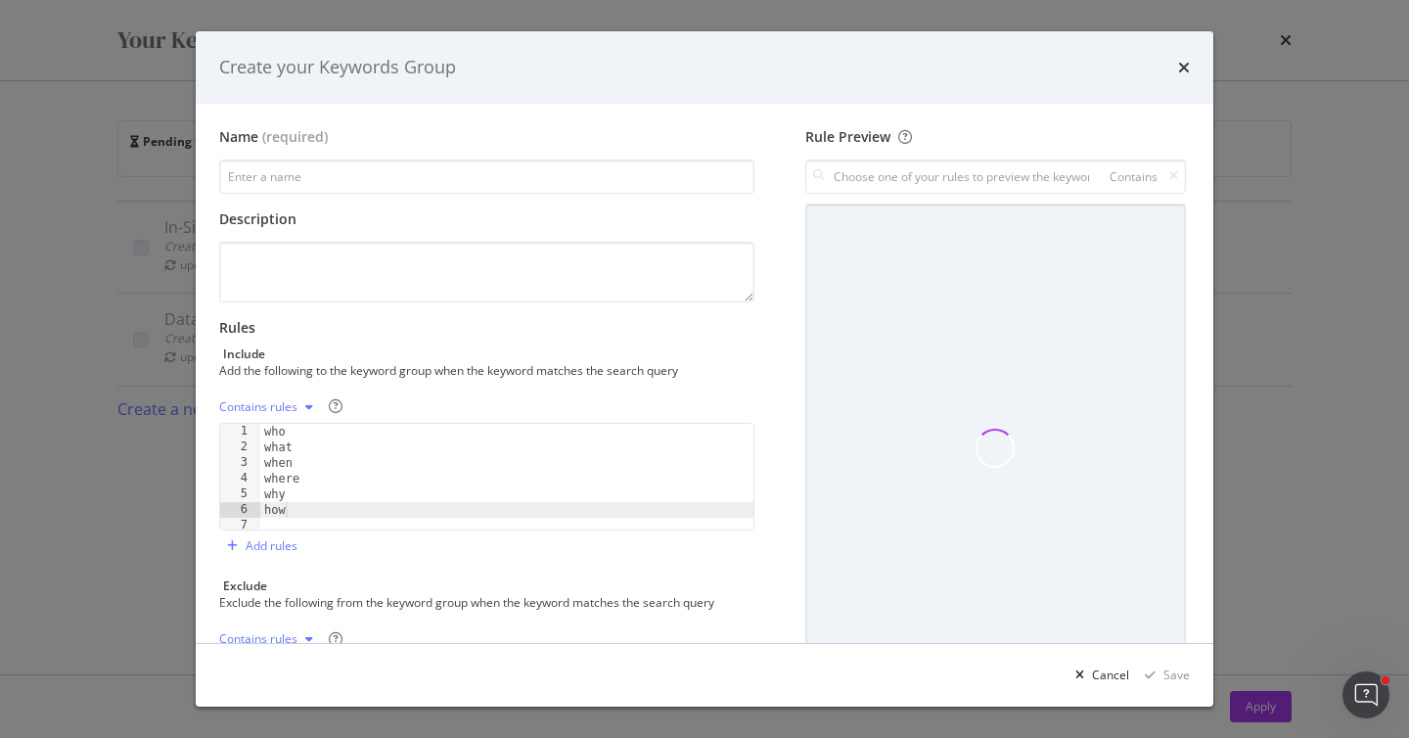
type input "why"
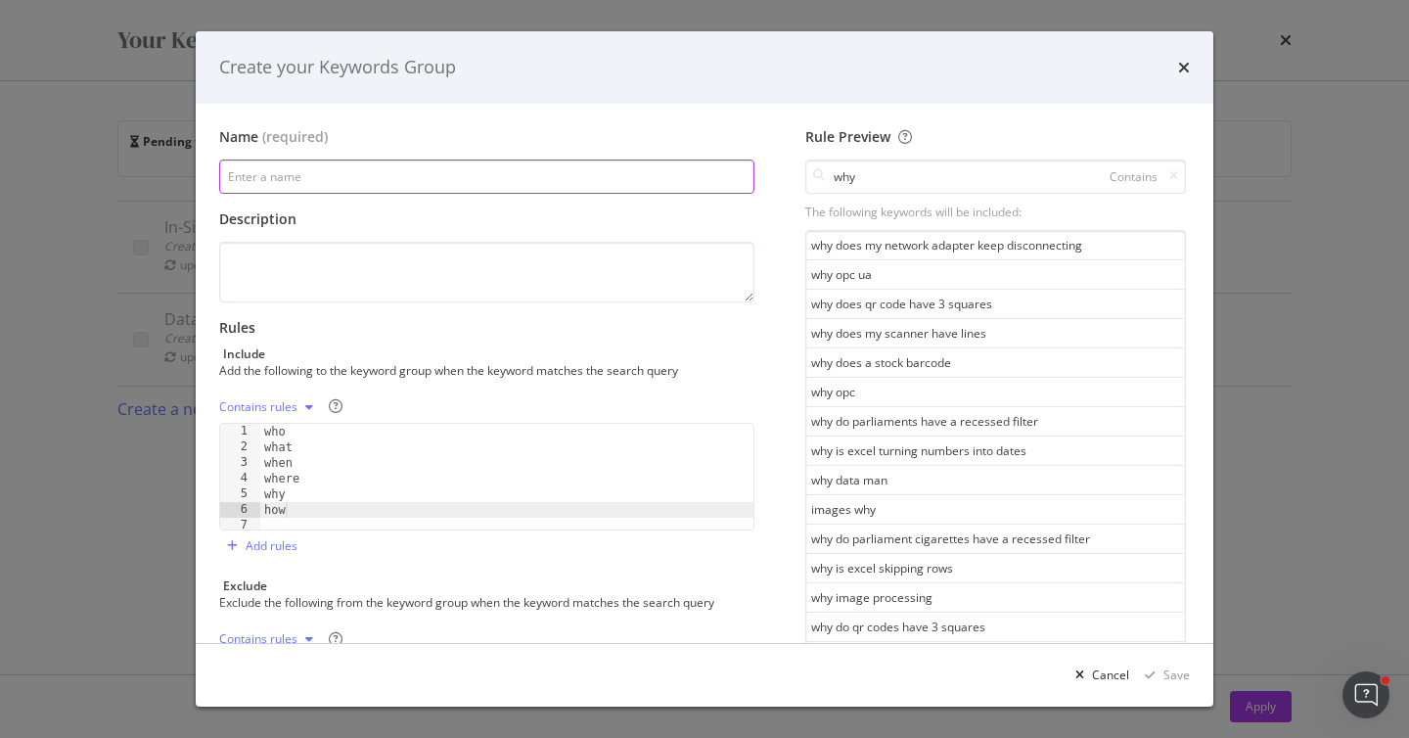
click at [332, 178] on input "modal" at bounding box center [486, 176] width 535 height 34
type input "Questions"
click at [1183, 677] on div "Save" at bounding box center [1176, 674] width 26 height 17
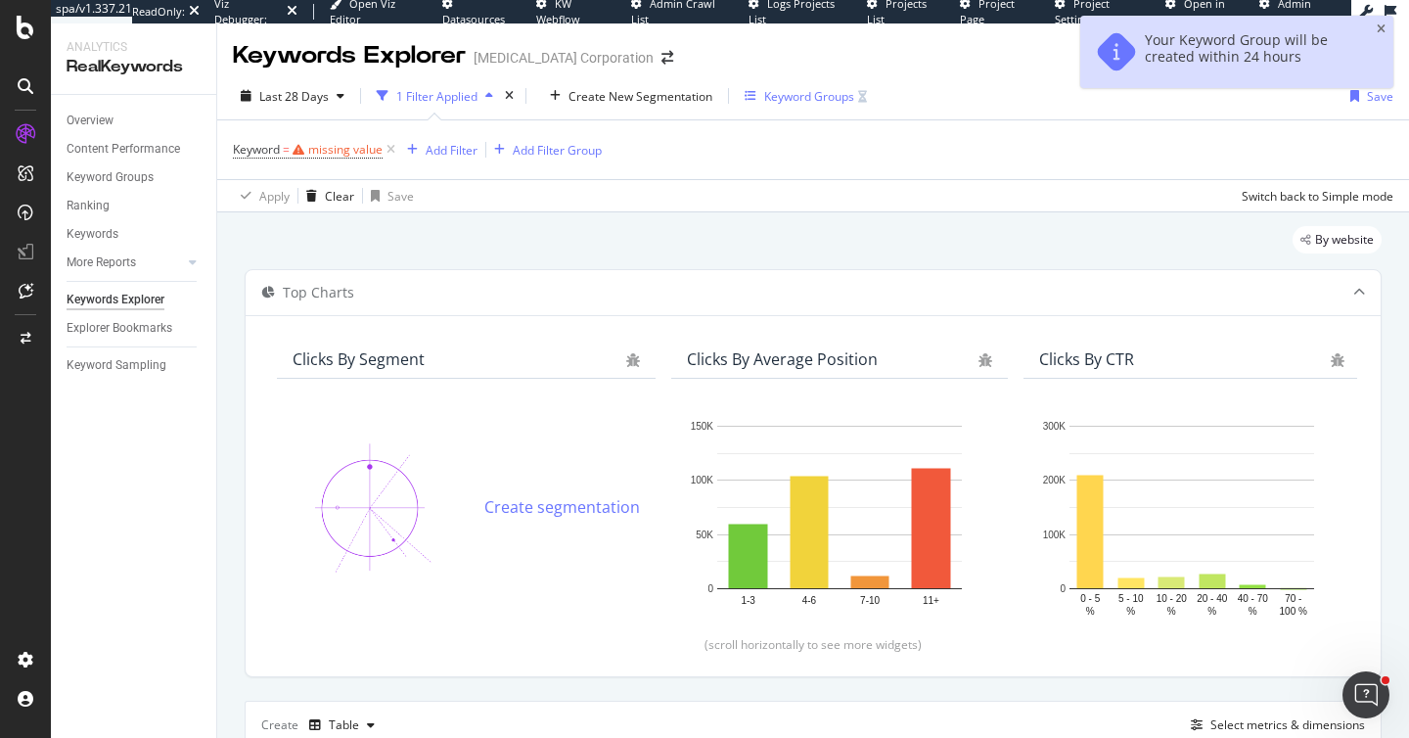
click at [788, 101] on div "Keyword Groups" at bounding box center [809, 96] width 90 height 17
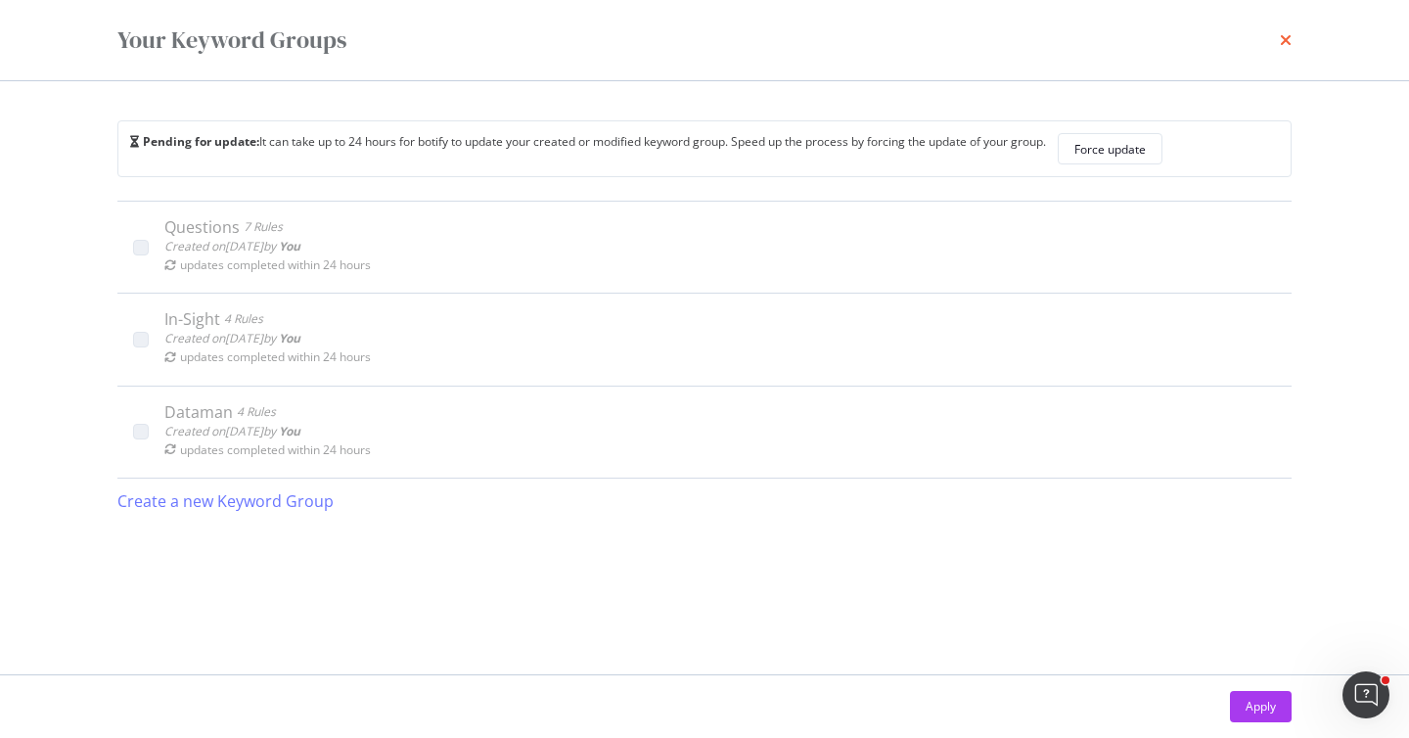
click at [1285, 41] on icon "times" at bounding box center [1286, 40] width 12 height 16
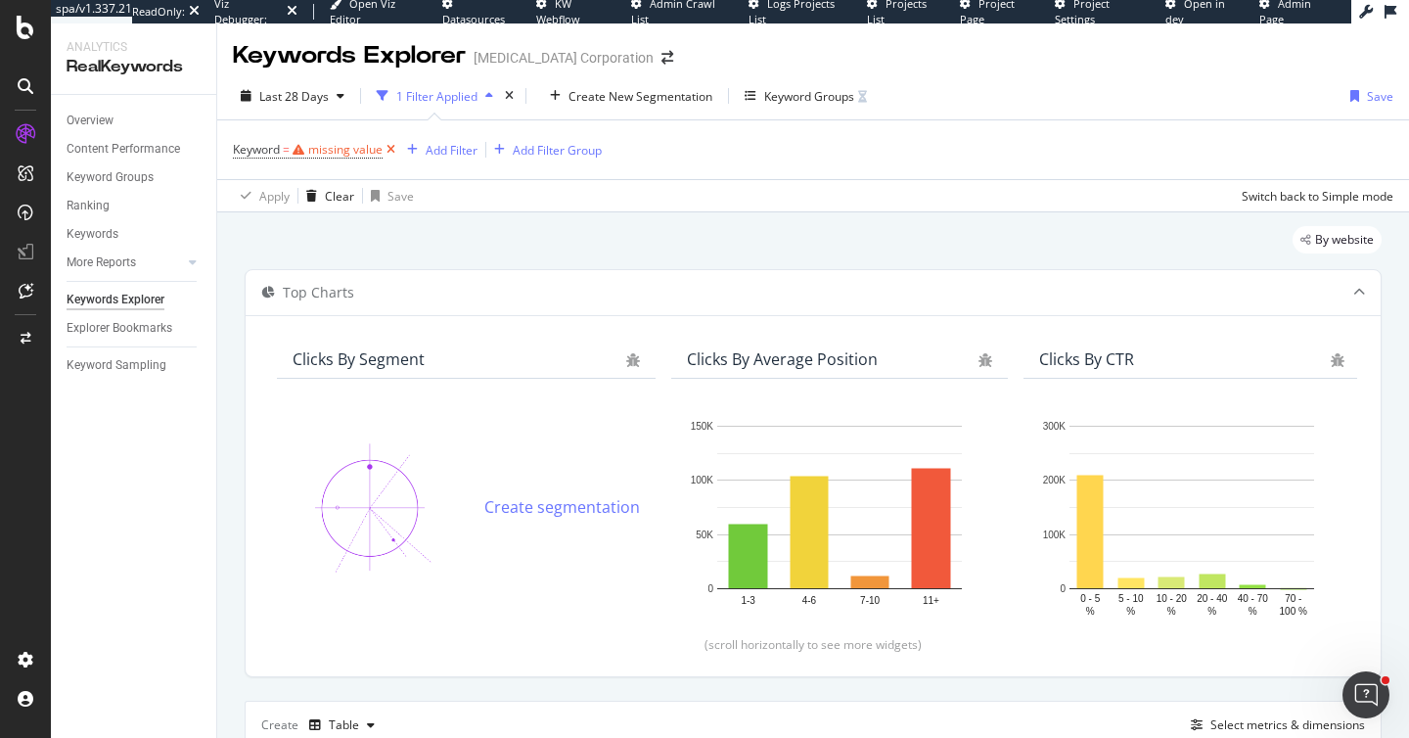
click at [389, 148] on icon at bounding box center [390, 150] width 17 height 20
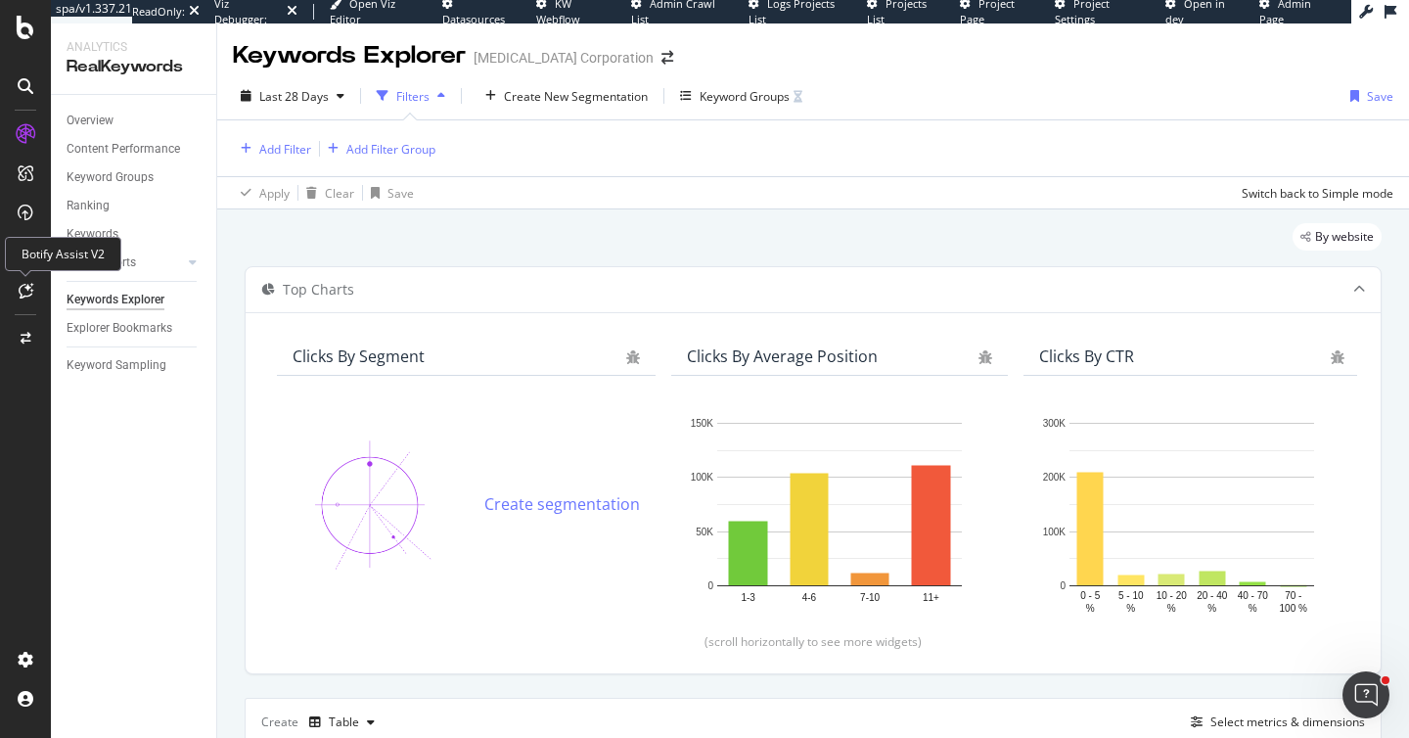
click at [19, 279] on div at bounding box center [25, 290] width 31 height 31
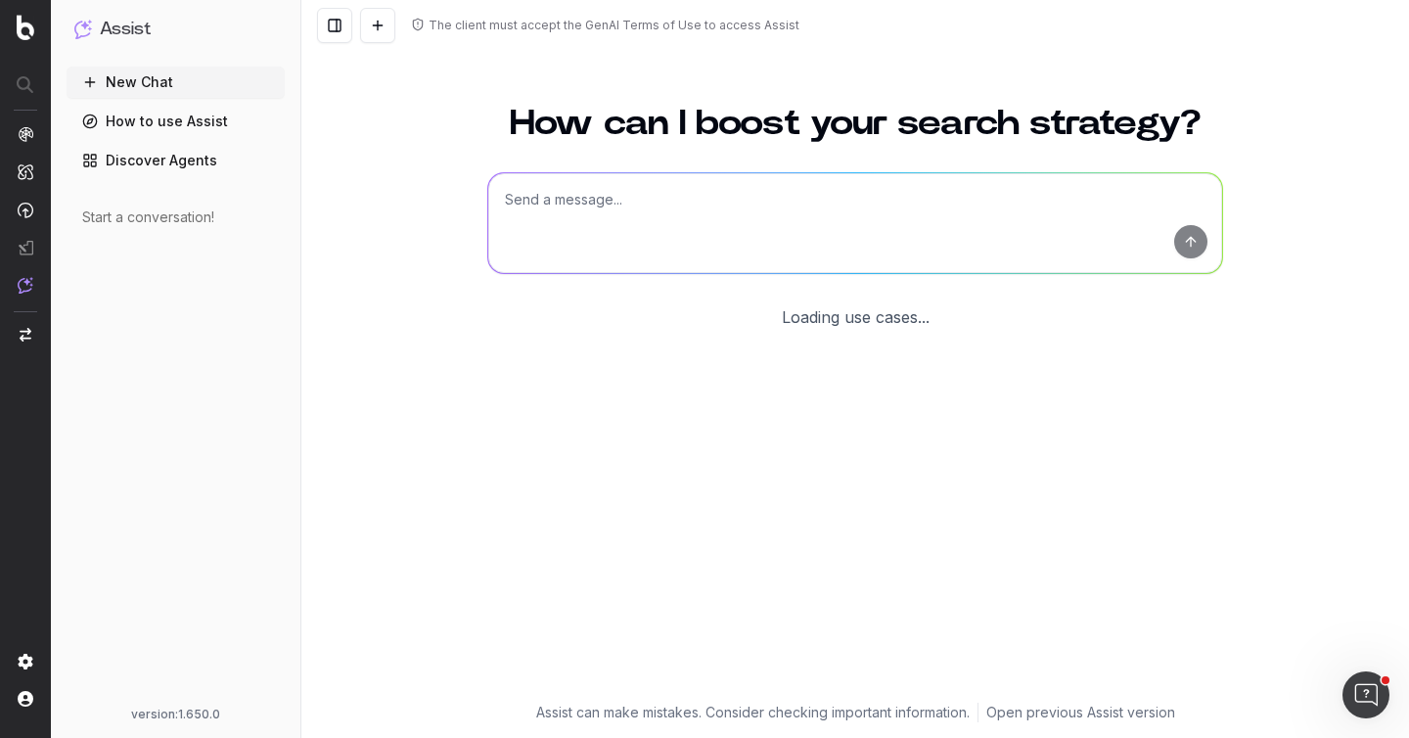
scroll to position [22, 0]
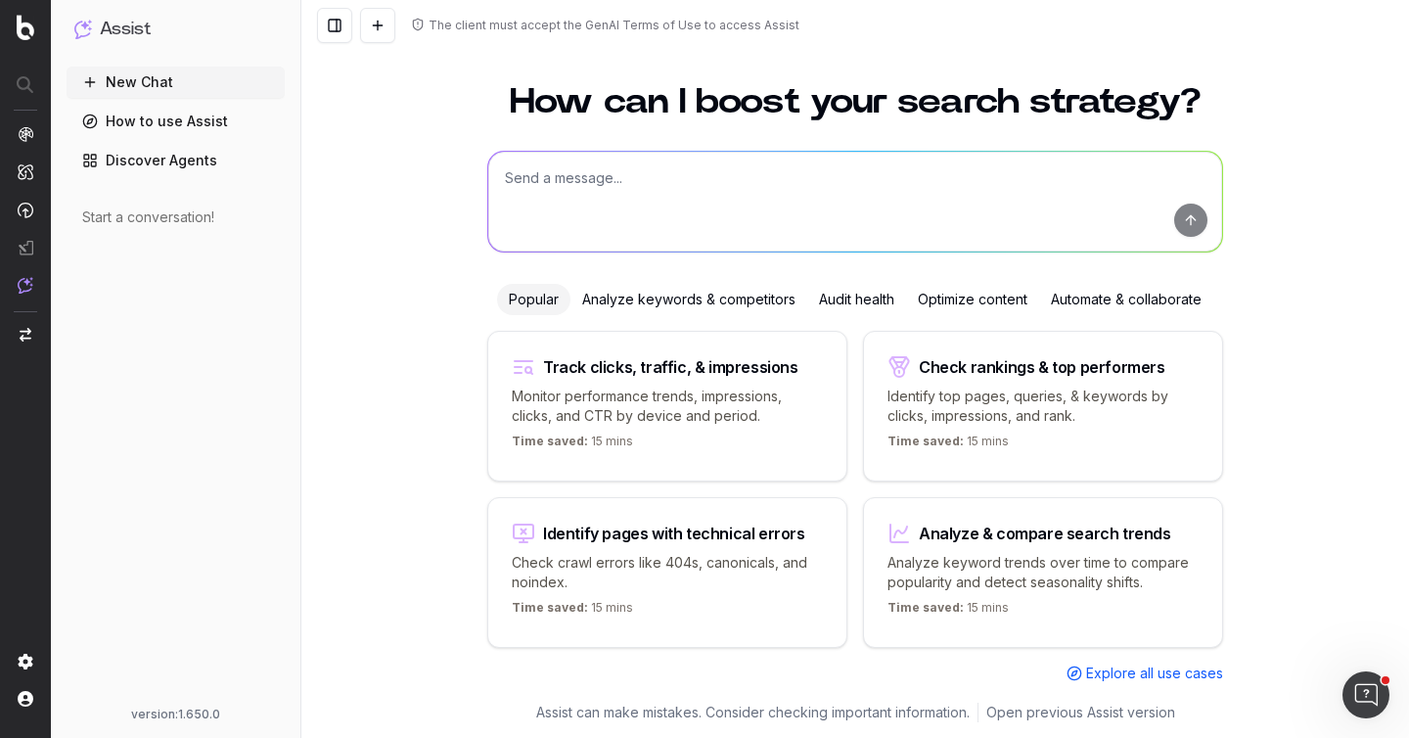
click at [619, 189] on textarea at bounding box center [855, 202] width 734 height 100
type textarea "Can you give me an internal linking strategy"
click at [682, 179] on textarea "Can you give me an internal linking strategy" at bounding box center [855, 202] width 734 height 100
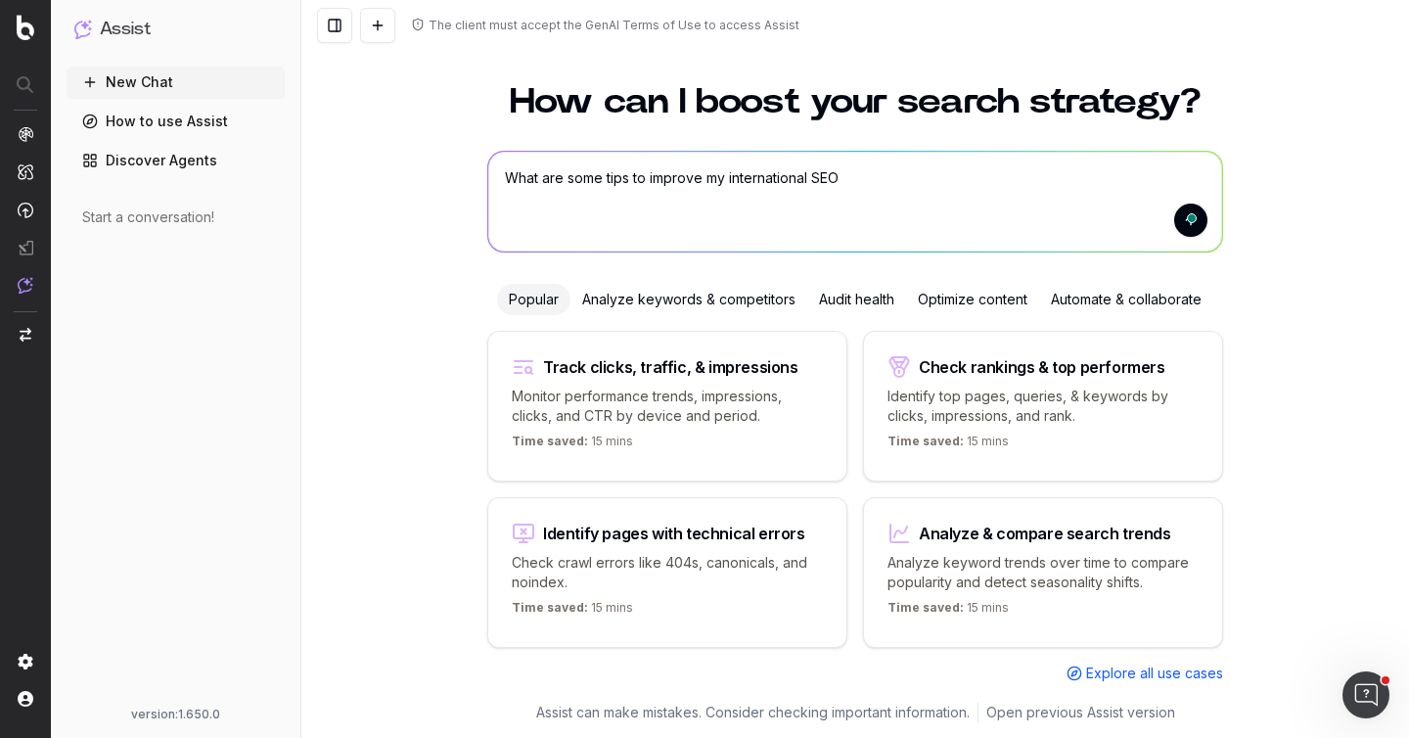
type textarea "What are some tips to improve my international SEO?"
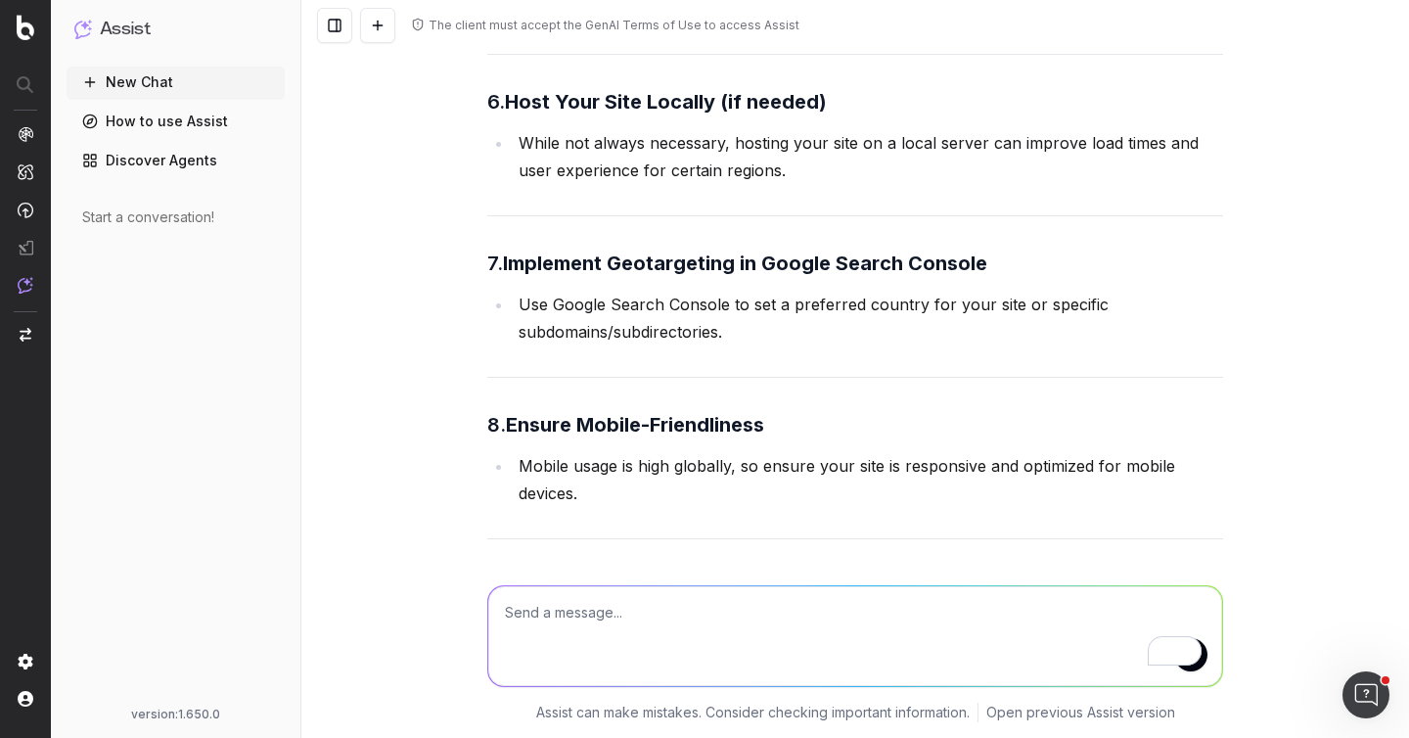
scroll to position [1274, 0]
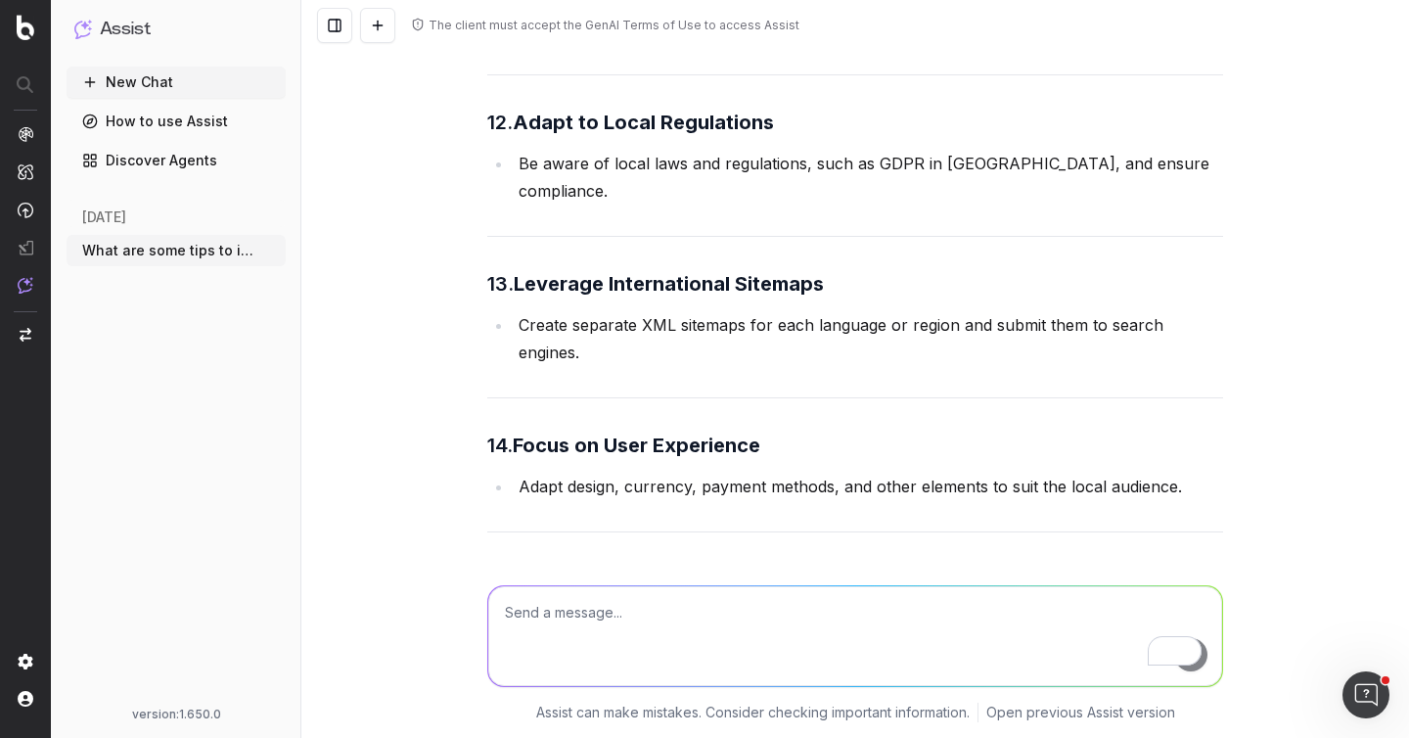
scroll to position [2314, 0]
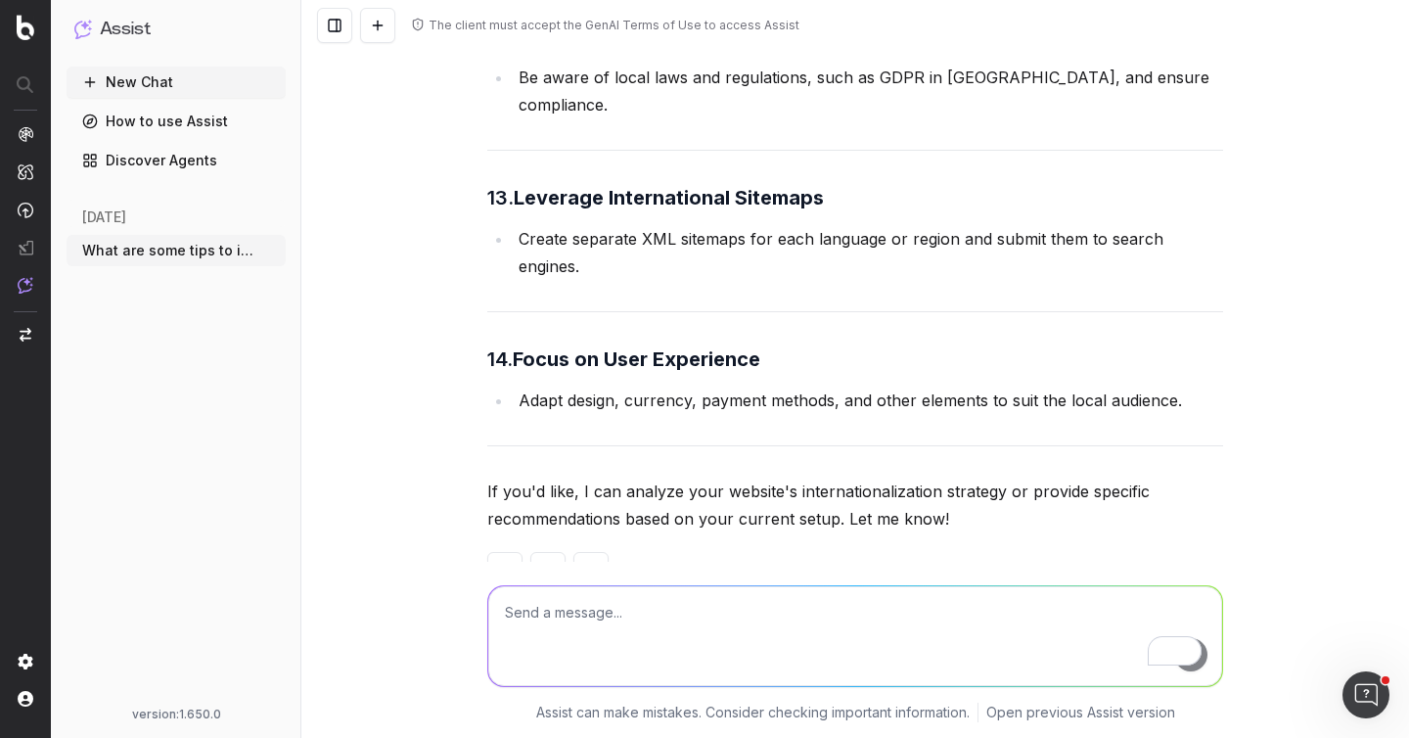
click at [521, 611] on textarea "To enrich screen reader interactions, please activate Accessibility in Grammarl…" at bounding box center [855, 636] width 734 height 100
click at [848, 610] on textarea "Based on my current Google Search Console data," at bounding box center [855, 636] width 734 height 100
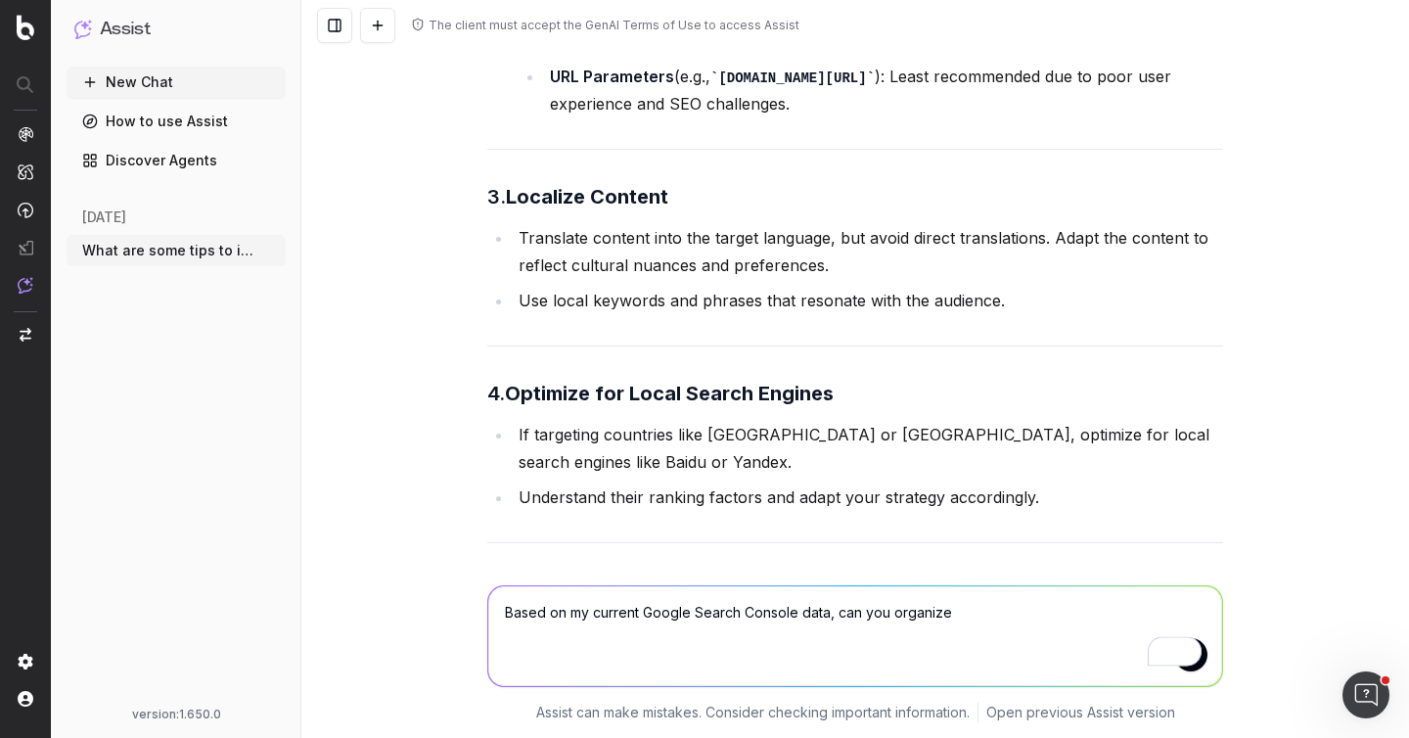
scroll to position [725, 0]
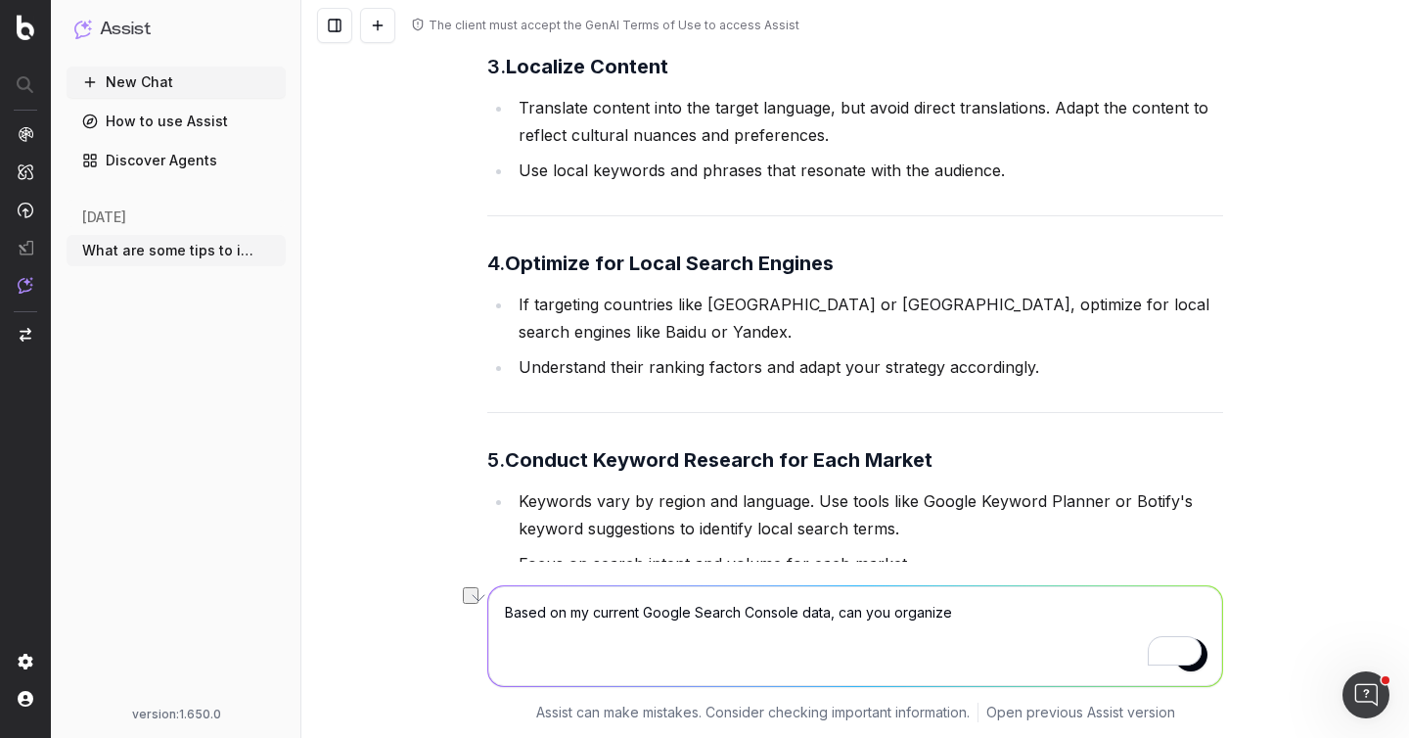
drag, startPoint x: 841, startPoint y: 613, endPoint x: 501, endPoint y: 607, distance: 340.5
click at [501, 607] on textarea "Based on my current Google Search Console data, can you organize" at bounding box center [855, 636] width 734 height 100
click at [635, 609] on textarea "Can you organize" at bounding box center [855, 636] width 734 height 100
type textarea "Can you organize and conduct keyword research for different international marke…"
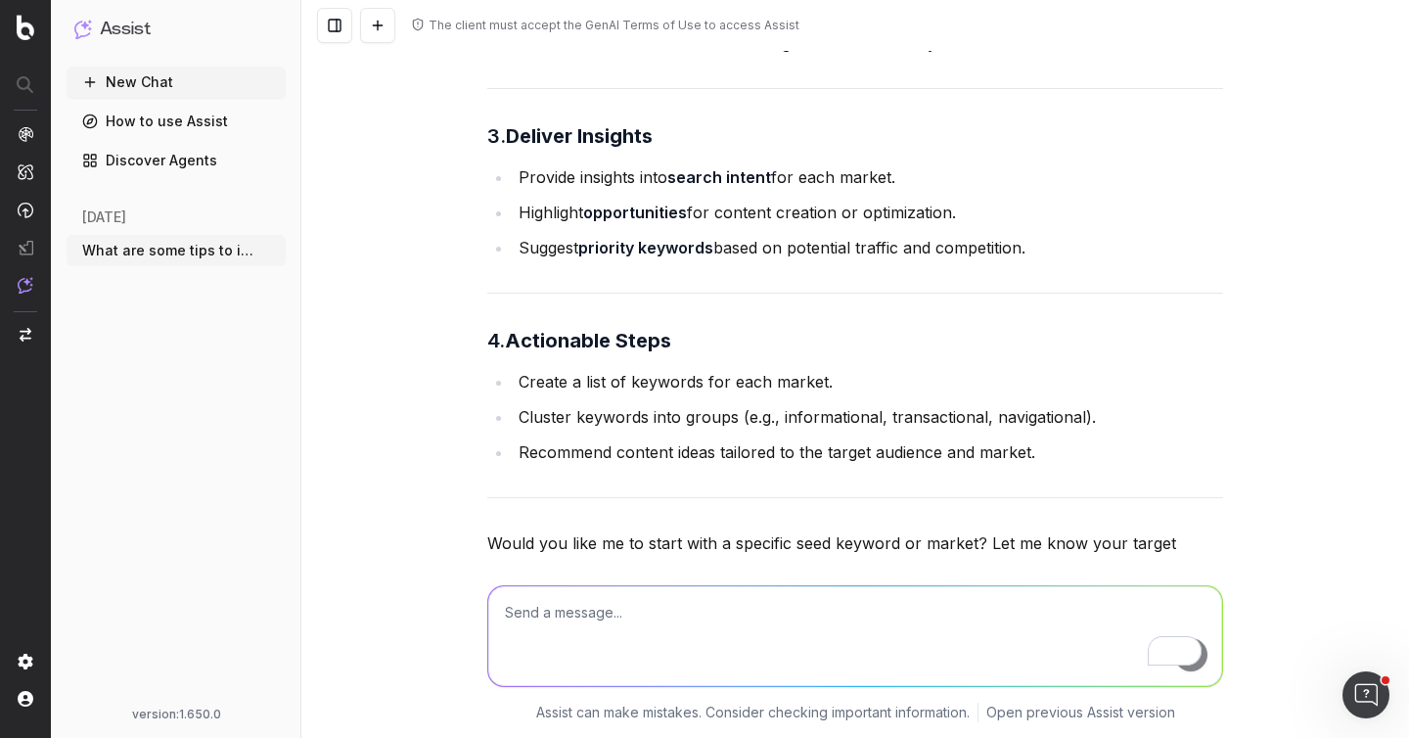
scroll to position [3610, 0]
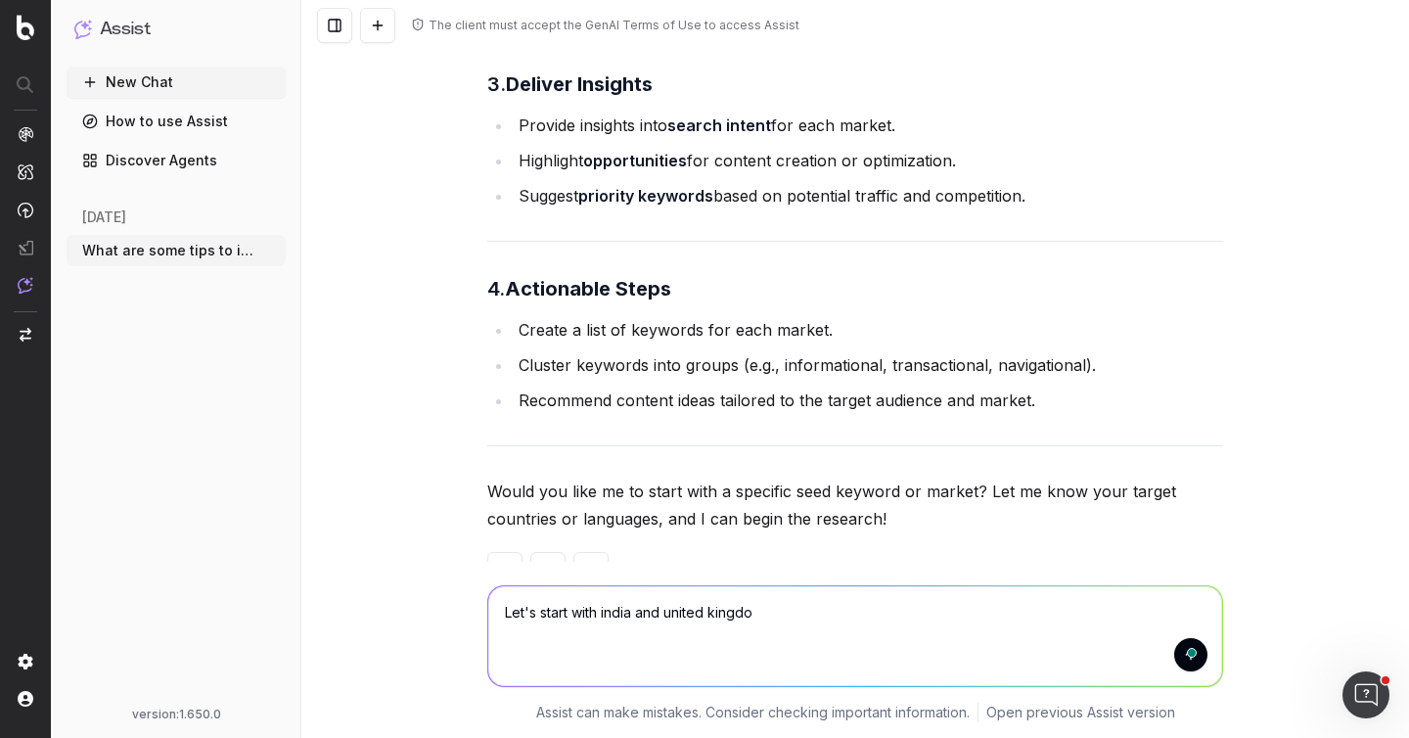
type textarea "Let's start with india and united kingdom"
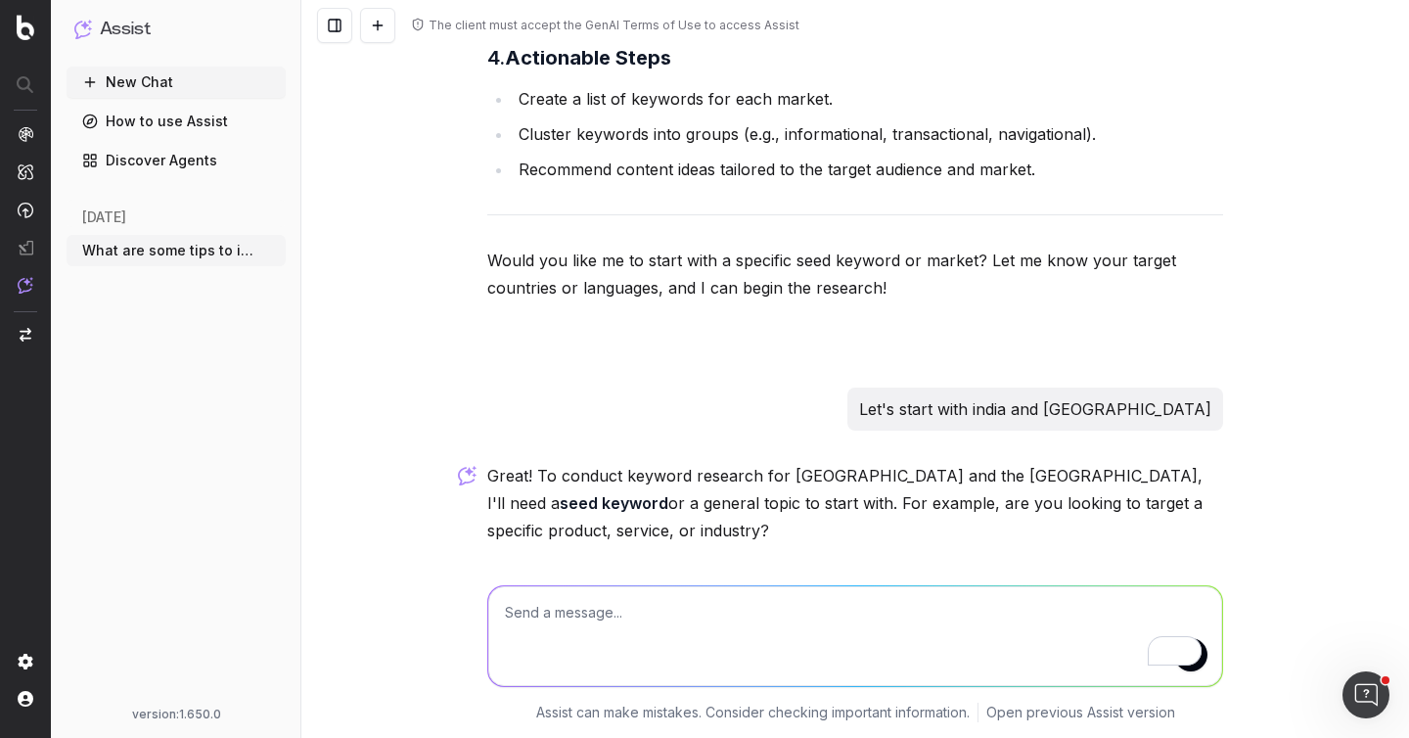
scroll to position [3927, 0]
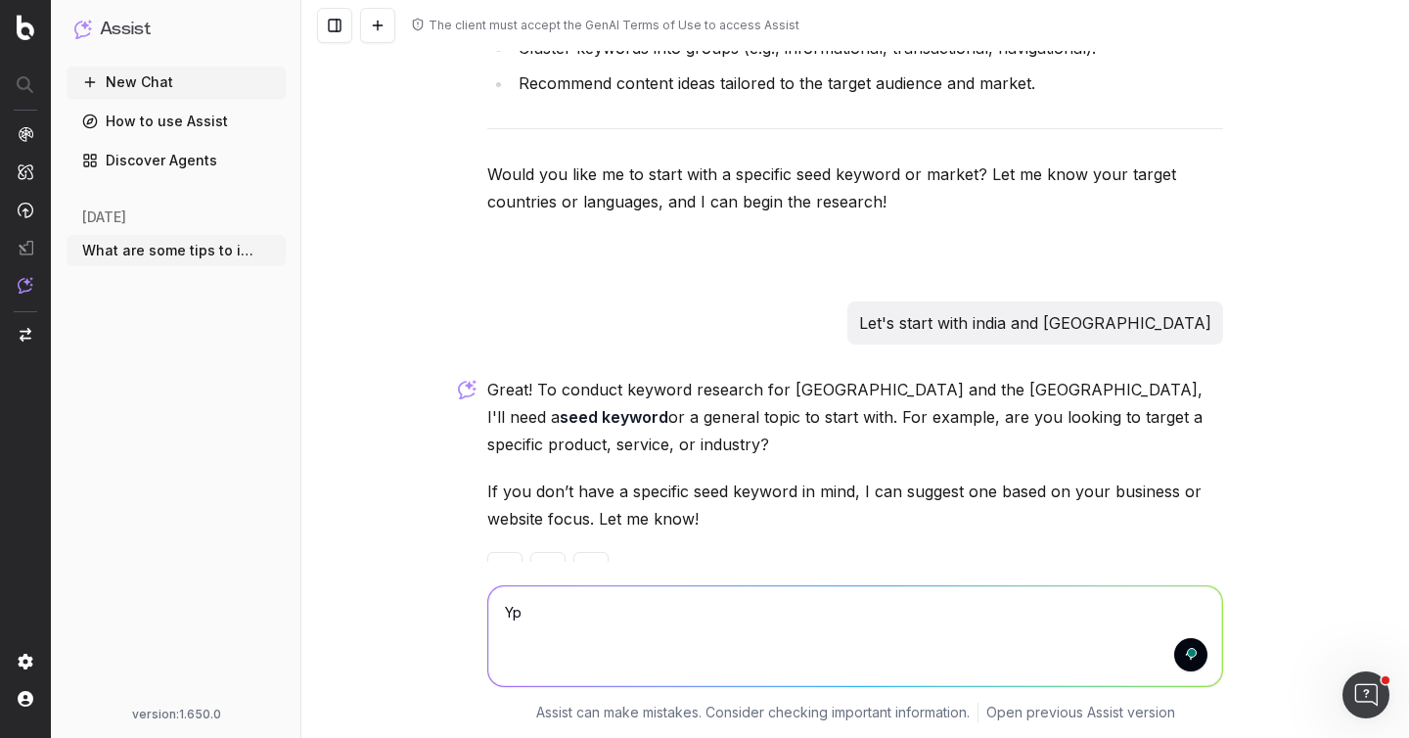
type textarea "Y"
type textarea "Let's focus on barcodes please"
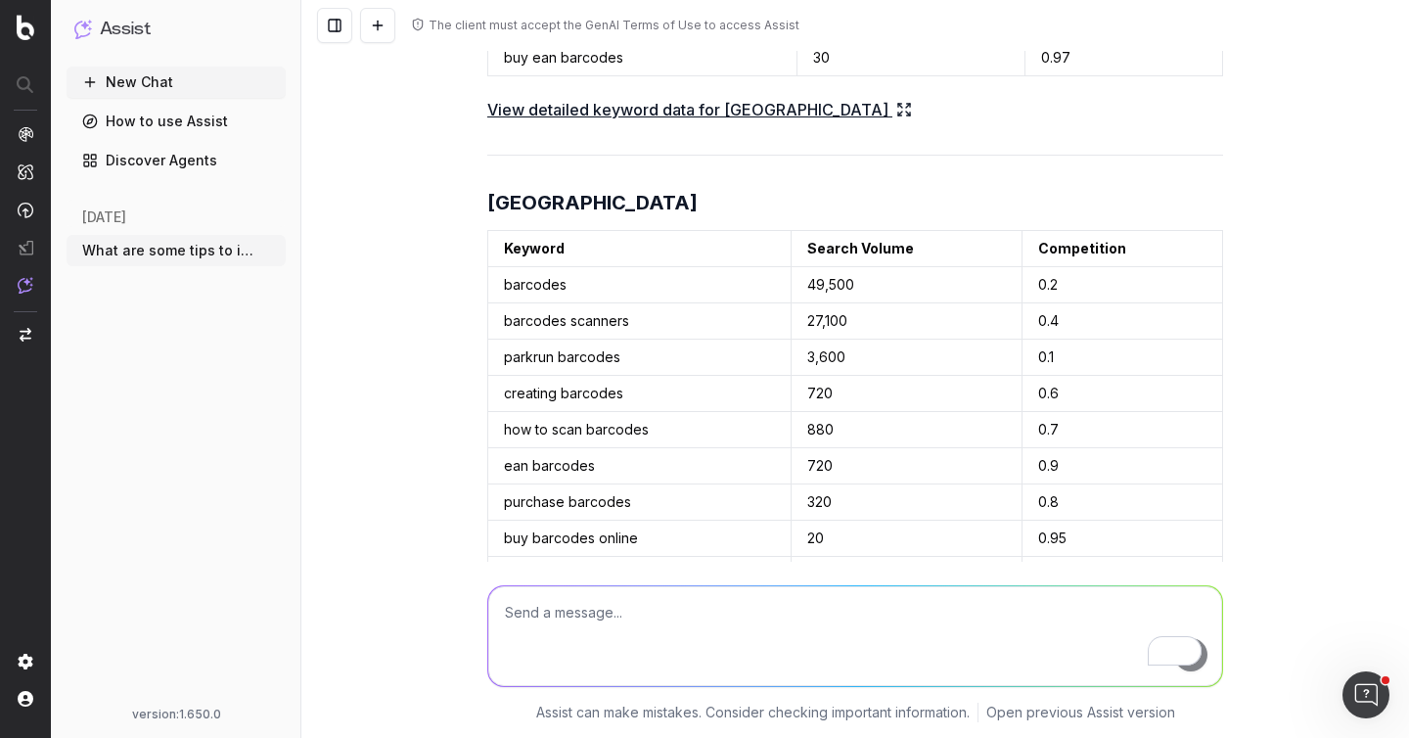
scroll to position [5068, 0]
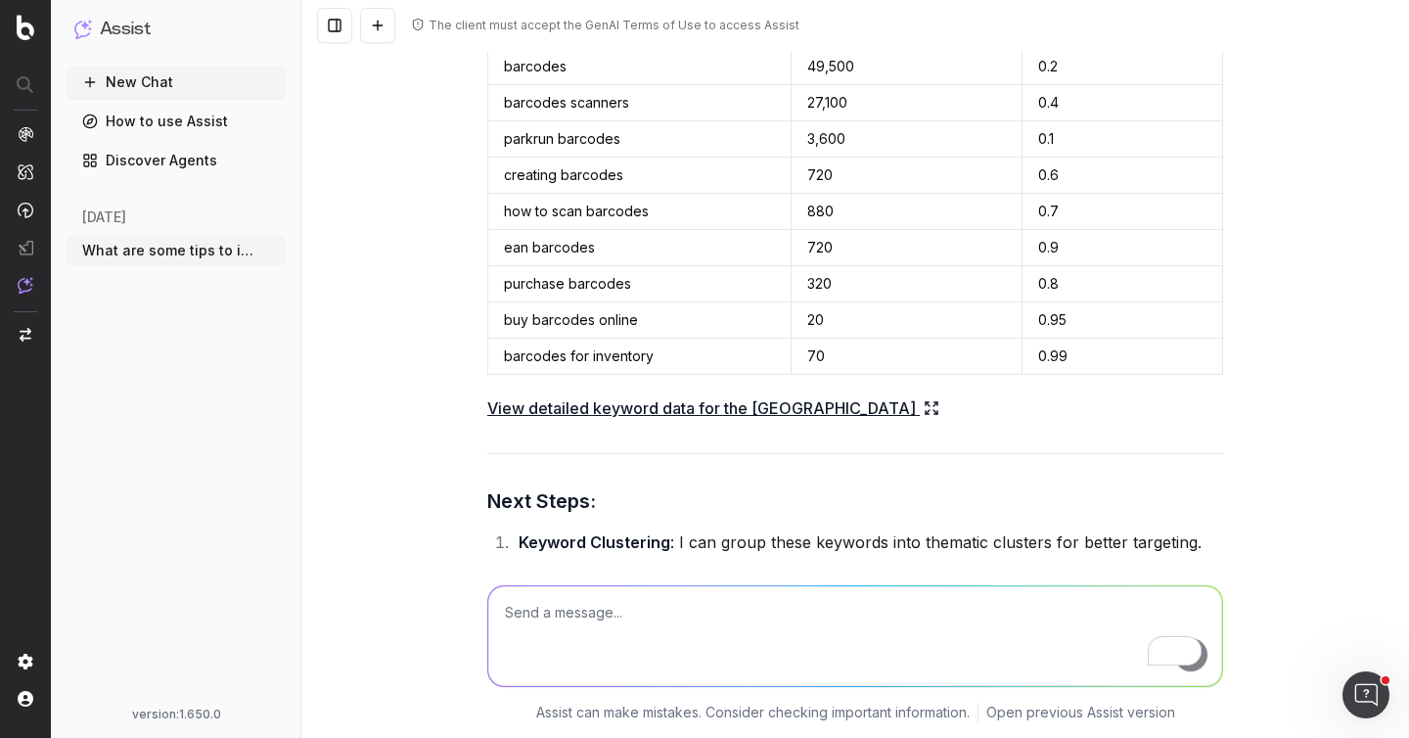
click at [625, 394] on link "View detailed keyword data for the UK" at bounding box center [713, 407] width 452 height 27
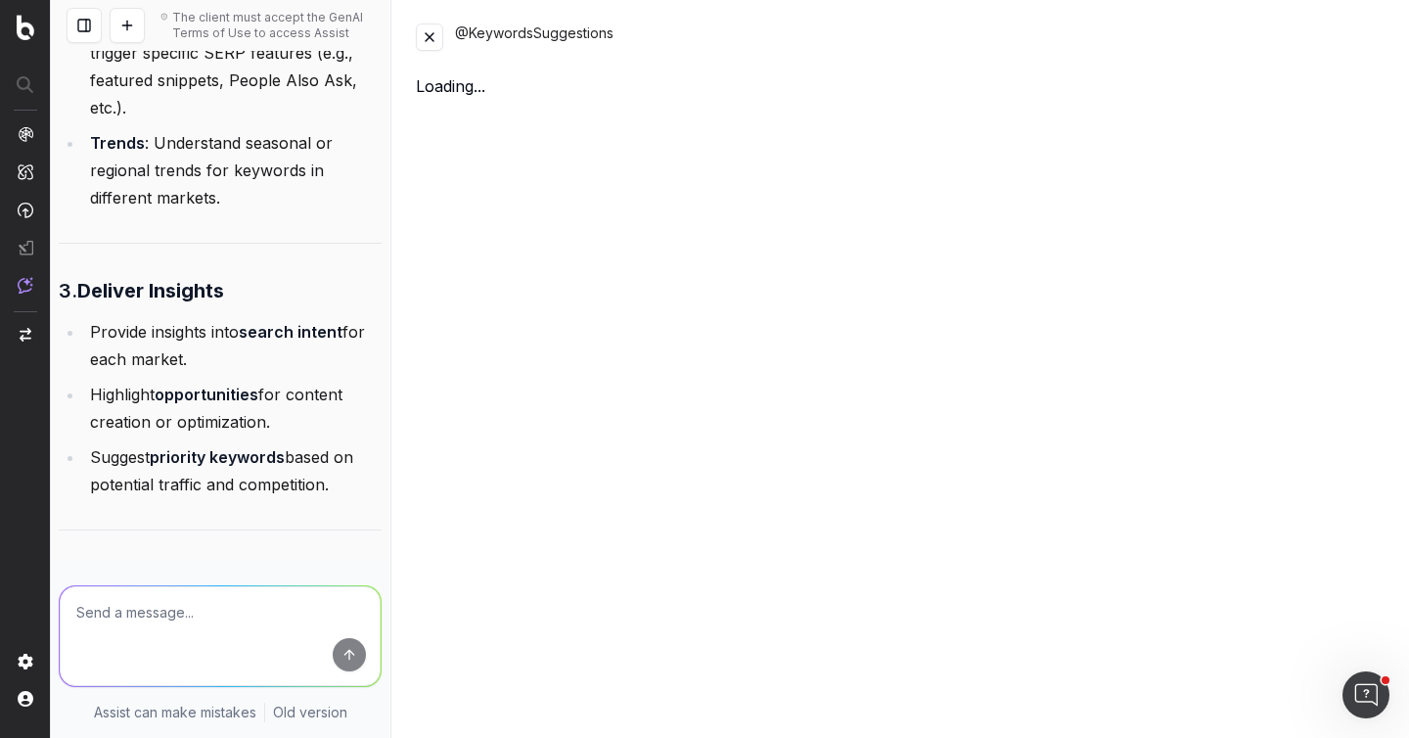
scroll to position [7798, 0]
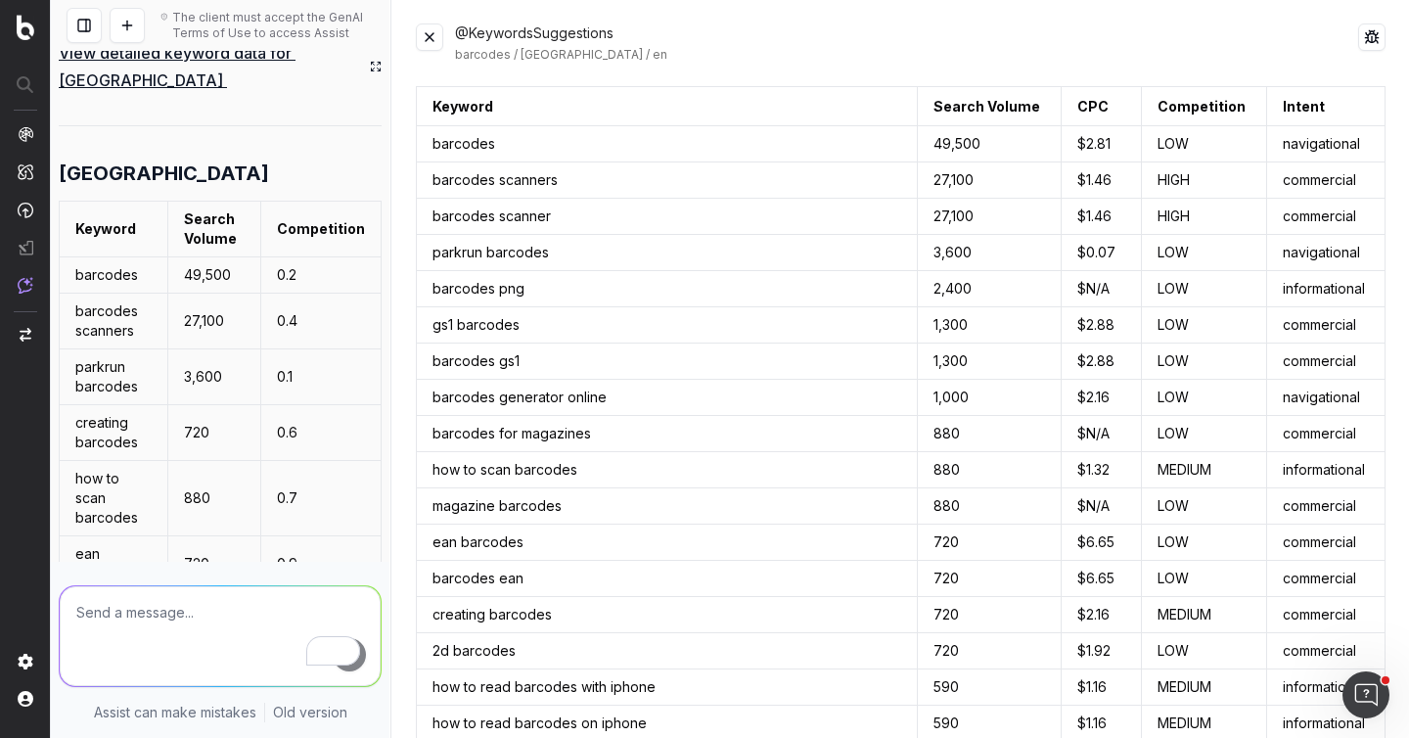
click at [435, 48] on button at bounding box center [429, 36] width 27 height 27
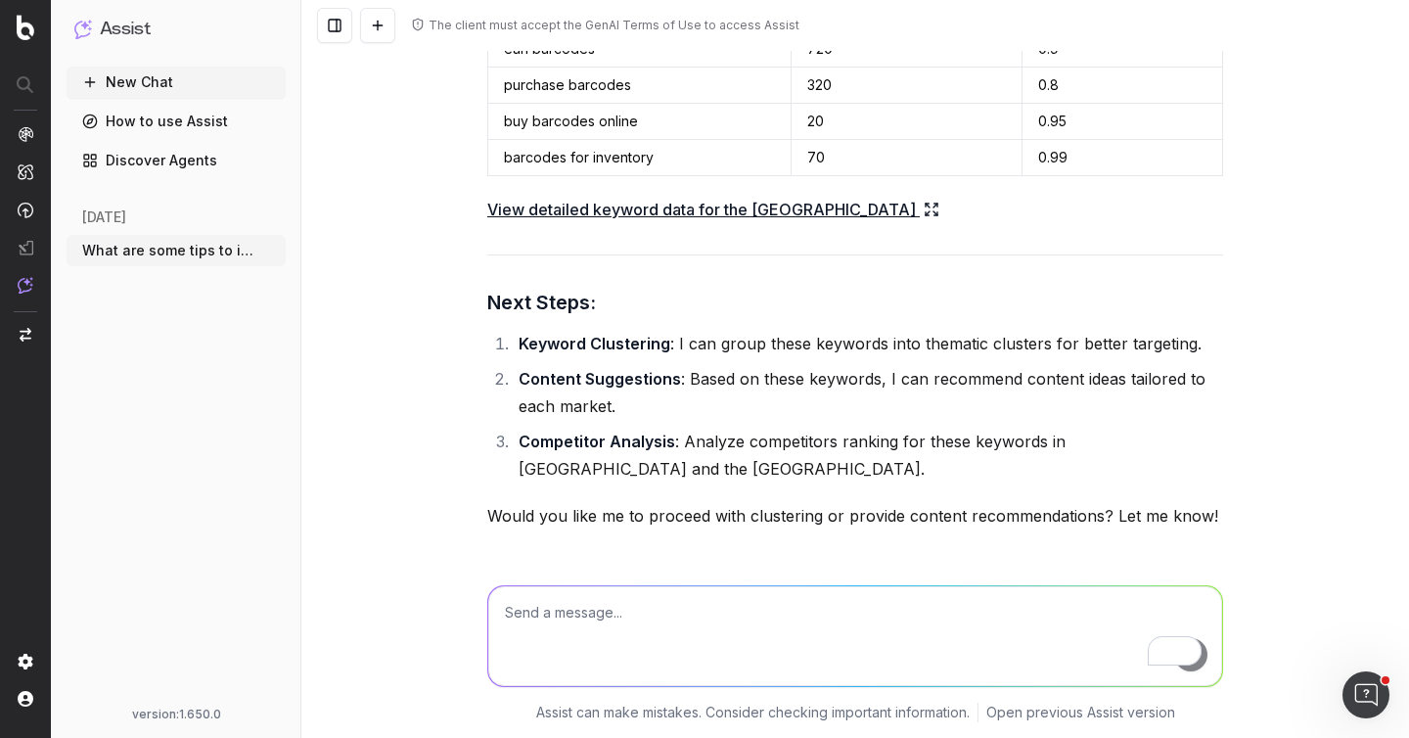
scroll to position [5525, 0]
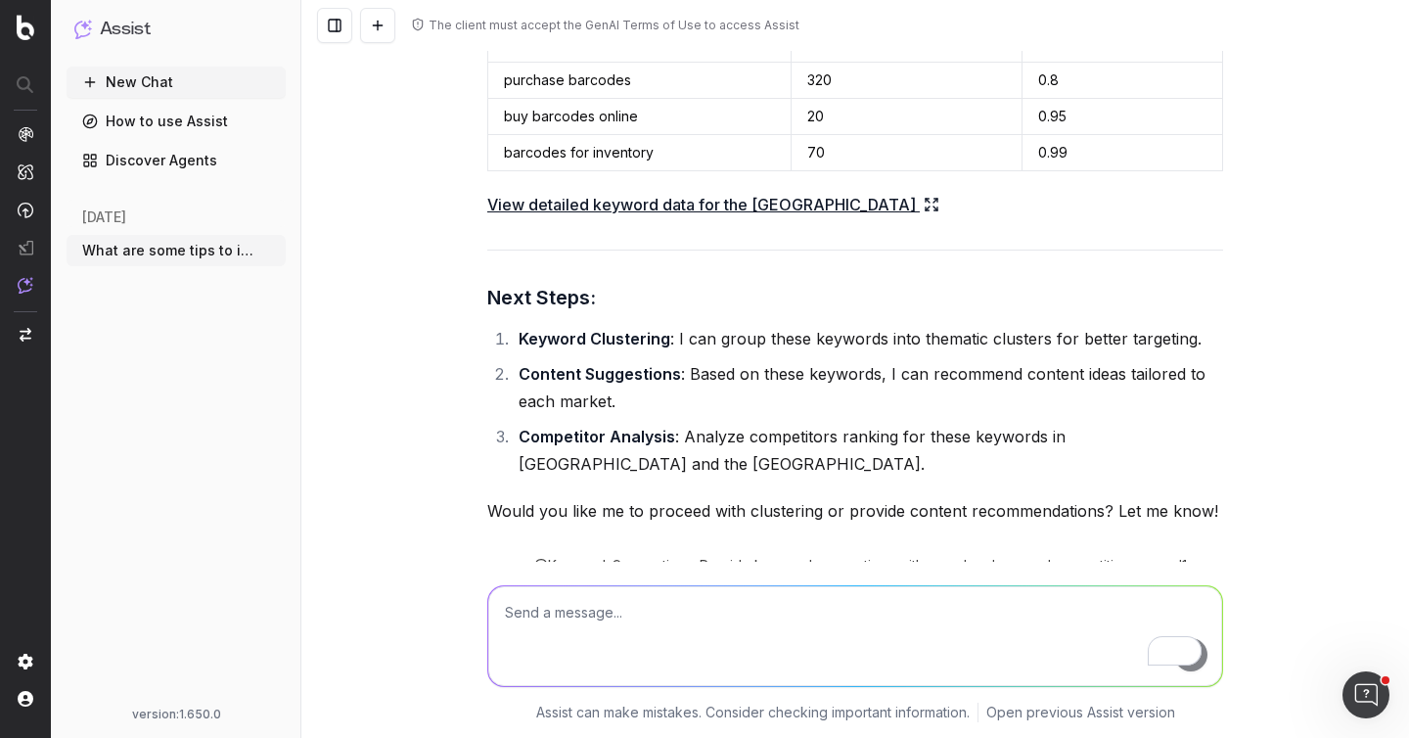
click at [634, 612] on textarea "To enrich screen reader interactions, please activate Accessibility in Grammarl…" at bounding box center [855, 636] width 734 height 100
type textarea "Y"
type textarea "Can you group them into clusters and then recommend content ideas?"
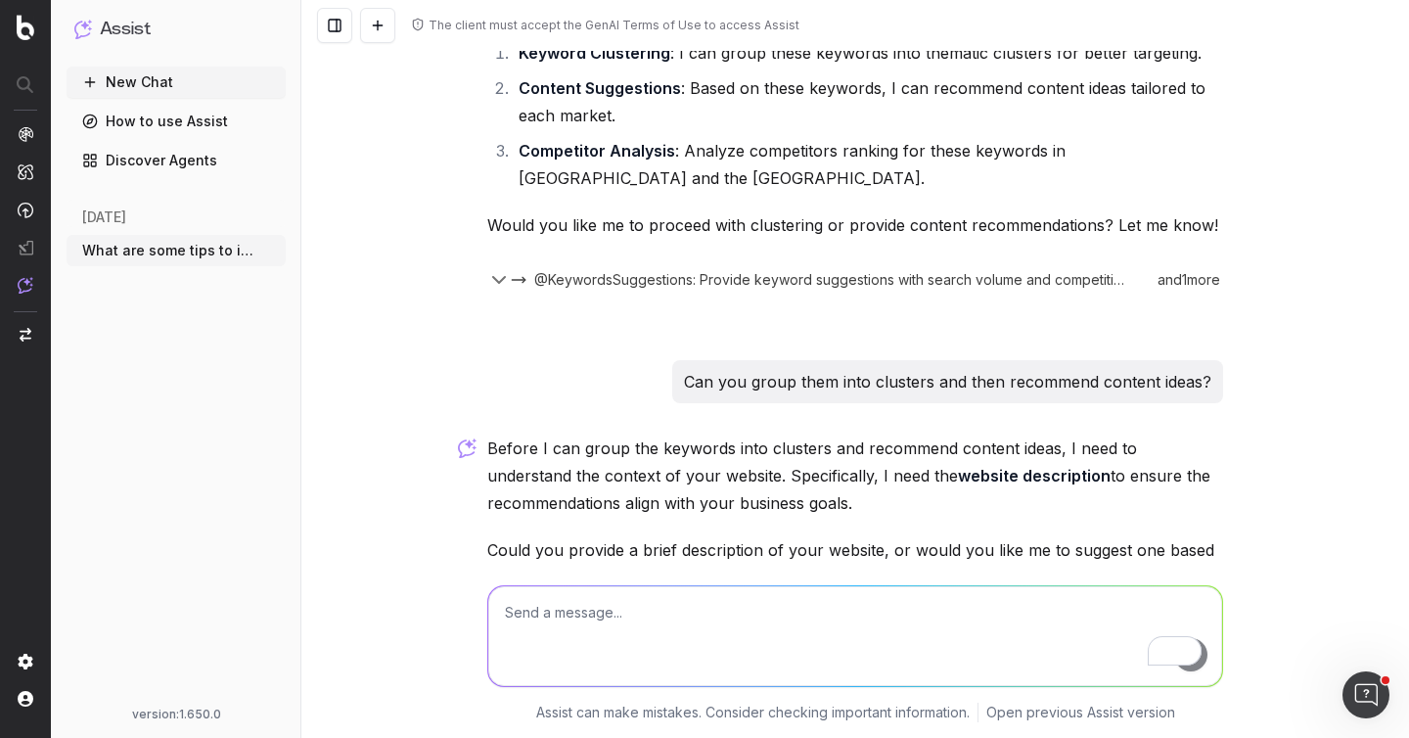
scroll to position [5877, 0]
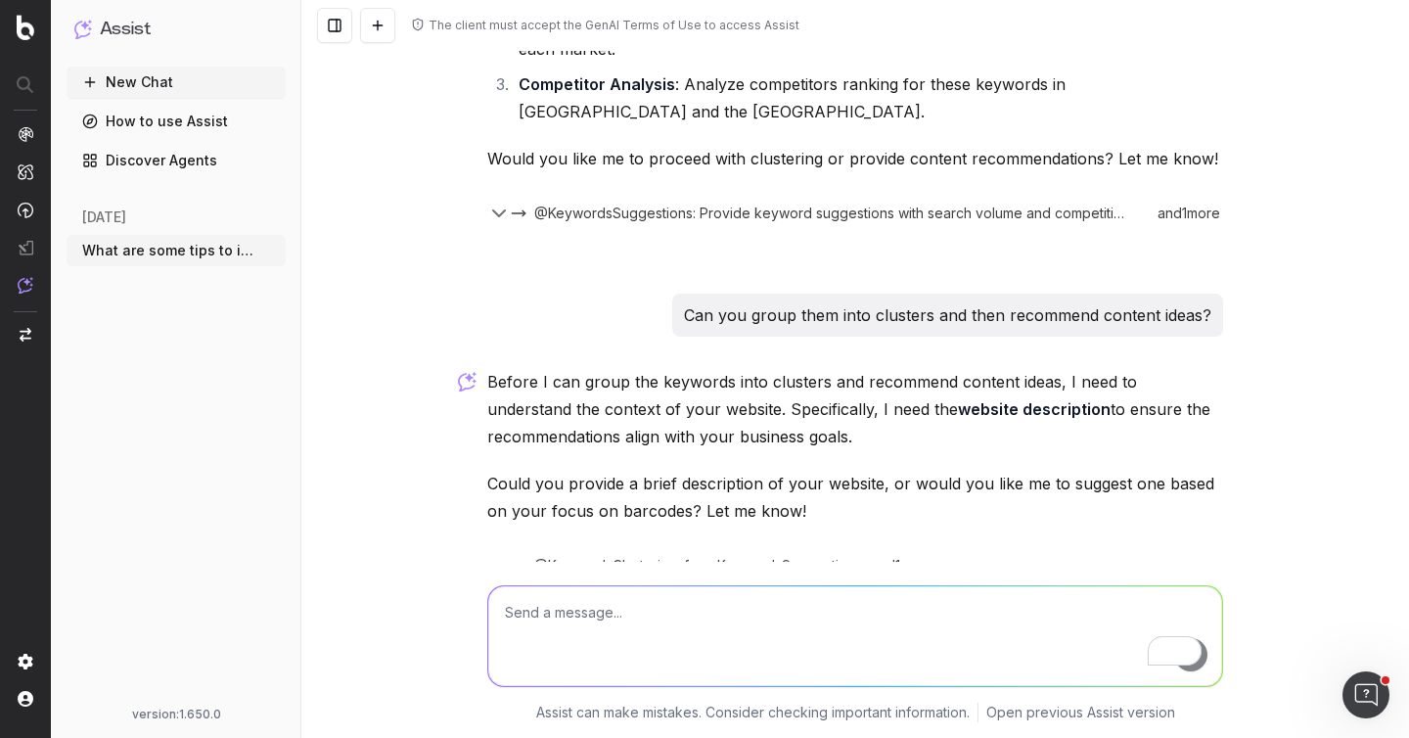
paste textarea "Cognex Corporation is a leading global supplier of machine vision systems, indu…"
type textarea "Cognex Corporation is a leading global supplier of machine vision systems, indu…"
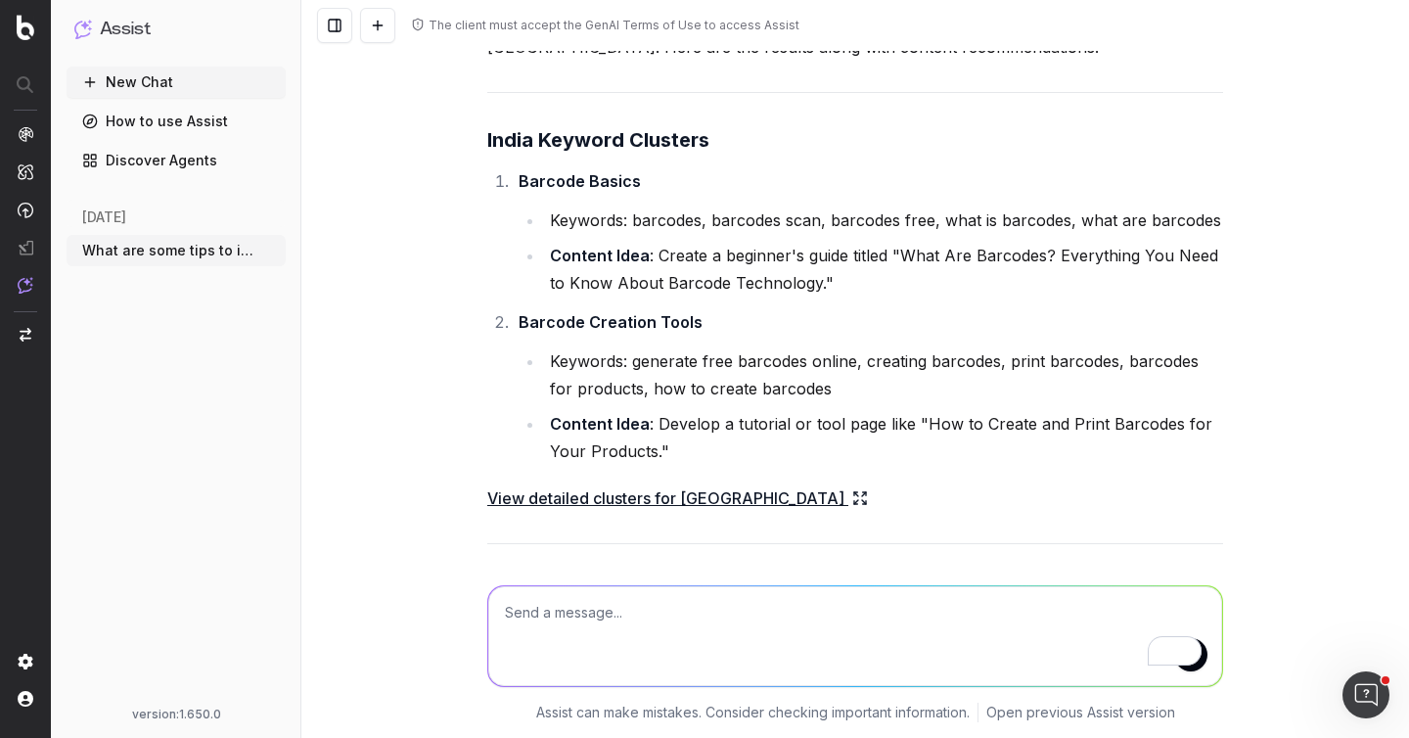
scroll to position [6731, 0]
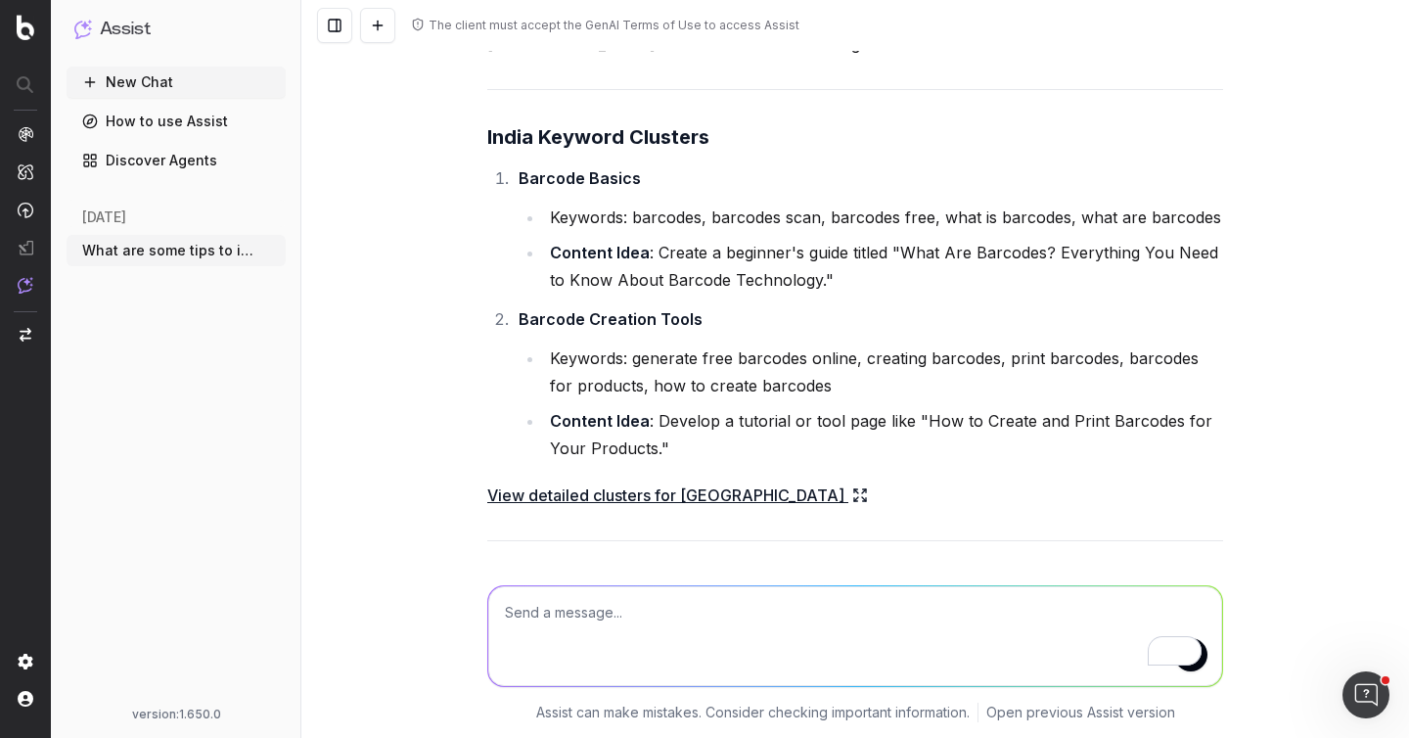
click at [644, 481] on link "View detailed clusters for India" at bounding box center [677, 494] width 381 height 27
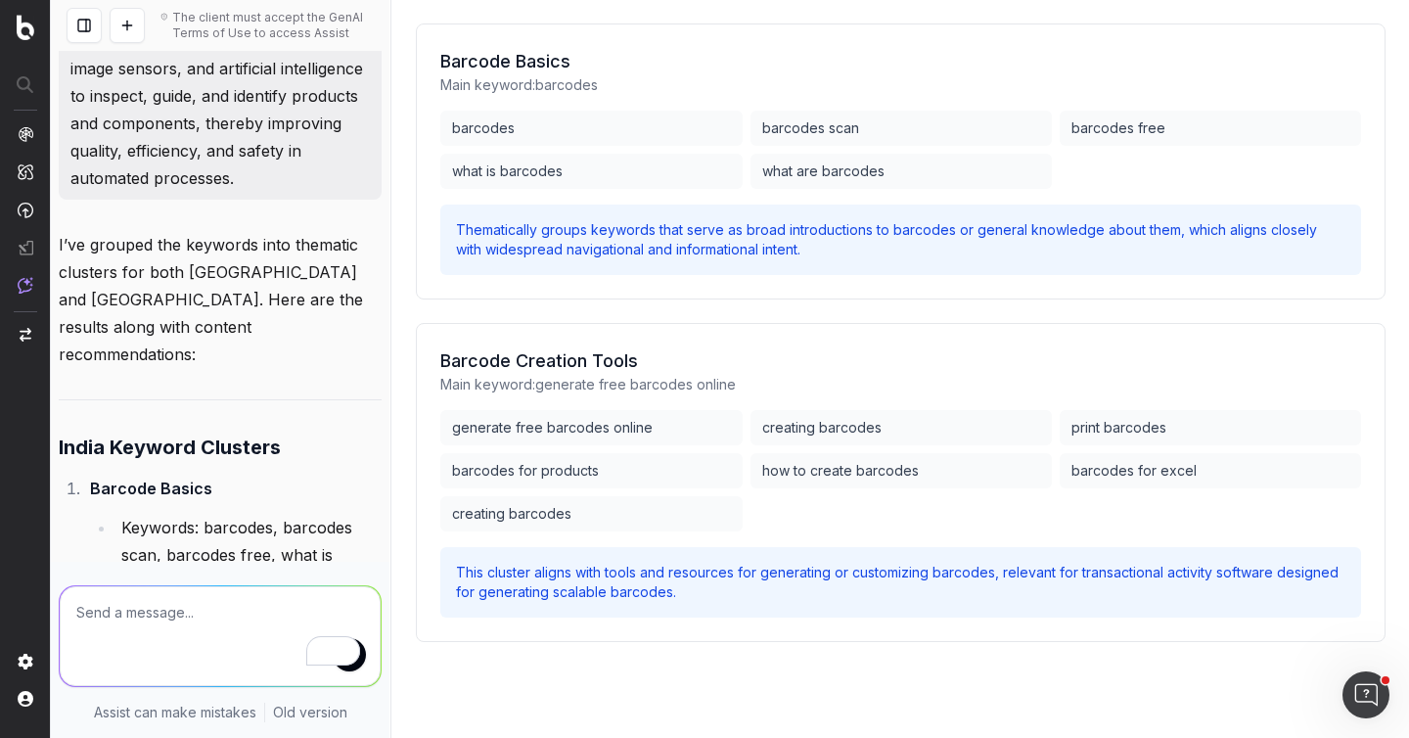
scroll to position [0, 0]
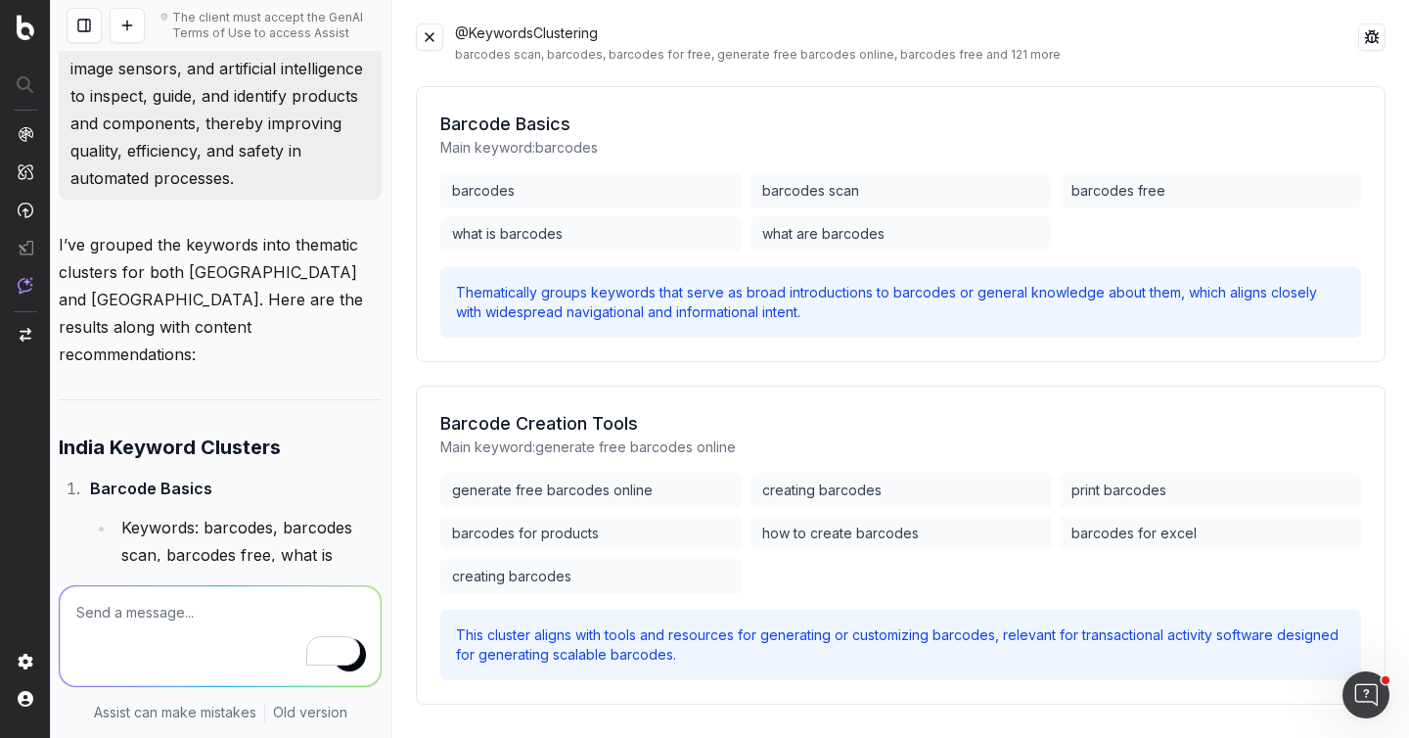
click at [434, 42] on button at bounding box center [429, 36] width 27 height 27
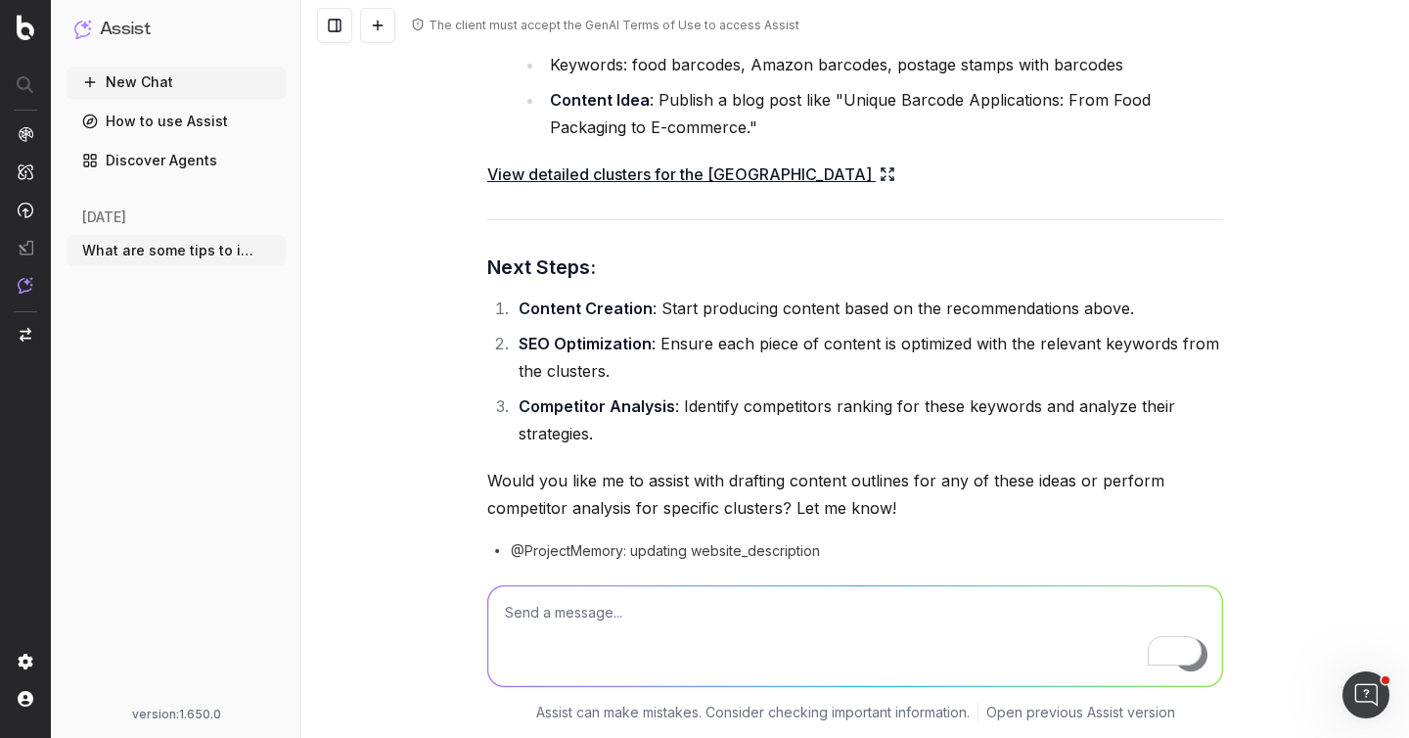
scroll to position [8126, 0]
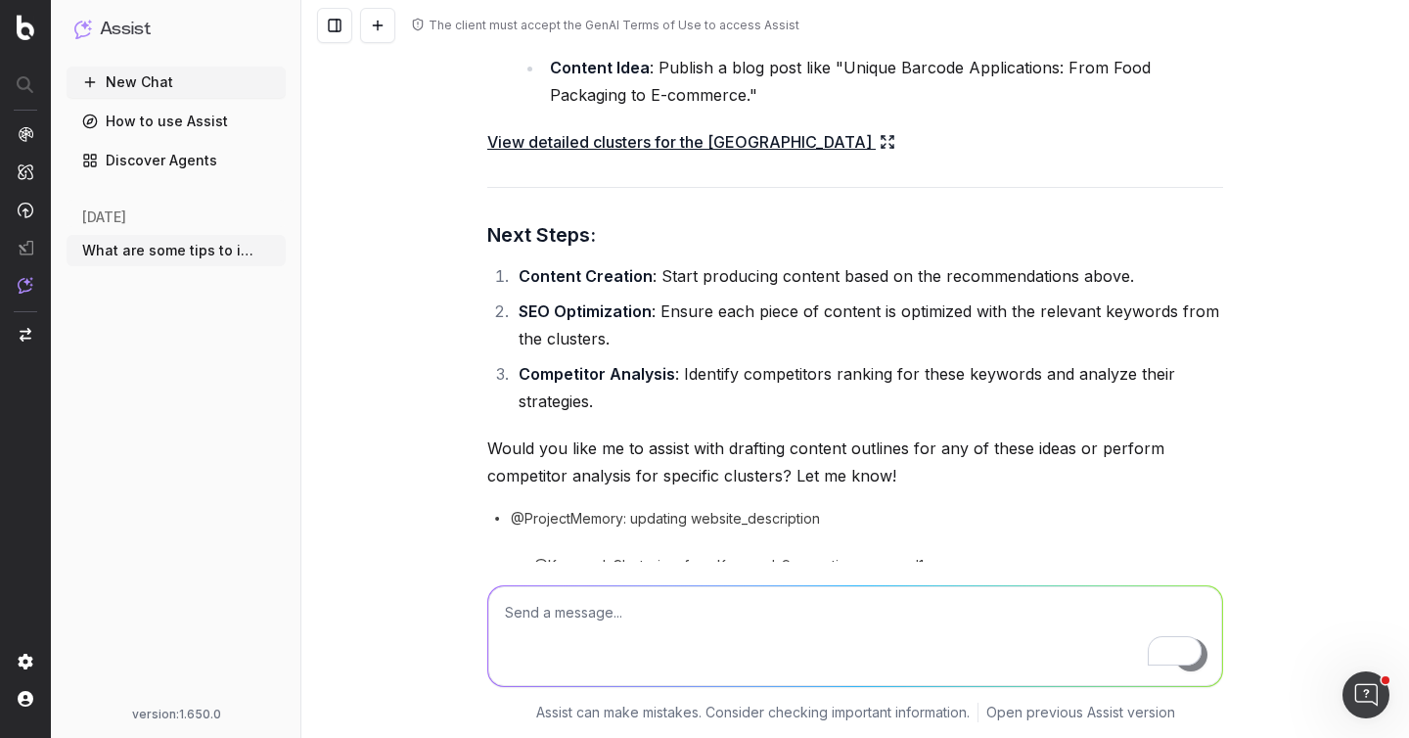
click at [179, 257] on span "What are some tips to improve my interna" at bounding box center [168, 251] width 172 height 20
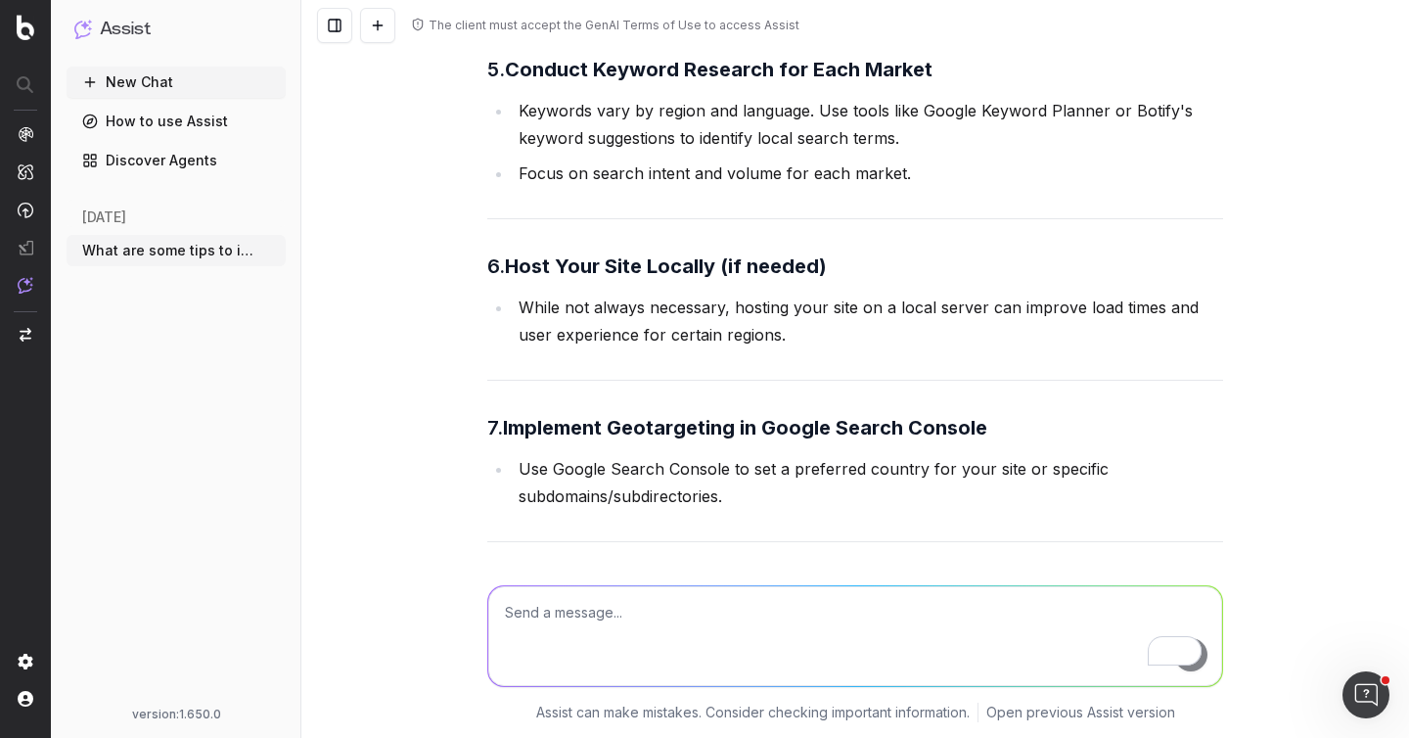
scroll to position [0, 0]
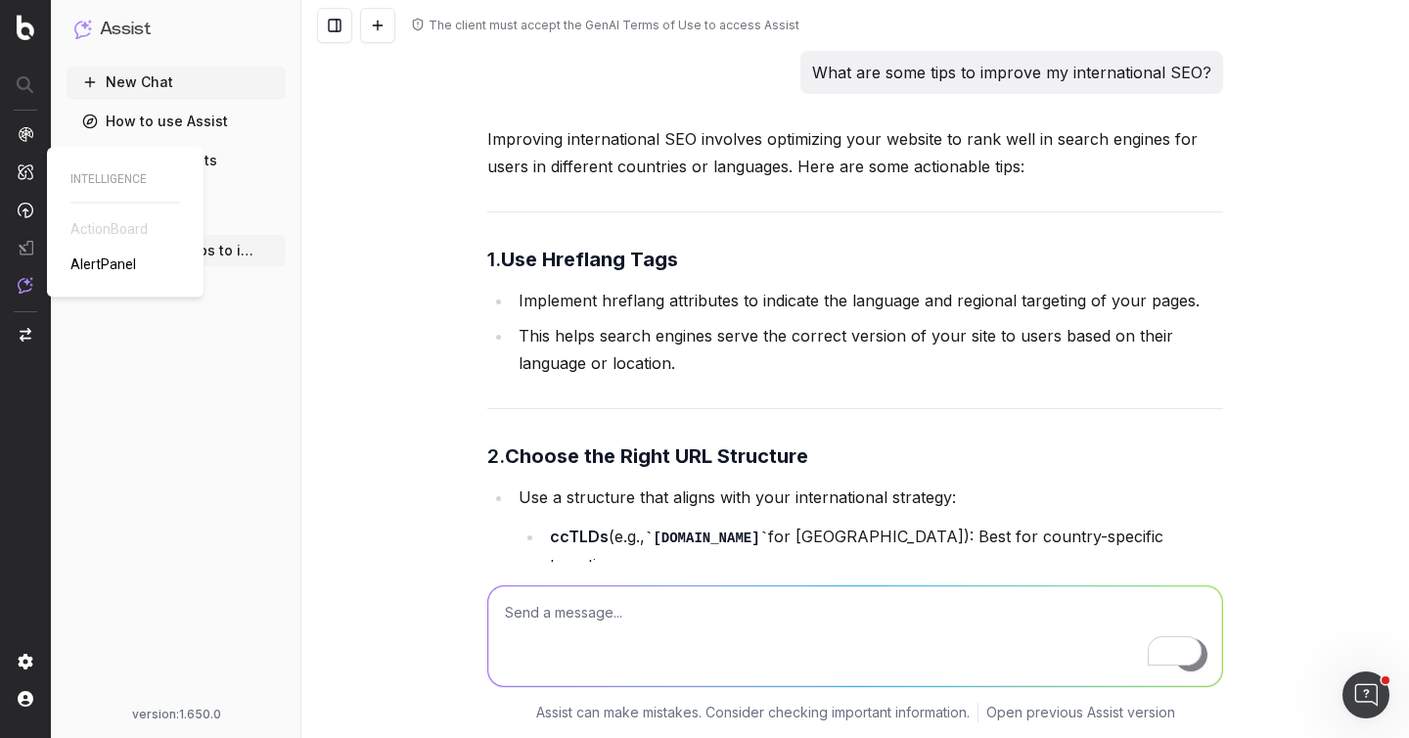
click at [23, 175] on img at bounding box center [26, 171] width 16 height 17
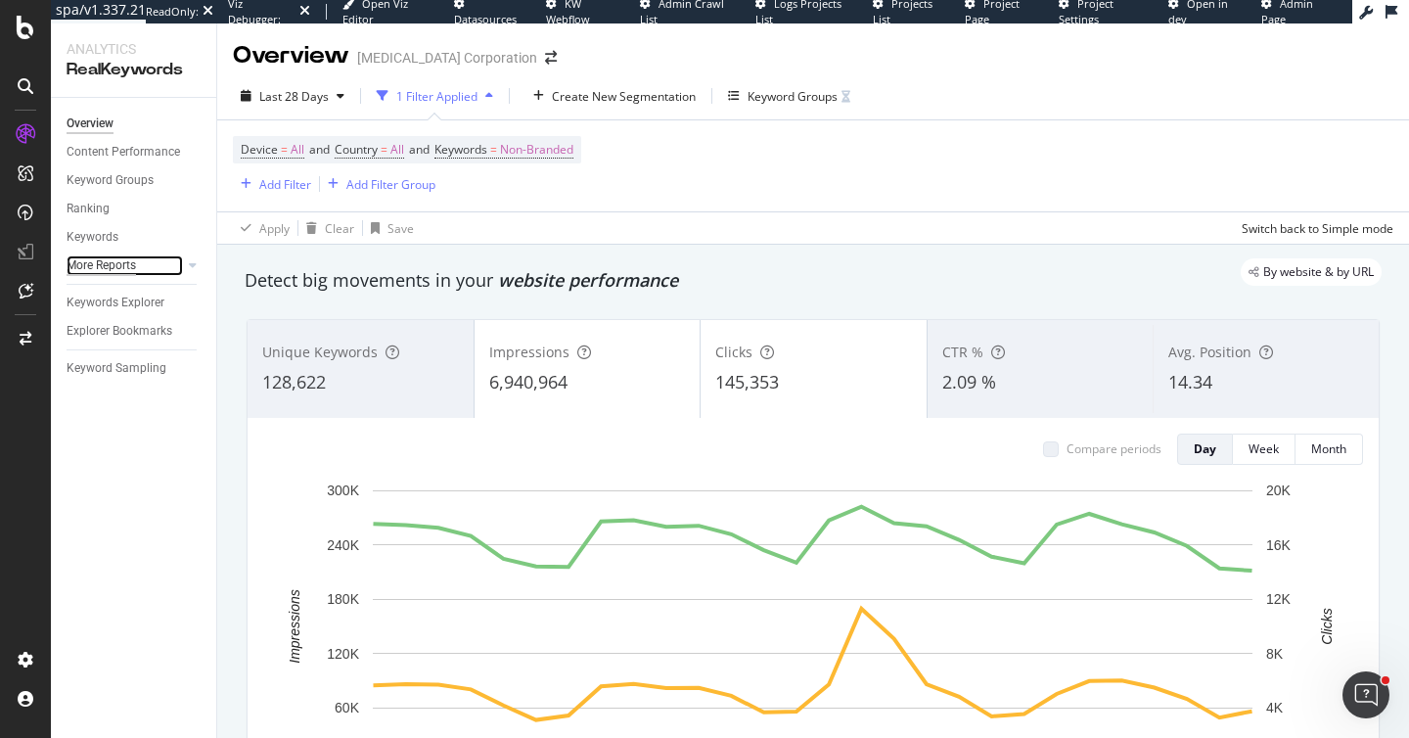
click at [112, 260] on div "More Reports" at bounding box center [101, 265] width 69 height 21
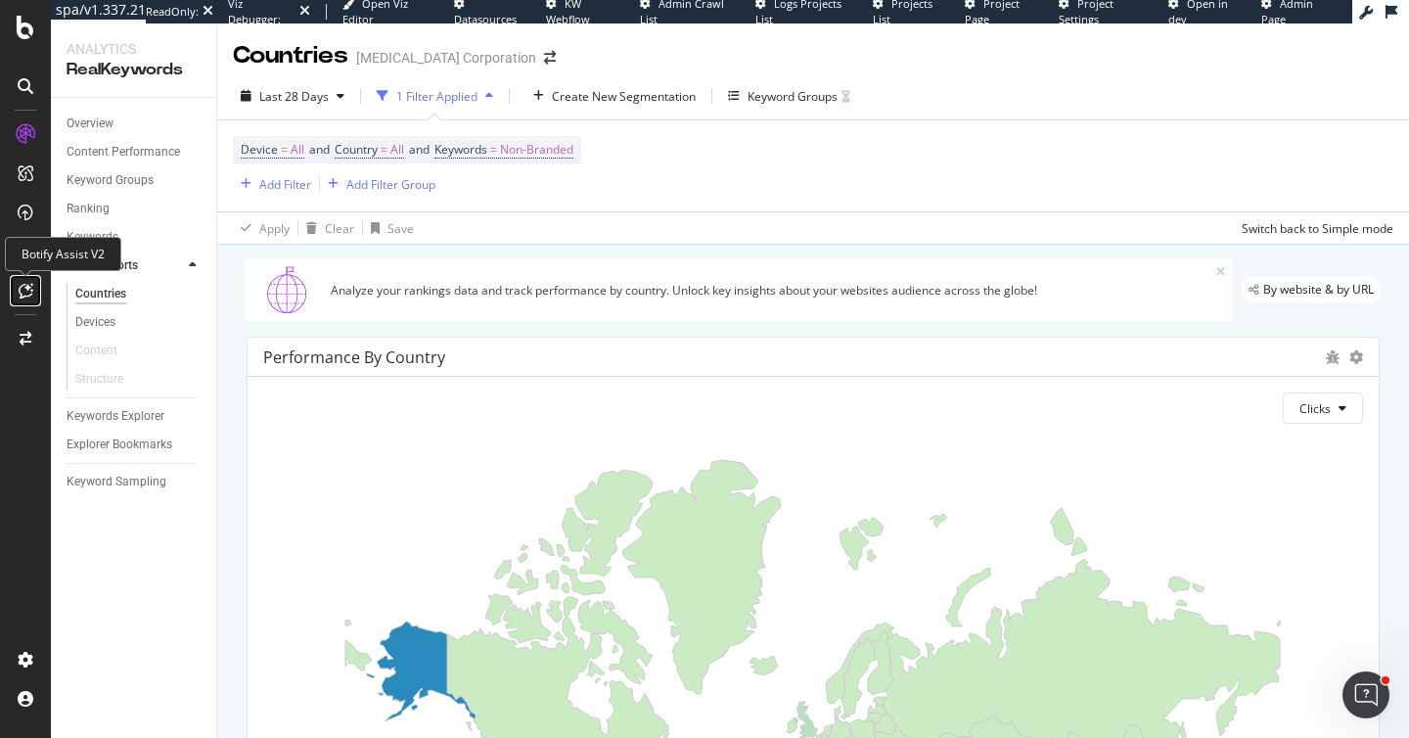
click at [19, 284] on icon at bounding box center [26, 291] width 15 height 16
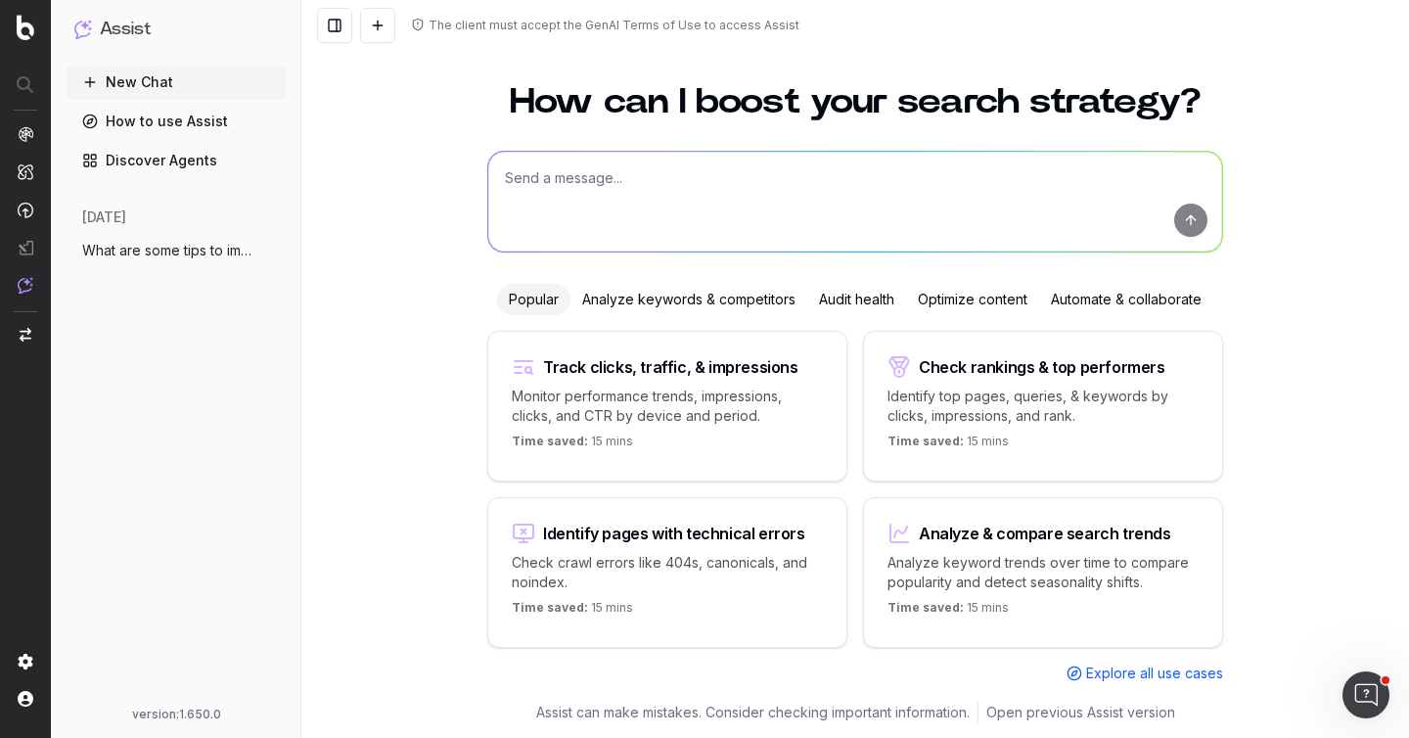
click at [161, 255] on span "What are some tips to improve my interna" at bounding box center [168, 251] width 172 height 20
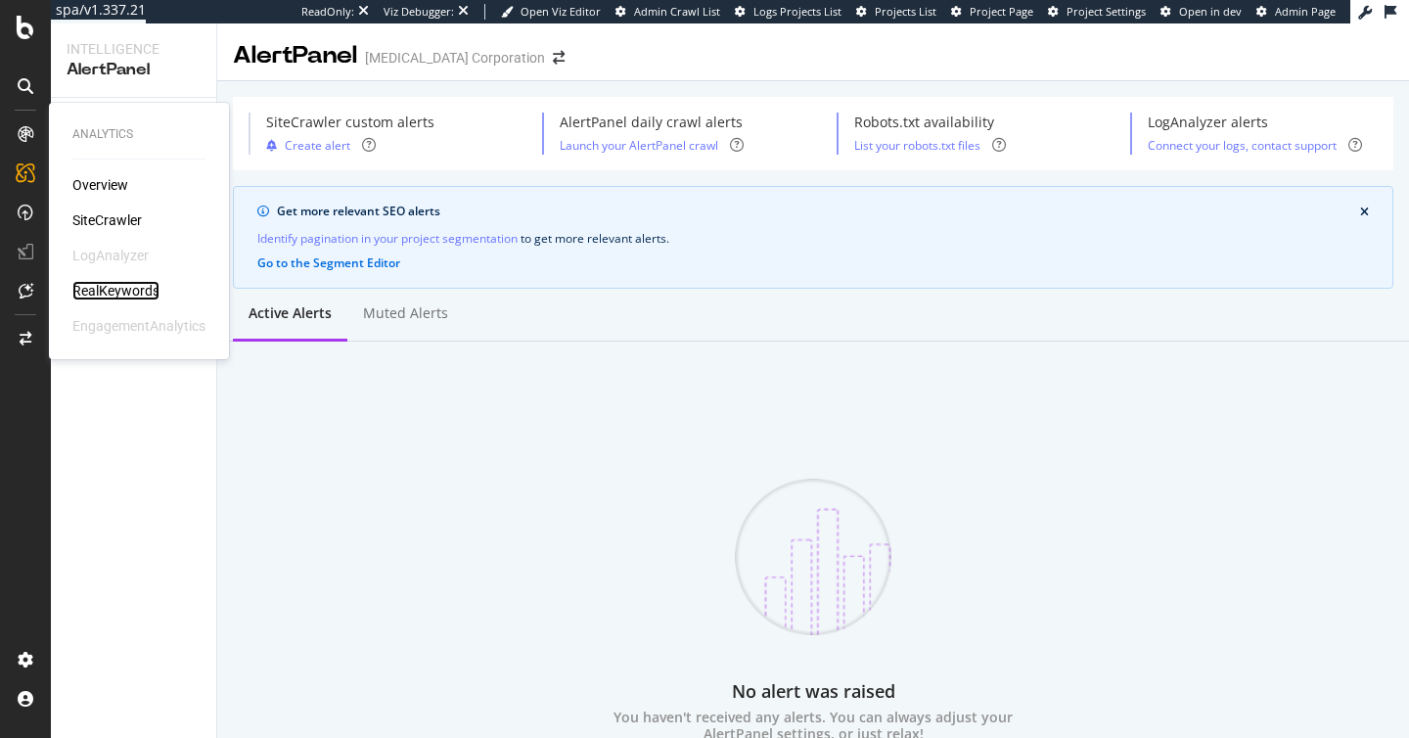
click at [115, 284] on div "RealKeywords" at bounding box center [115, 291] width 87 height 20
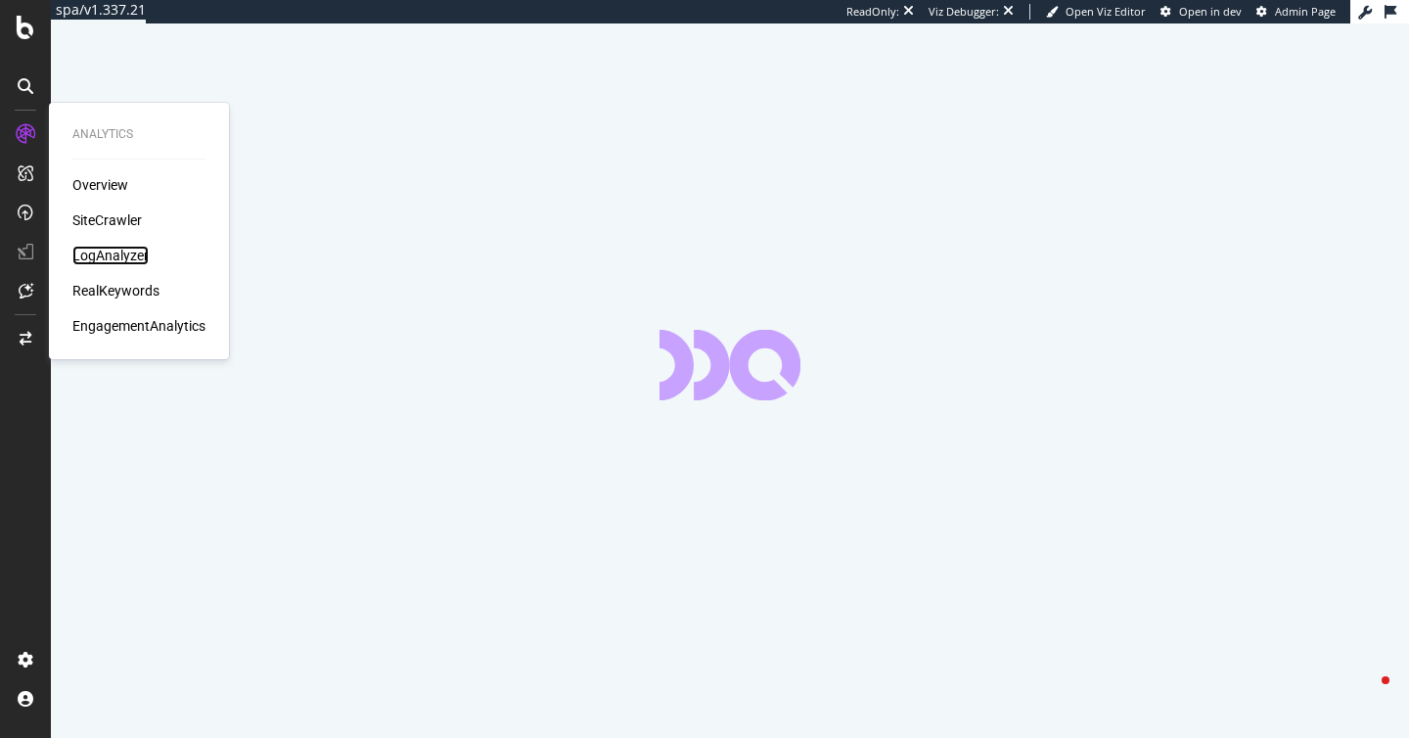
click at [108, 252] on div "LogAnalyzer" at bounding box center [110, 256] width 76 height 20
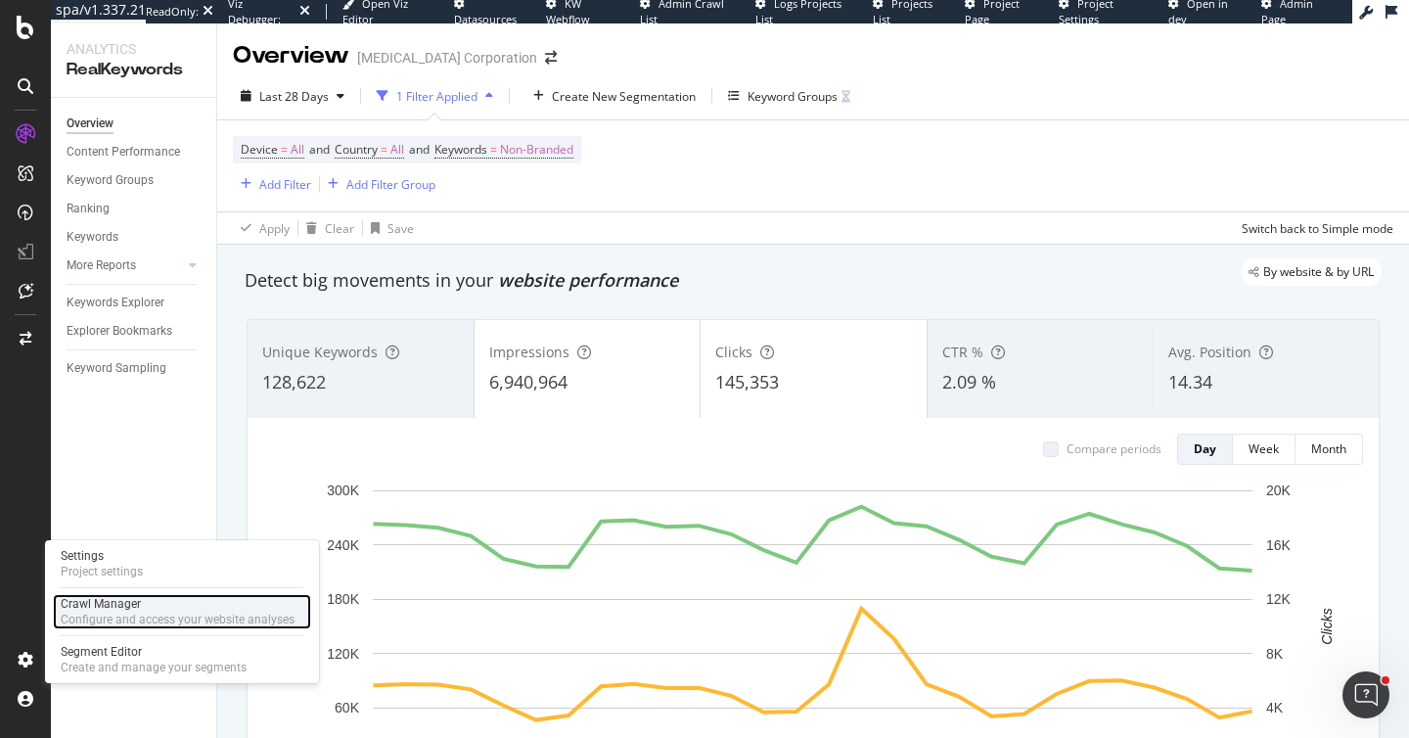
click at [91, 611] on div "Configure and access your website analyses" at bounding box center [178, 619] width 234 height 16
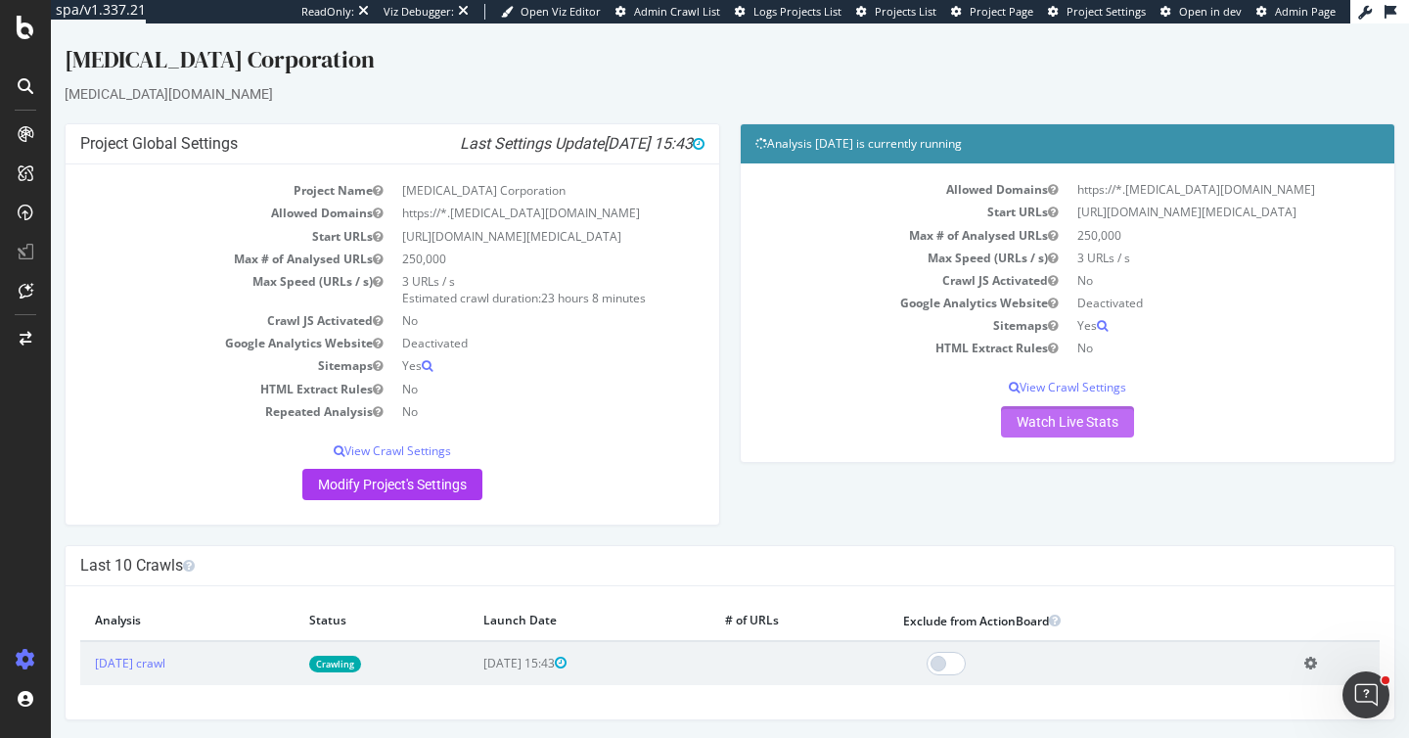
click at [1029, 430] on link "Watch Live Stats" at bounding box center [1067, 421] width 133 height 31
